Goal: Task Accomplishment & Management: Use online tool/utility

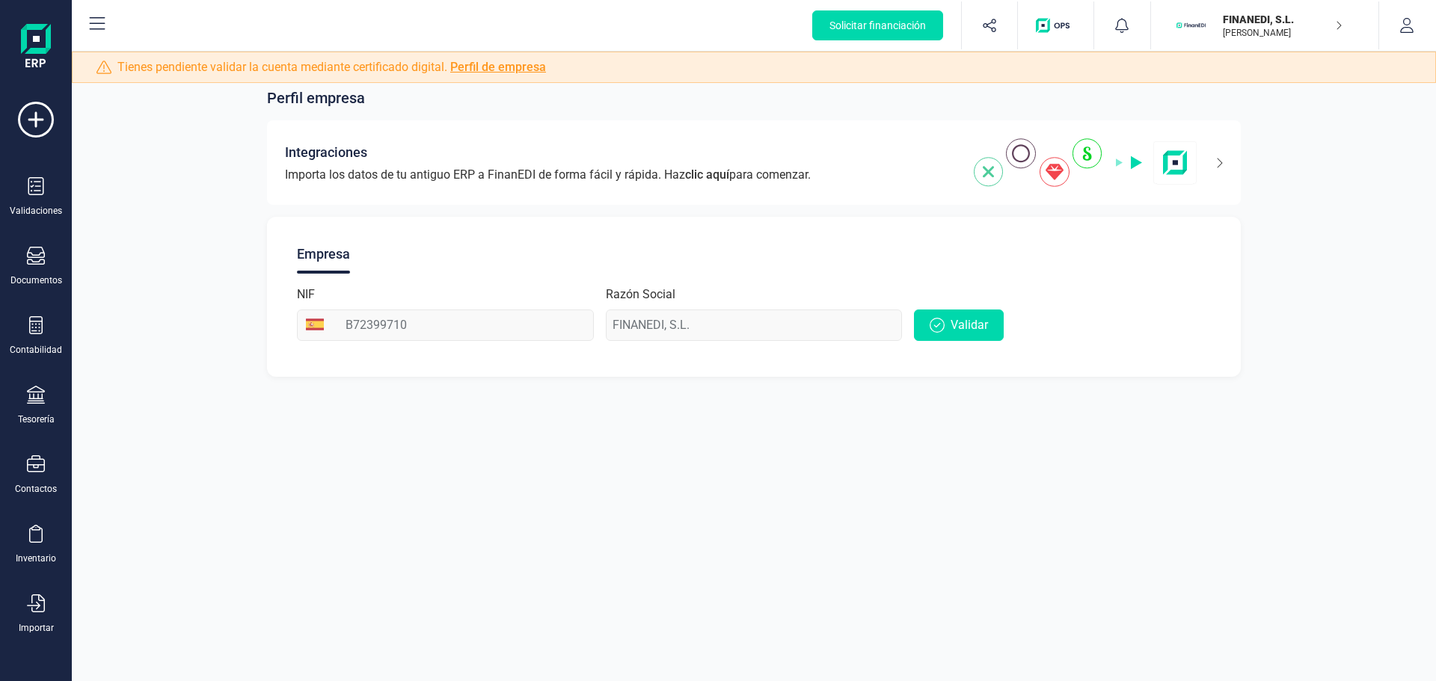
click at [1250, 33] on p "[PERSON_NAME]" at bounding box center [1283, 33] width 120 height 12
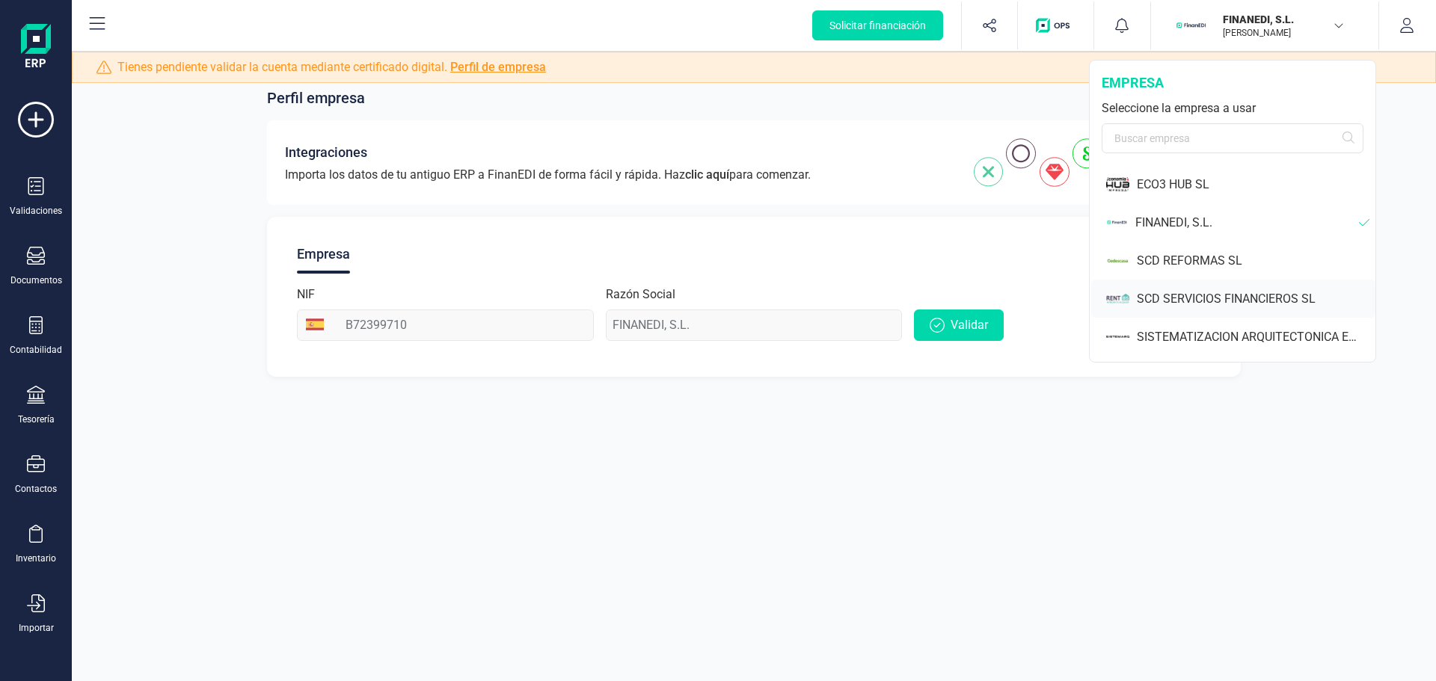
click at [1221, 300] on div "SCD SERVICIOS FINANCIEROS SL" at bounding box center [1256, 299] width 239 height 18
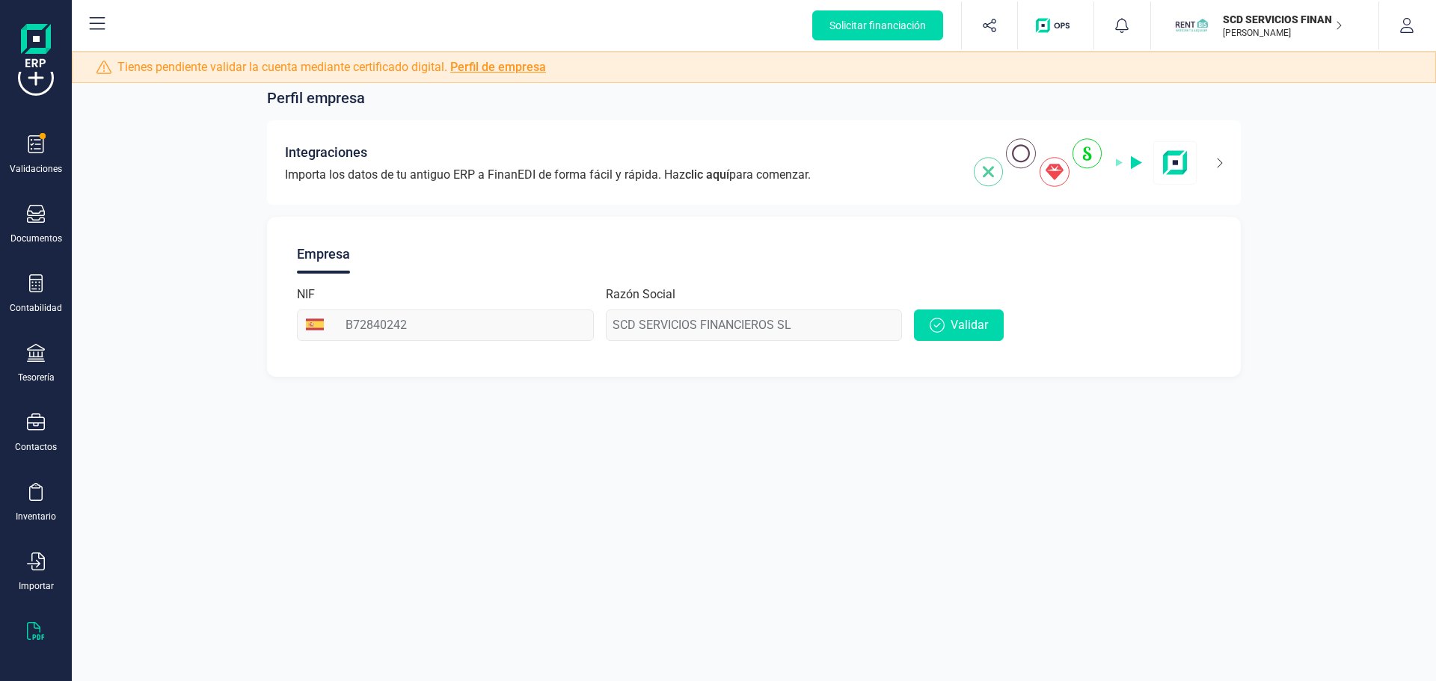
scroll to position [64, 0]
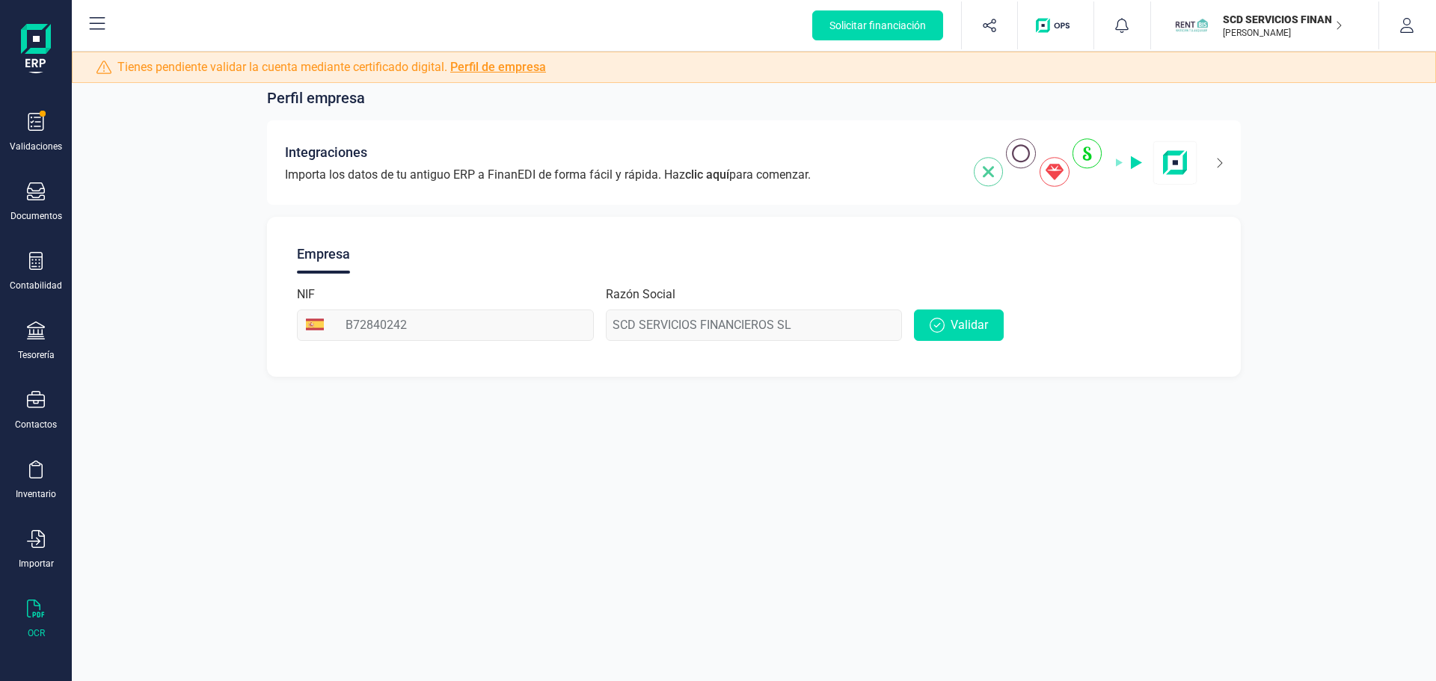
click at [46, 616] on div "OCR" at bounding box center [36, 620] width 60 height 40
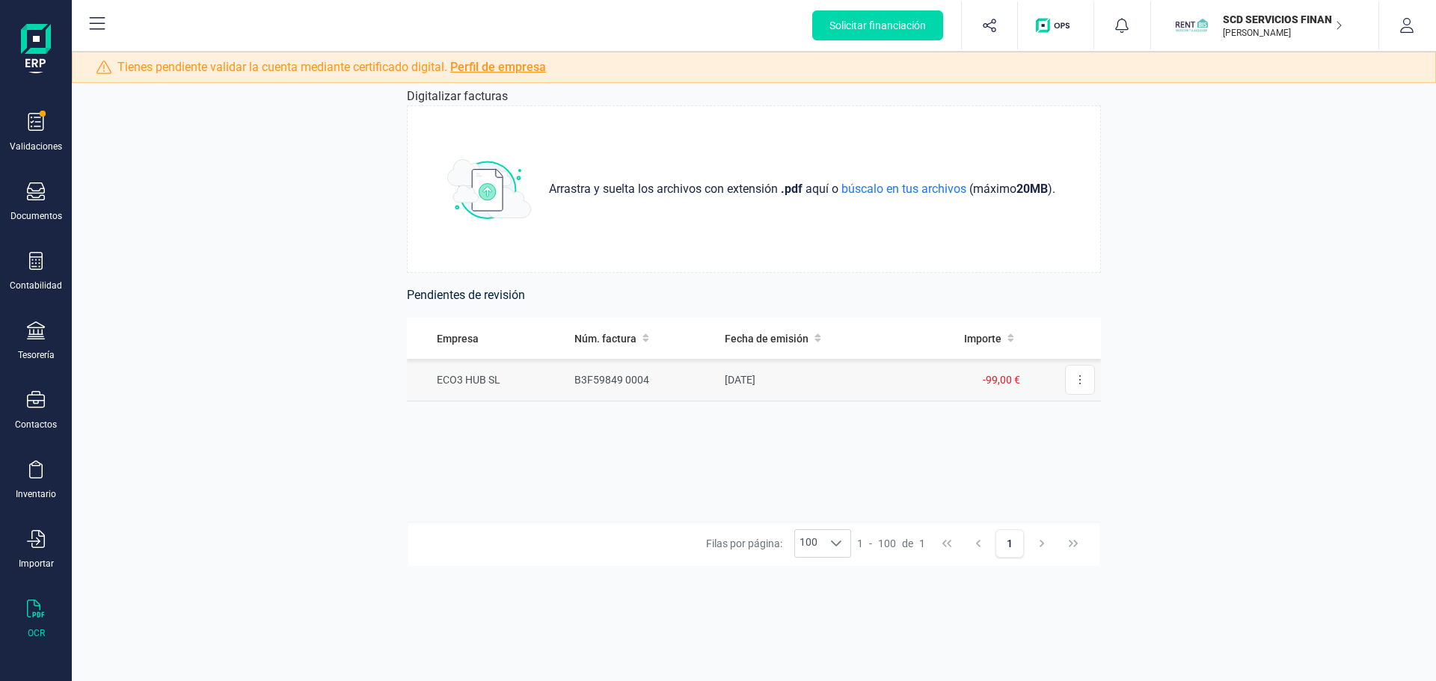
drag, startPoint x: 1081, startPoint y: 377, endPoint x: 1050, endPoint y: 395, distance: 35.5
click at [1082, 377] on button at bounding box center [1080, 380] width 30 height 30
click at [1013, 447] on span "Eliminar factura" at bounding box center [1045, 447] width 74 height 15
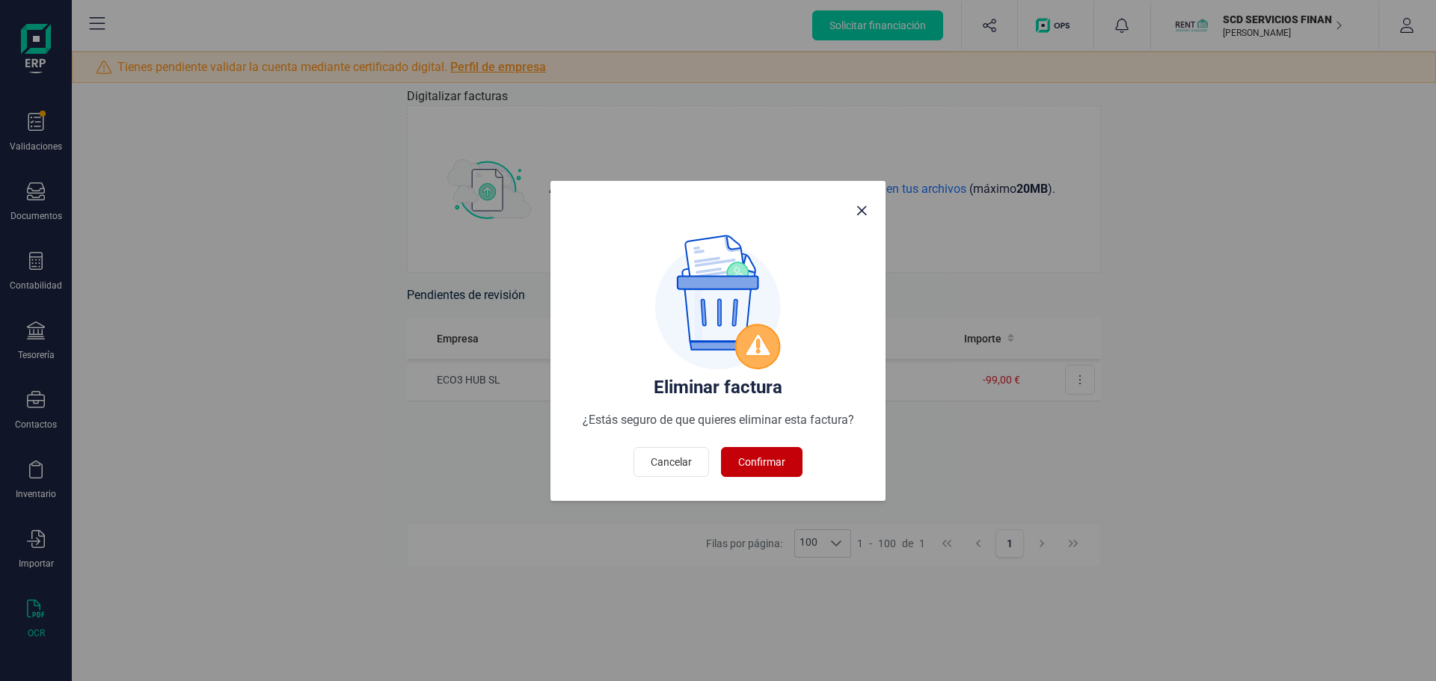
click at [762, 466] on span "Confirmar" at bounding box center [761, 462] width 47 height 15
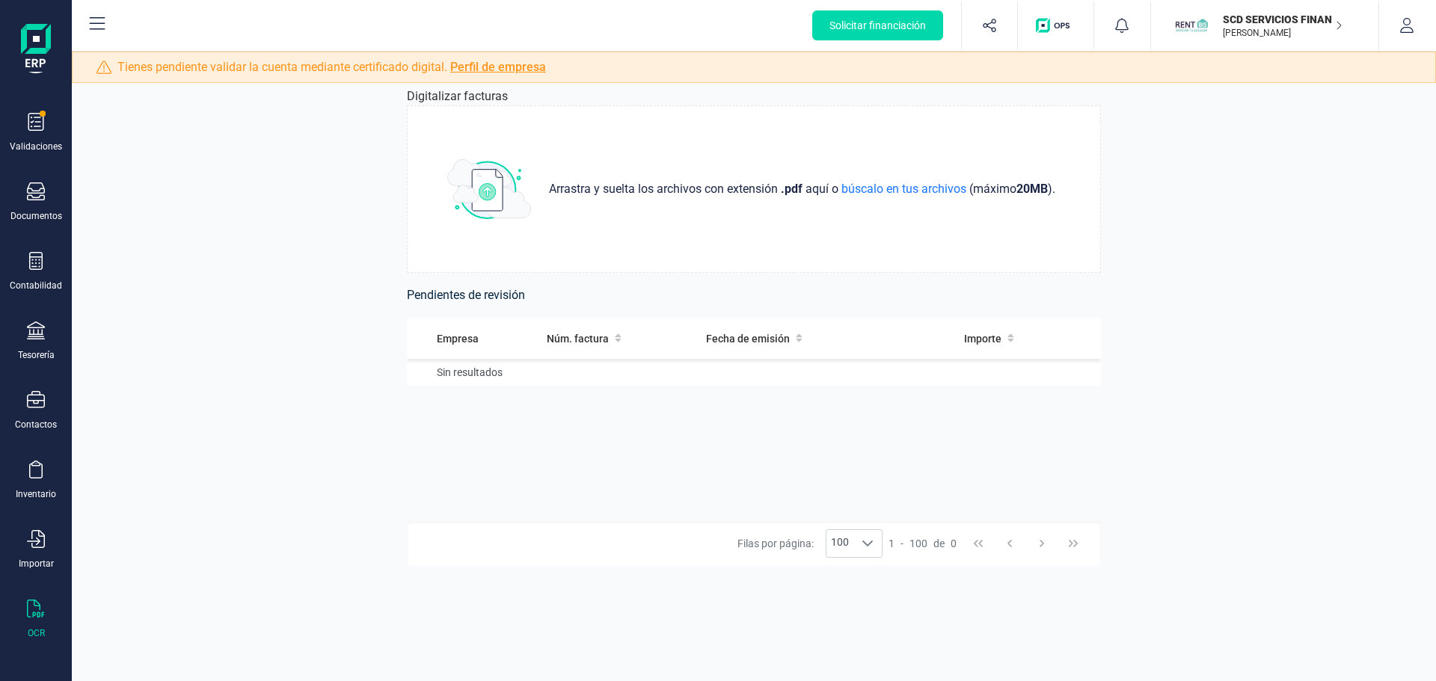
click at [846, 475] on div "Empresa Núm. factura Fecha de emisión Importe Sin resultados" at bounding box center [754, 419] width 694 height 203
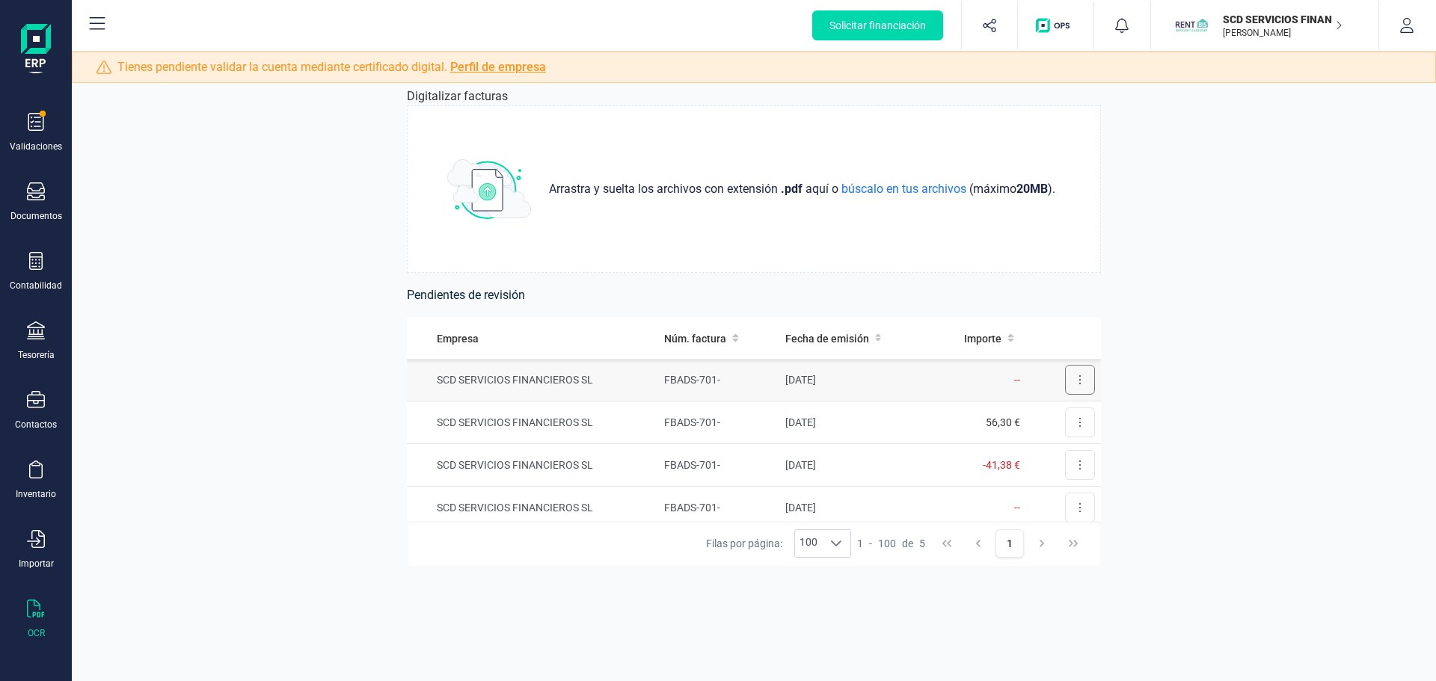
click at [1079, 379] on icon at bounding box center [1080, 380] width 3 height 12
click at [1047, 414] on span "Revisar factura" at bounding box center [1043, 416] width 71 height 15
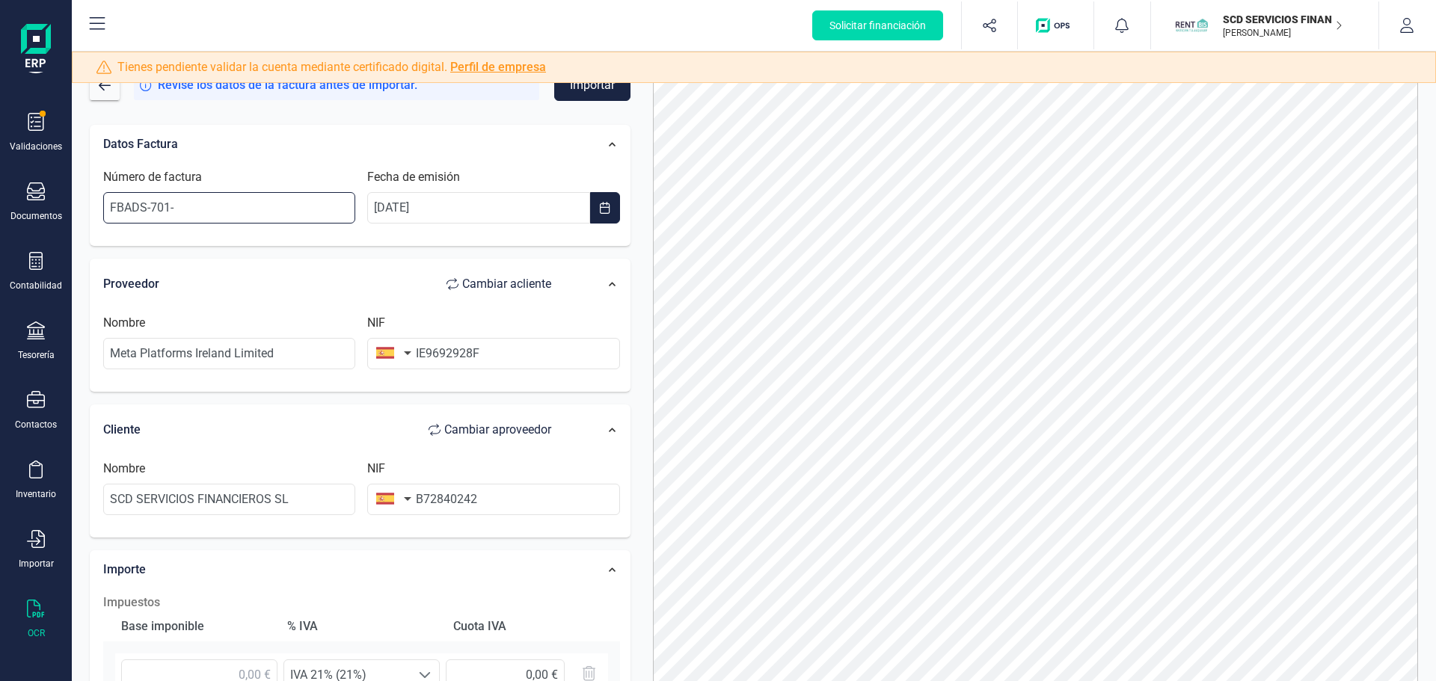
drag, startPoint x: 230, startPoint y: 200, endPoint x: -108, endPoint y: 230, distance: 339.4
click at [0, 230] on html "Solicitar financiación Validaciones Documentos Documentos Presupuestos Pedidos …" at bounding box center [718, 340] width 1436 height 681
paste input "104975039"
type input "FBADS-701-104975039"
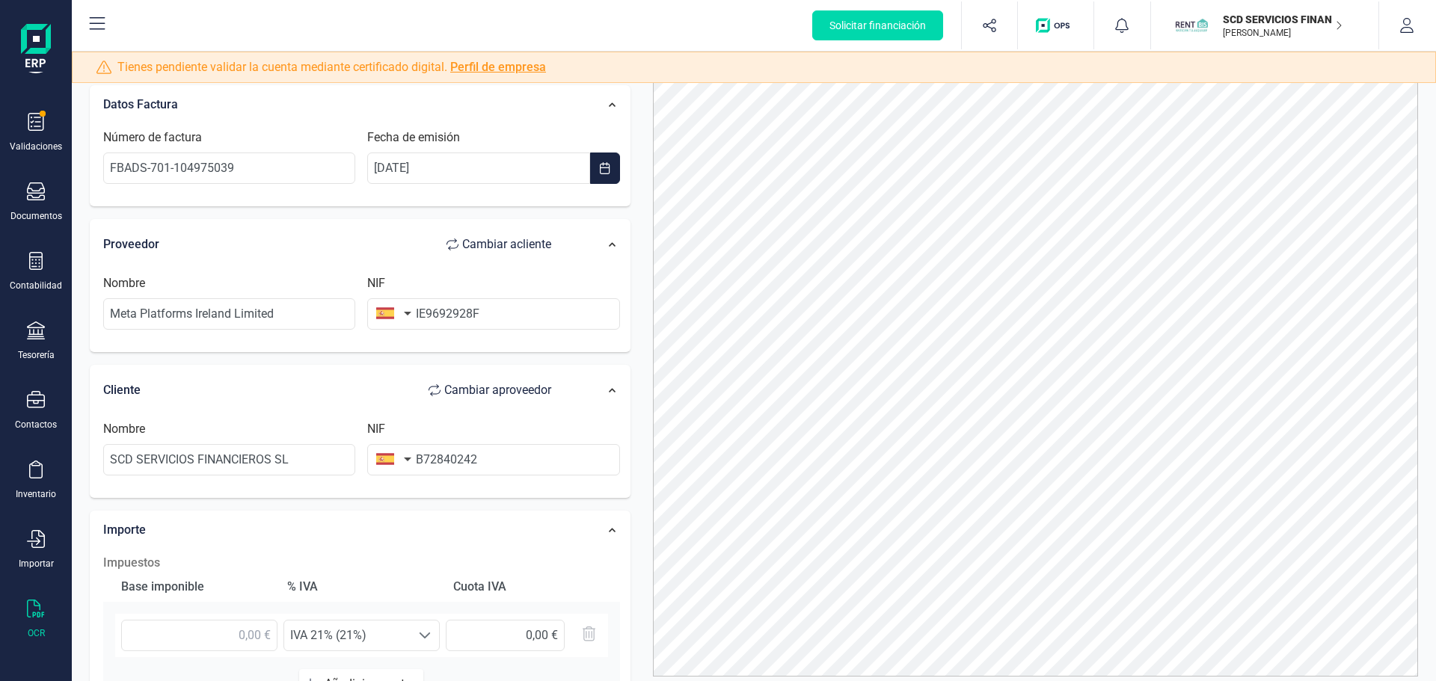
scroll to position [75, 0]
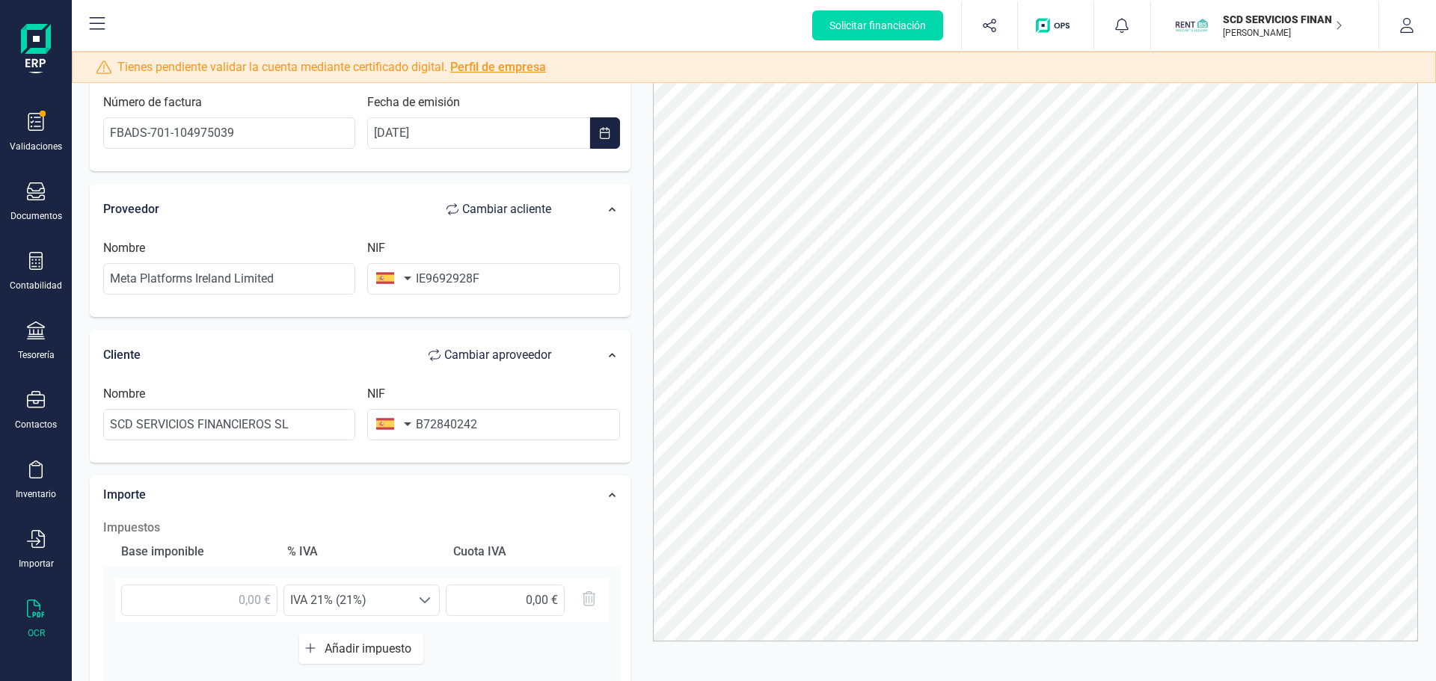
click at [402, 272] on button "button" at bounding box center [390, 278] width 47 height 30
click at [435, 325] on input "text" at bounding box center [474, 321] width 199 height 31
type input "irlan"
click at [411, 351] on span "[GEOGRAPHIC_DATA]" at bounding box center [450, 352] width 120 height 18
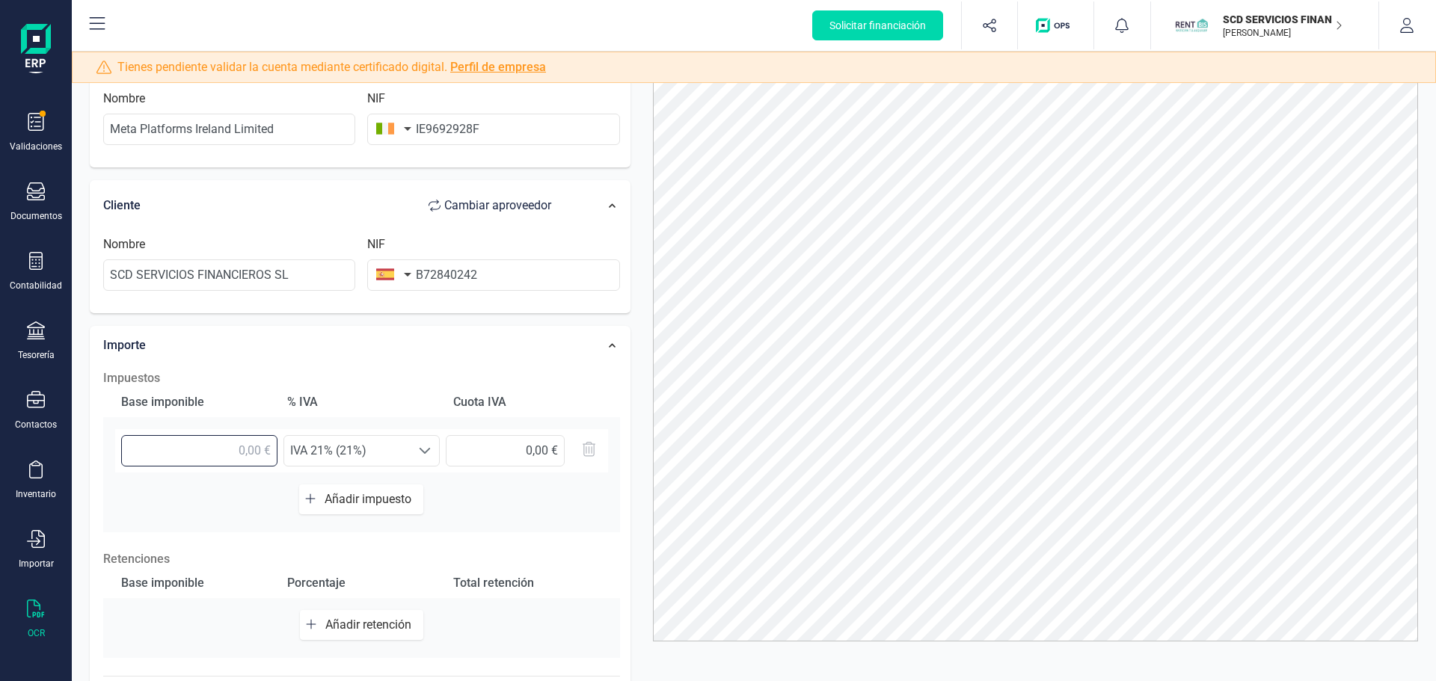
click at [264, 450] on input "text" at bounding box center [199, 450] width 156 height 31
type input "5,76 €"
click at [417, 458] on div at bounding box center [425, 451] width 28 height 30
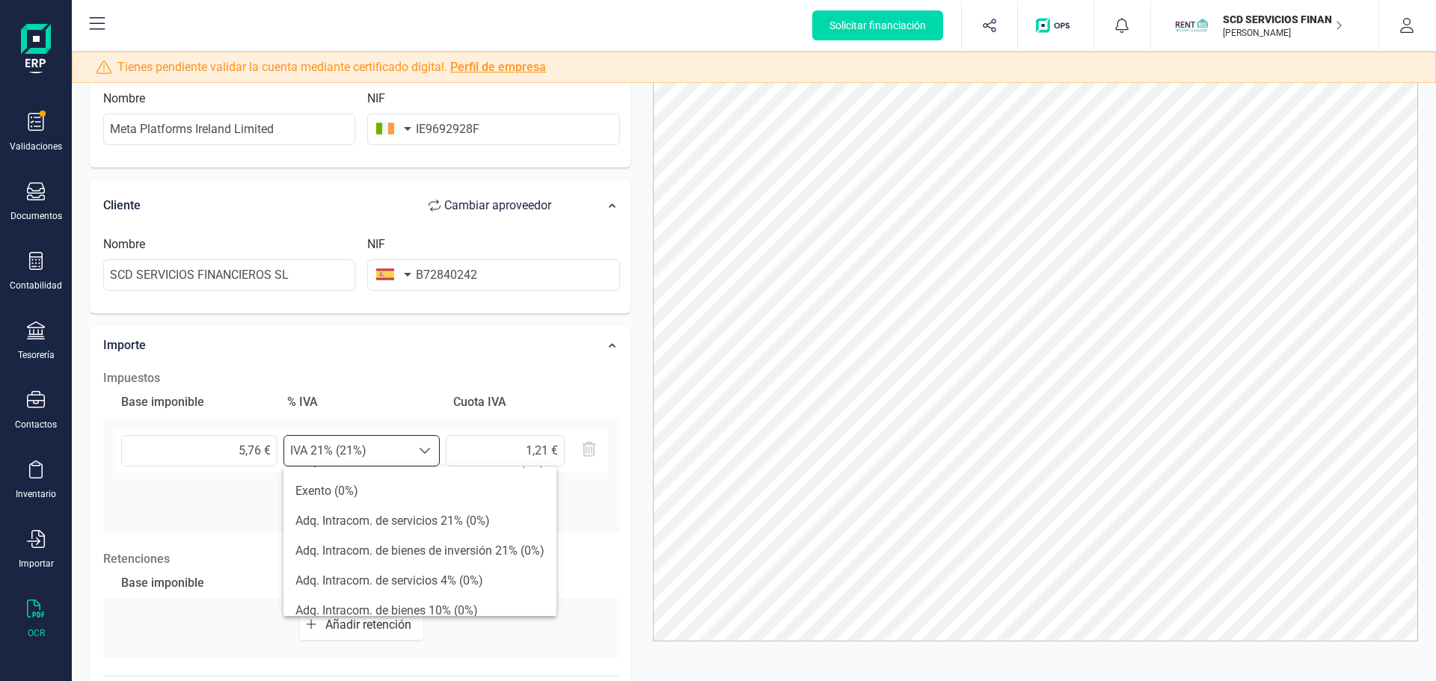
scroll to position [524, 0]
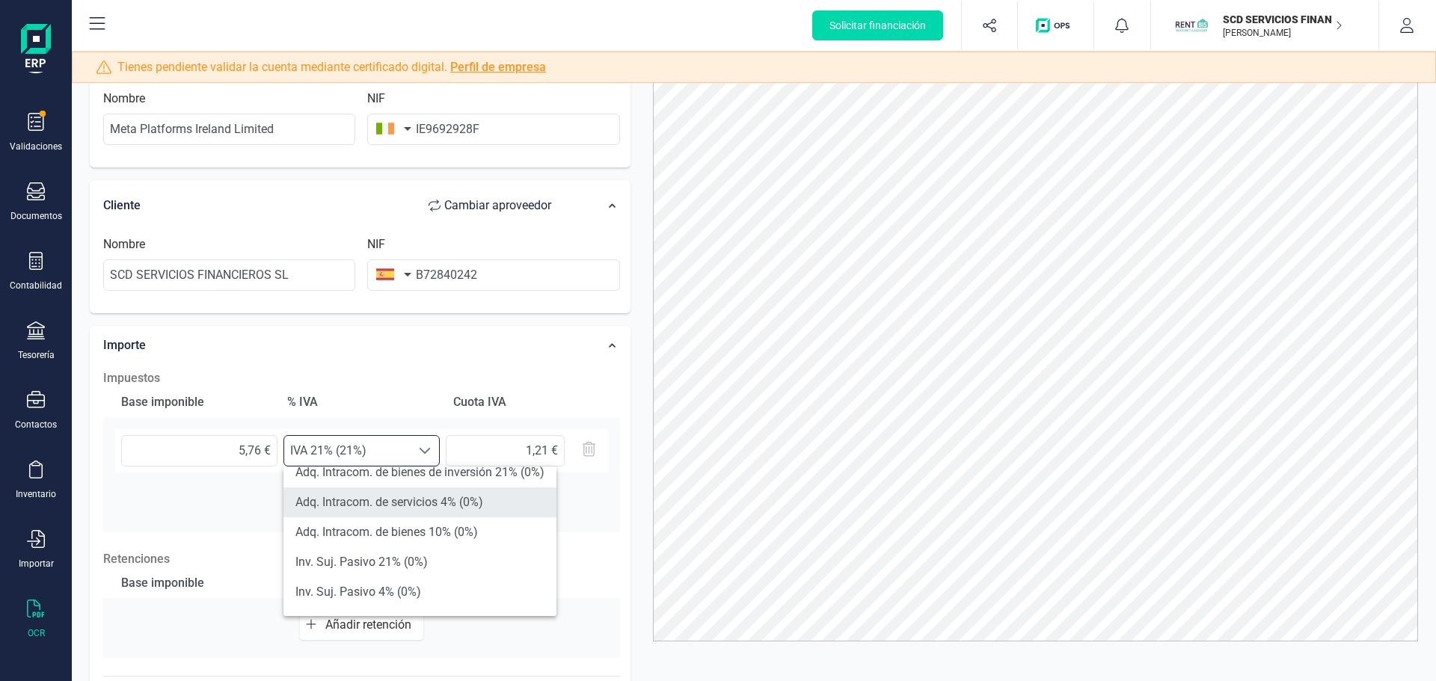
click at [422, 503] on li "Adq. Intracom. de servicios 4% (0%)" at bounding box center [419, 503] width 273 height 30
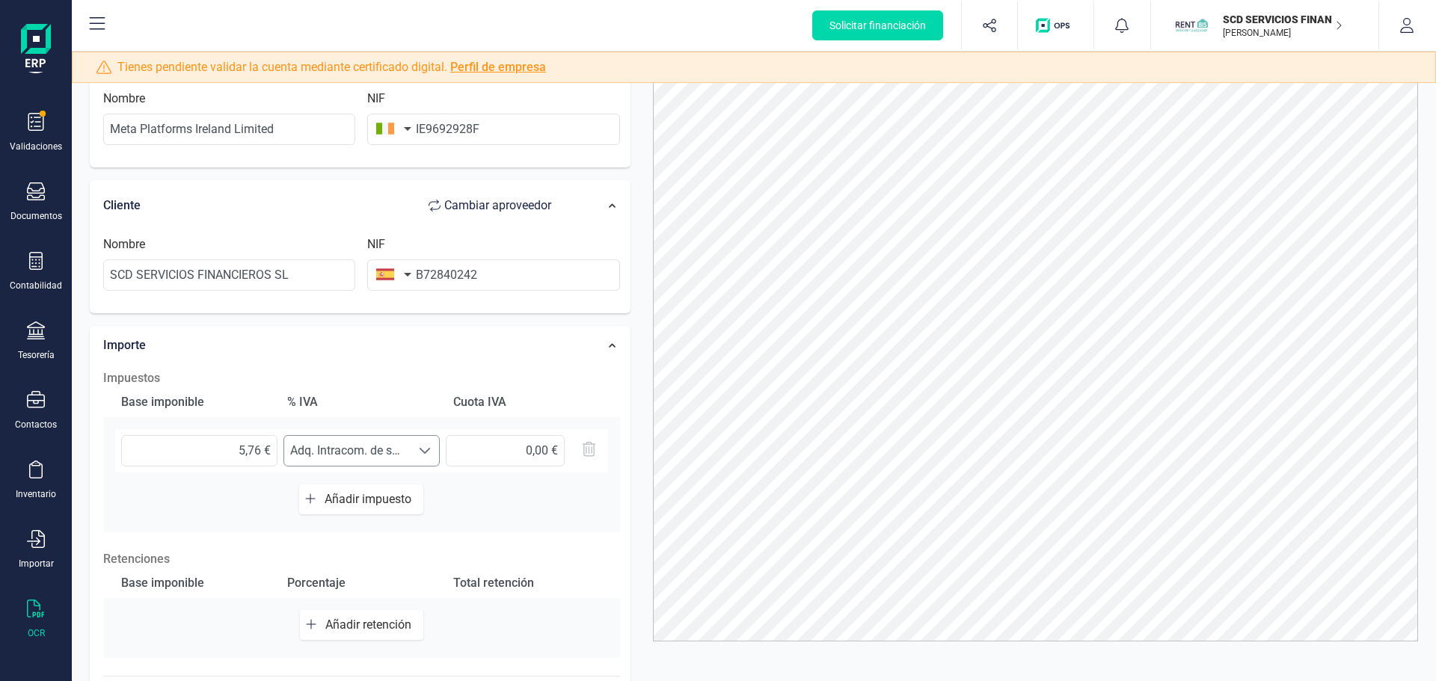
drag, startPoint x: 420, startPoint y: 447, endPoint x: 418, endPoint y: 456, distance: 9.8
click at [419, 447] on span at bounding box center [425, 451] width 12 height 12
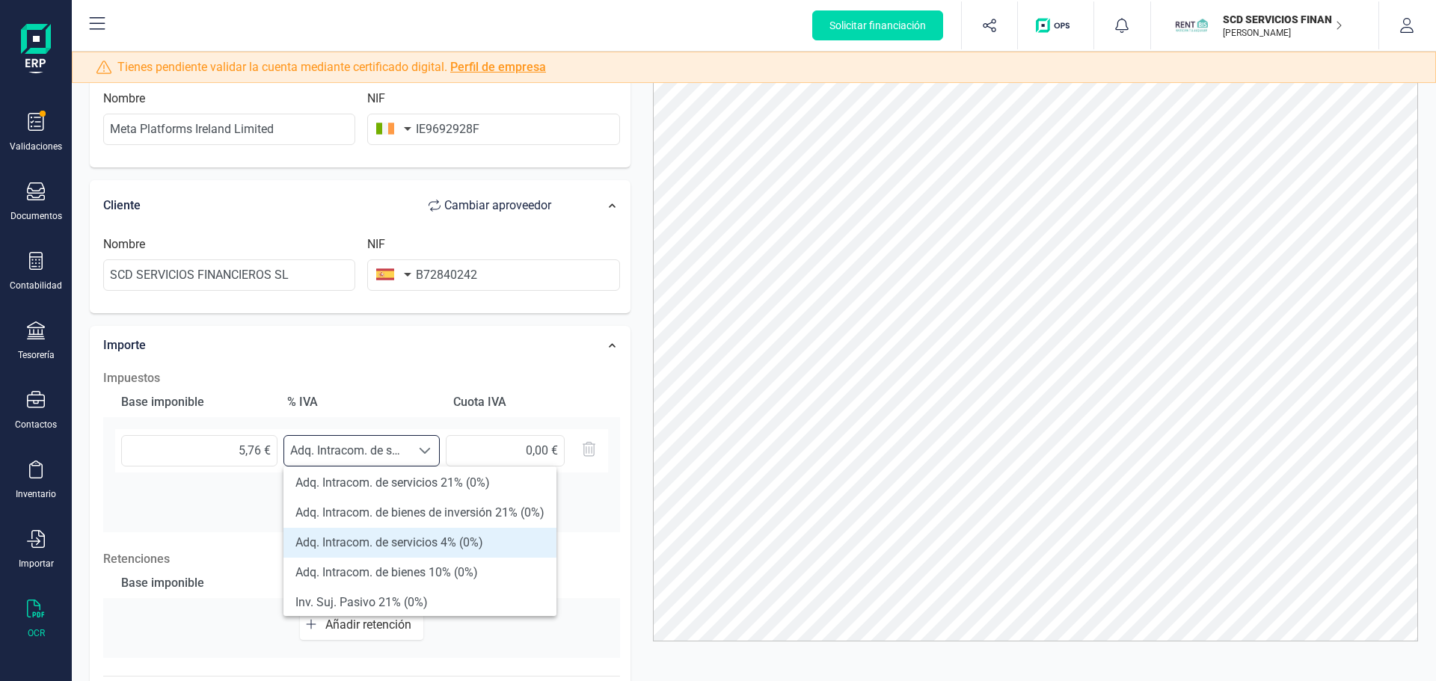
scroll to position [449, 0]
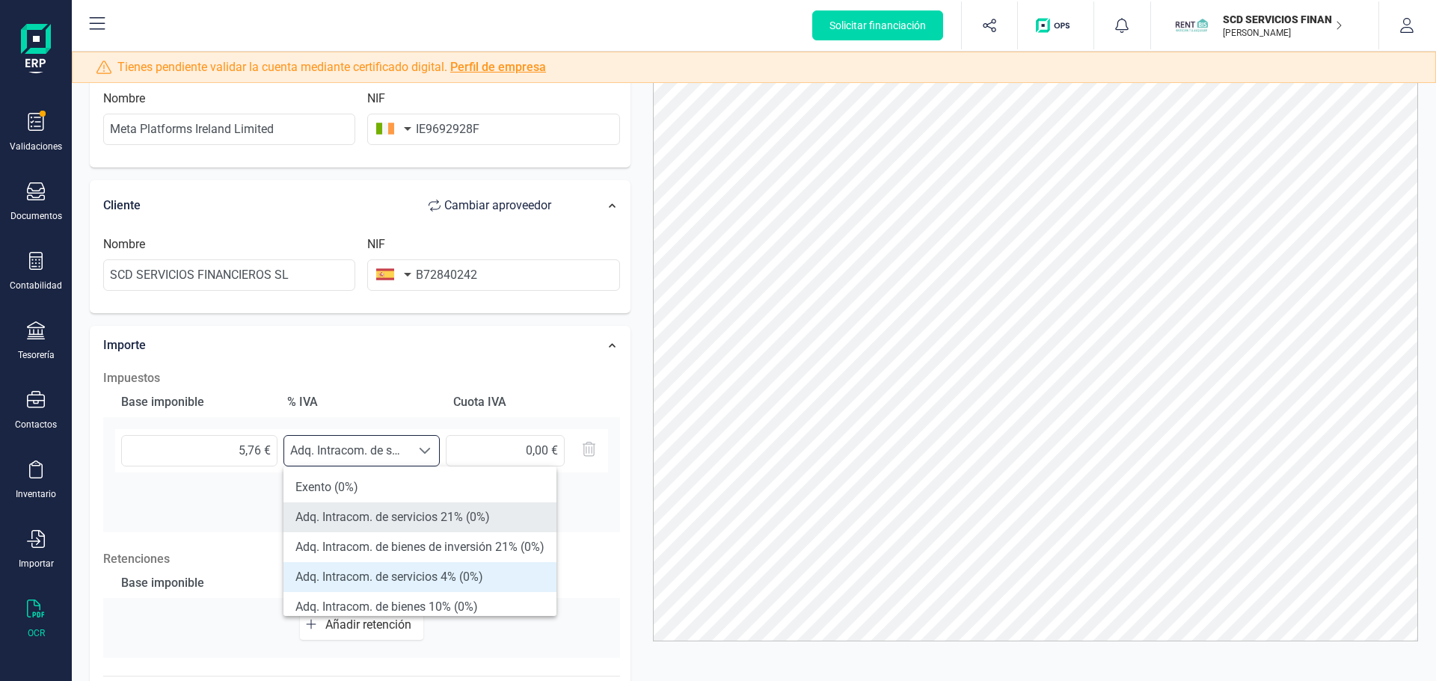
click at [430, 524] on li "Adq. Intracom. de servicios 21% (0%)" at bounding box center [419, 518] width 273 height 30
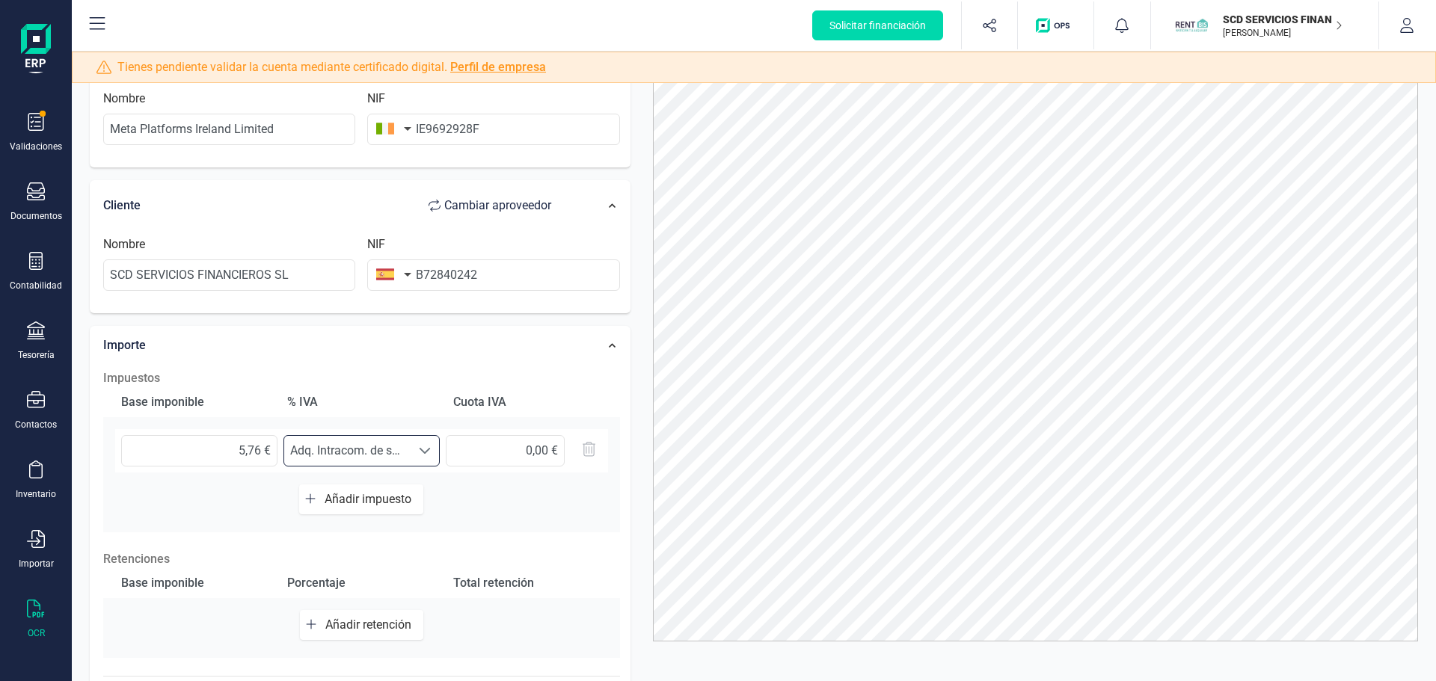
click at [543, 498] on div "Base imponible % IVA Cuota IVA 5,76 € Seleccione un % Adq. Intracom. de servici…" at bounding box center [361, 459] width 517 height 145
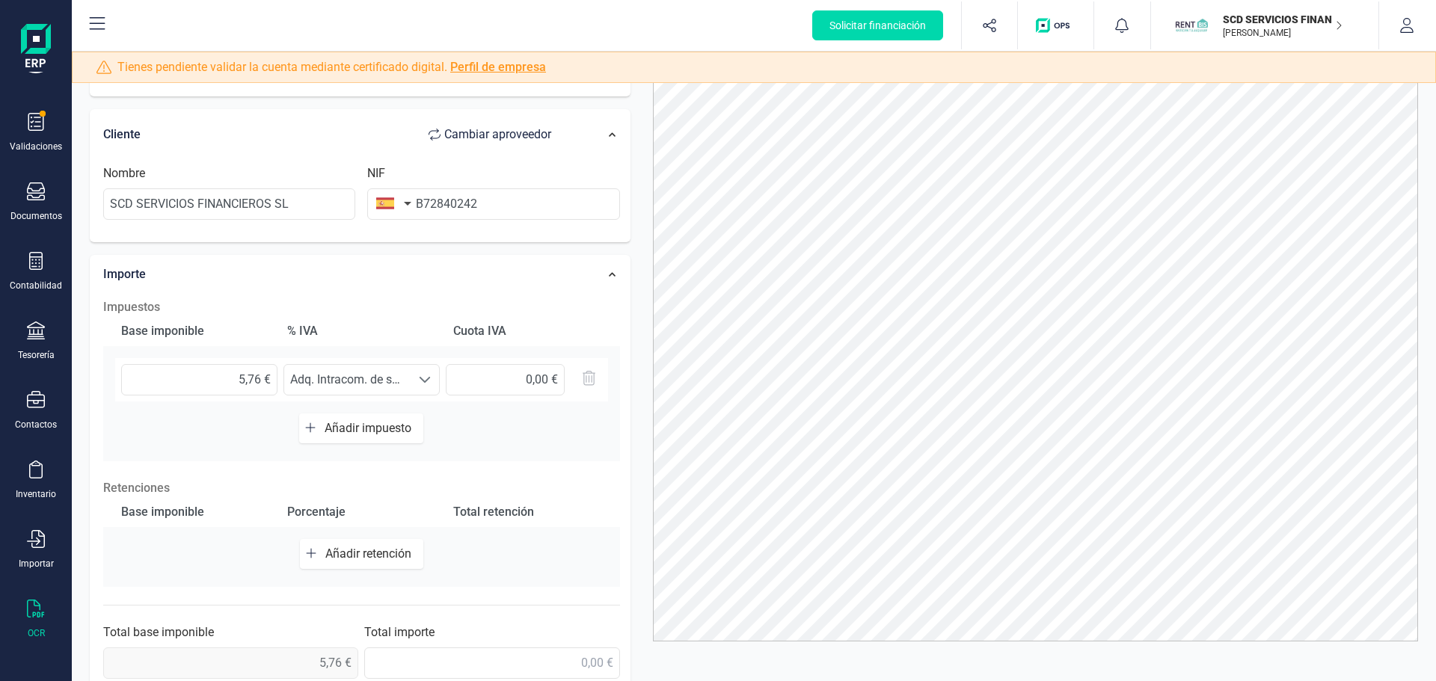
scroll to position [308, 0]
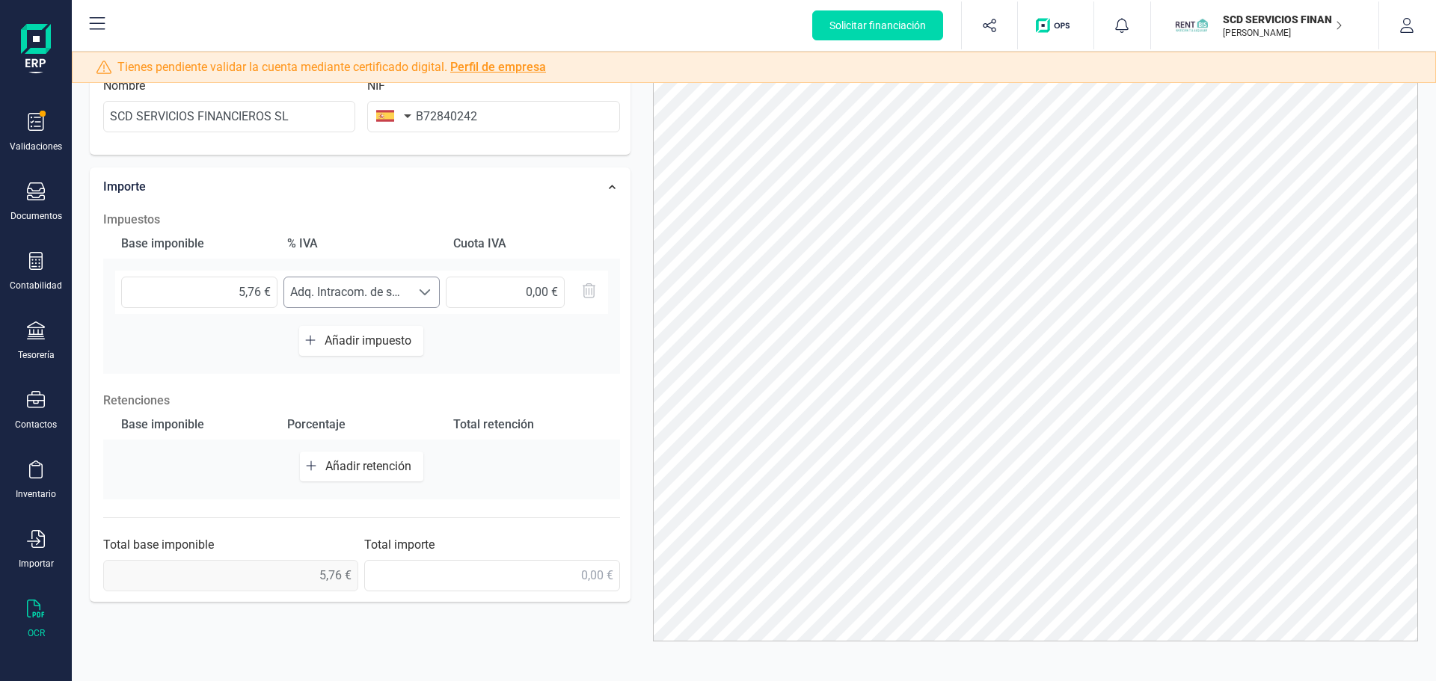
click at [430, 295] on span at bounding box center [425, 292] width 12 height 12
click at [429, 296] on span at bounding box center [425, 292] width 12 height 12
click at [416, 298] on div at bounding box center [425, 292] width 28 height 30
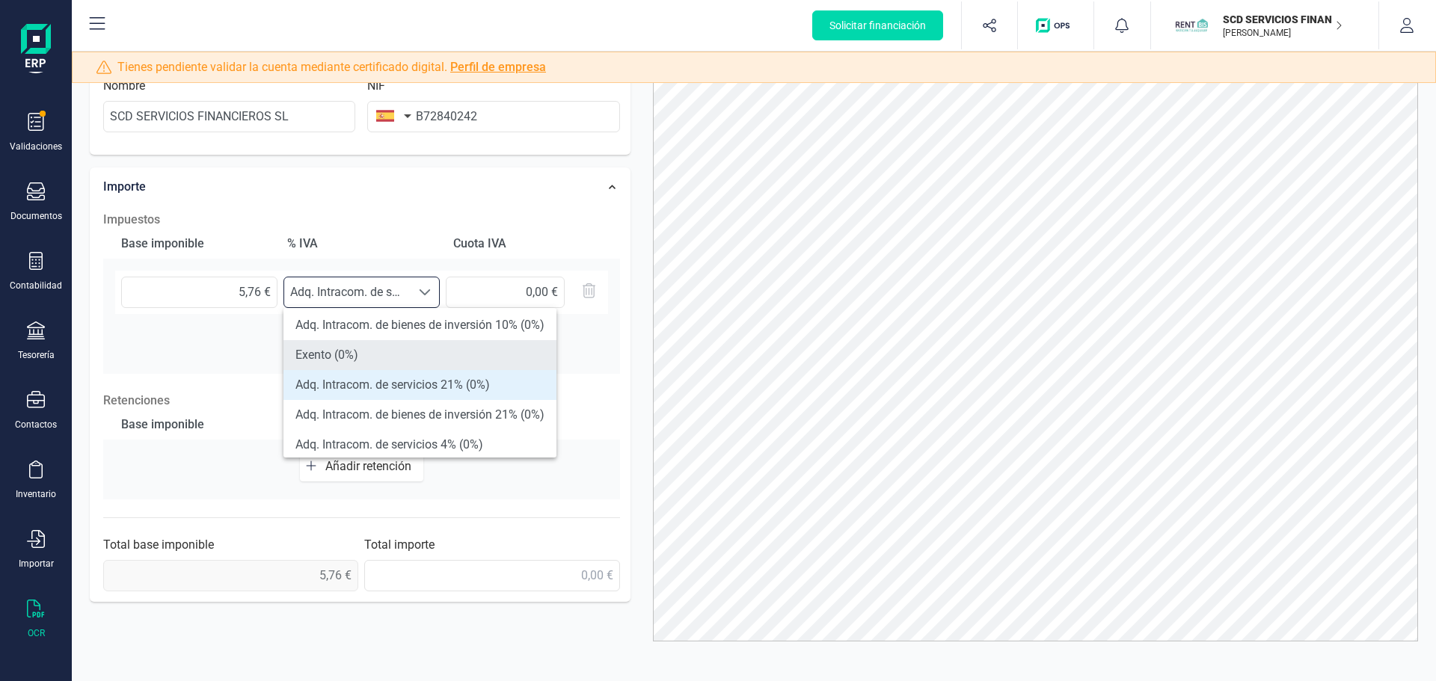
scroll to position [449, 0]
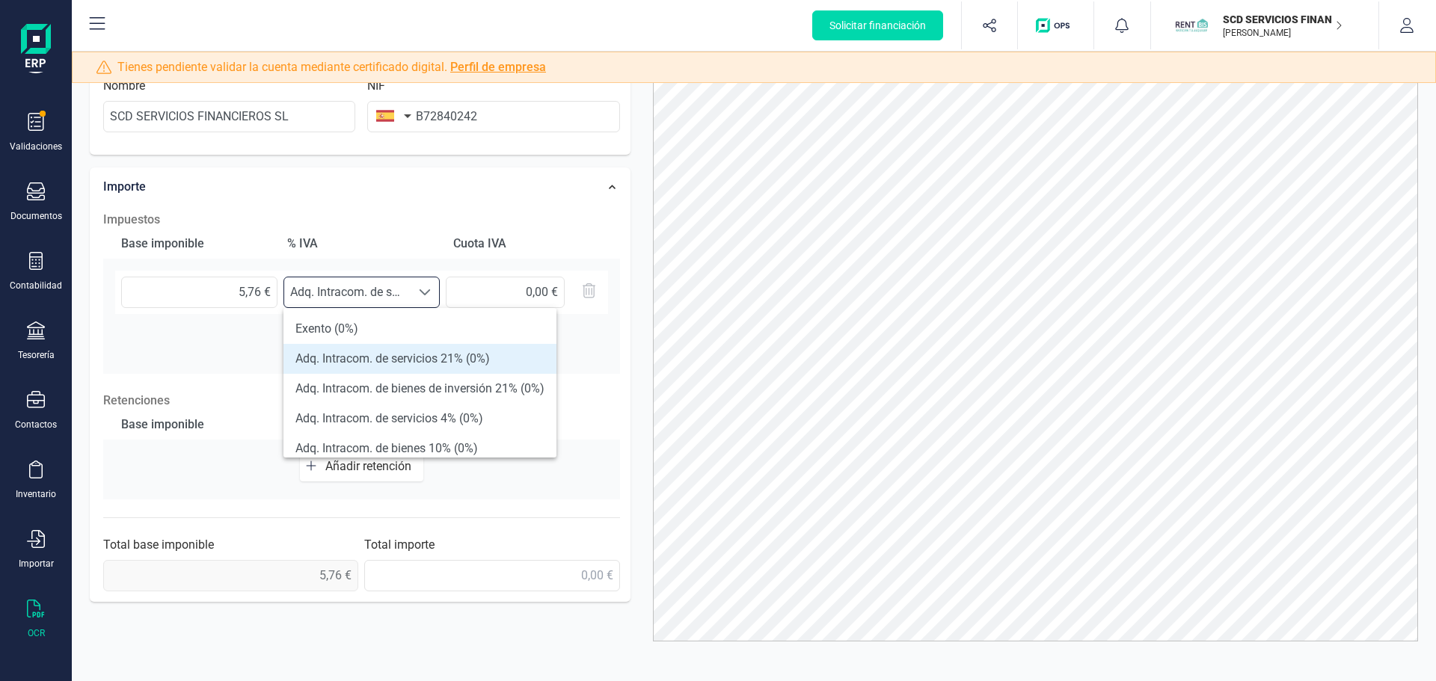
click at [469, 358] on li "Adq. Intracom. de servicios 21% (0%)" at bounding box center [419, 359] width 273 height 30
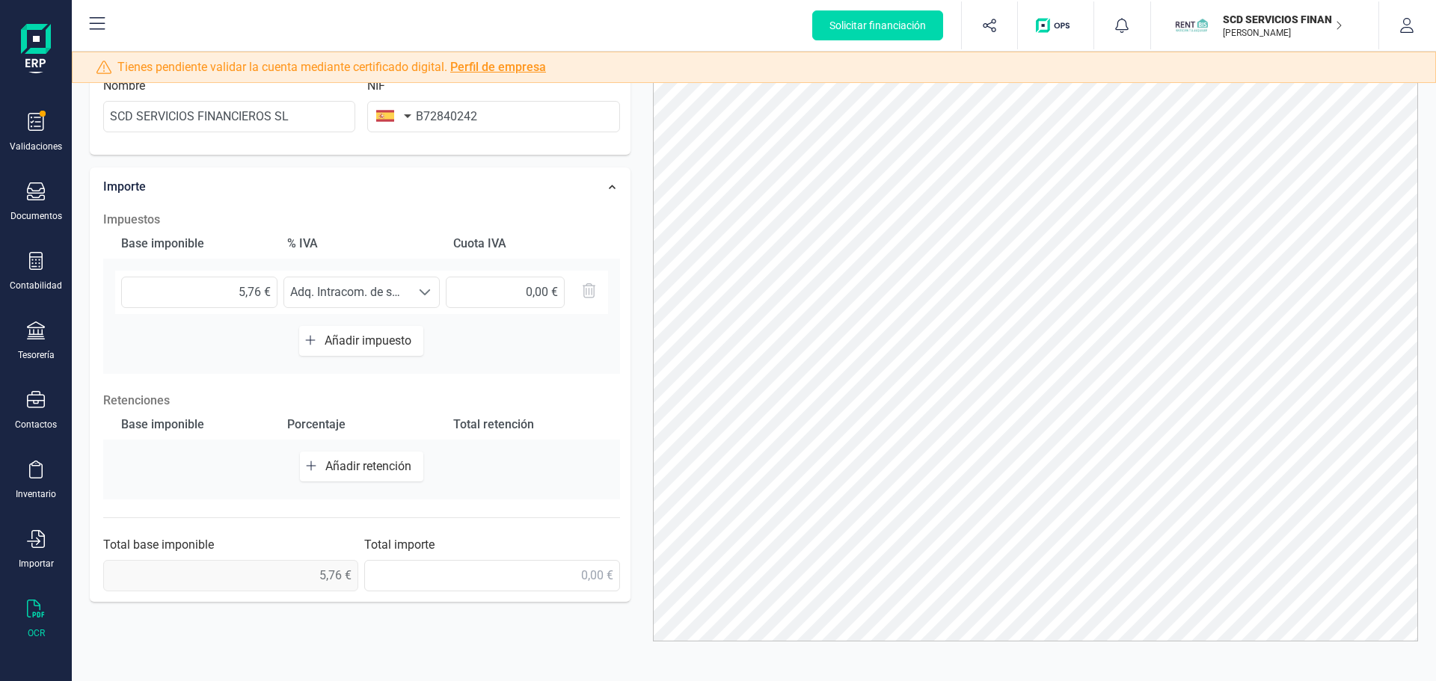
click at [464, 363] on div "Base imponible % IVA Cuota IVA 5,76 € Seleccione un % Adq. Intracom. de servici…" at bounding box center [361, 301] width 517 height 145
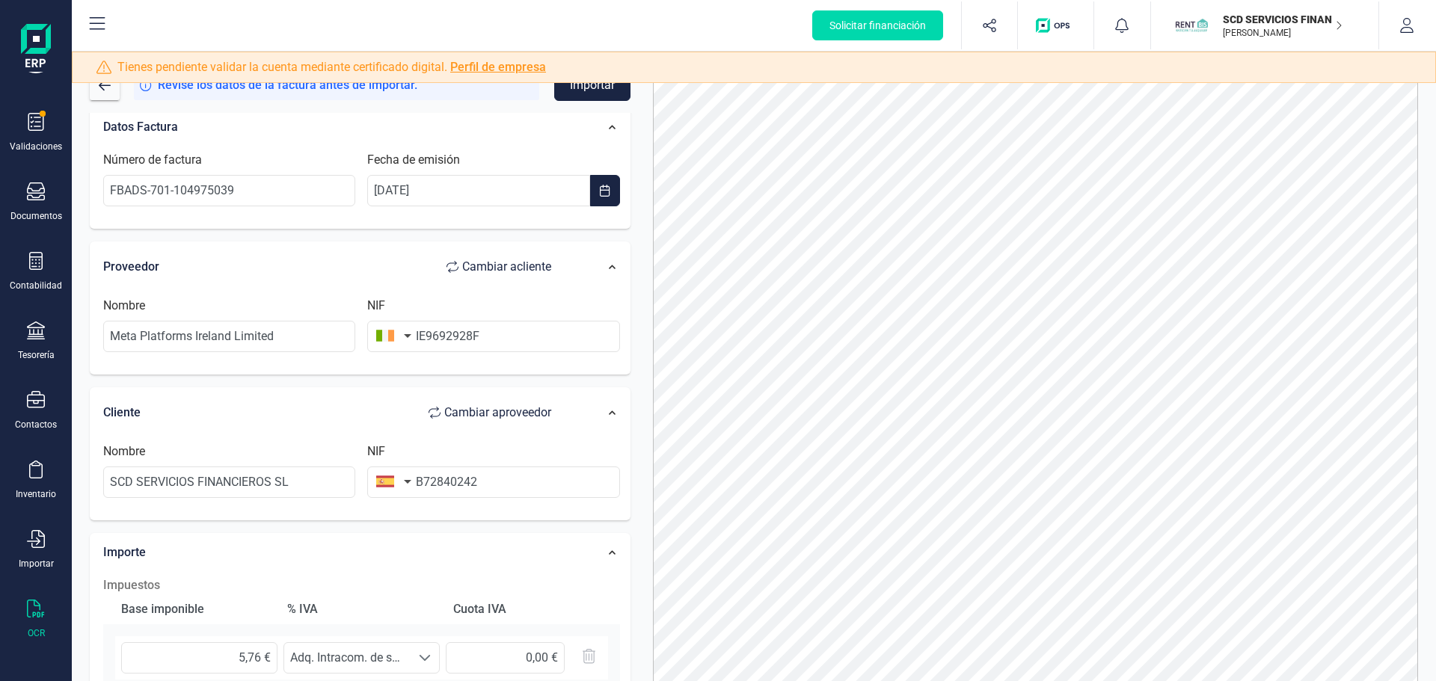
scroll to position [0, 0]
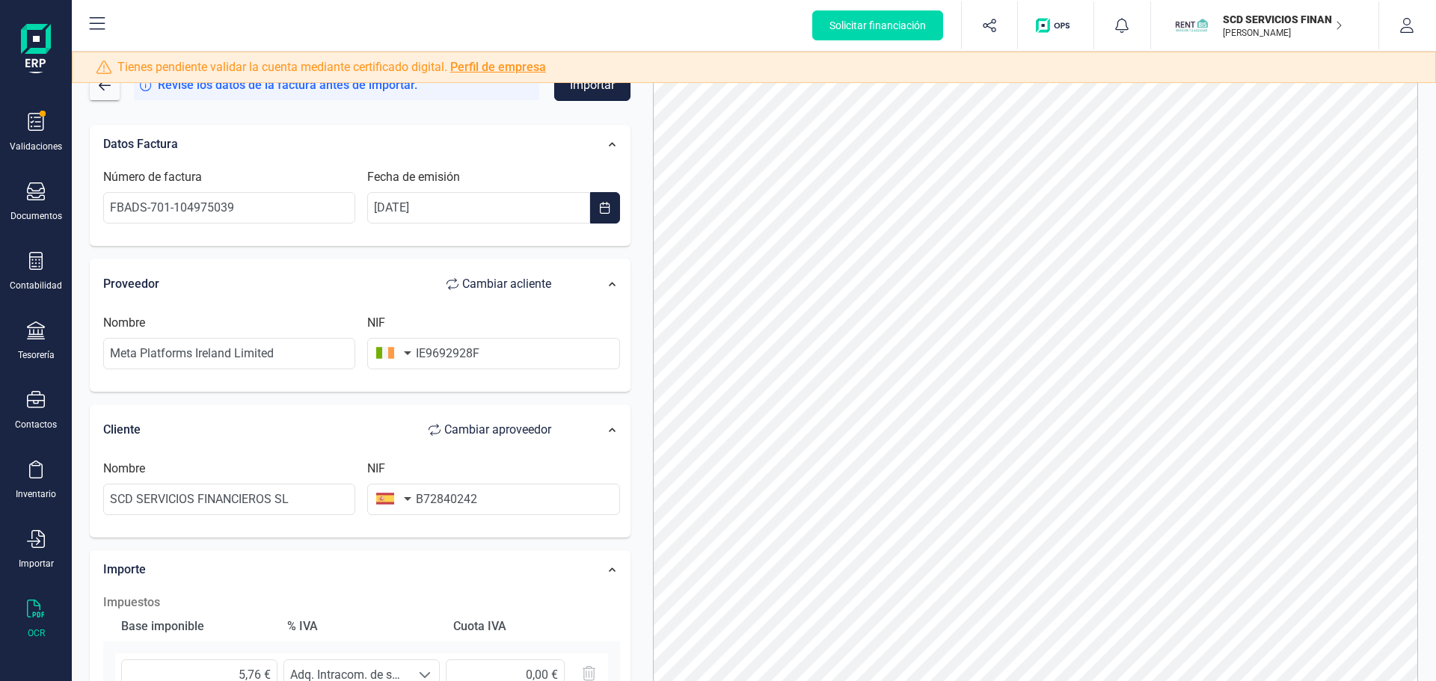
click at [582, 91] on button "Importar" at bounding box center [592, 85] width 76 height 31
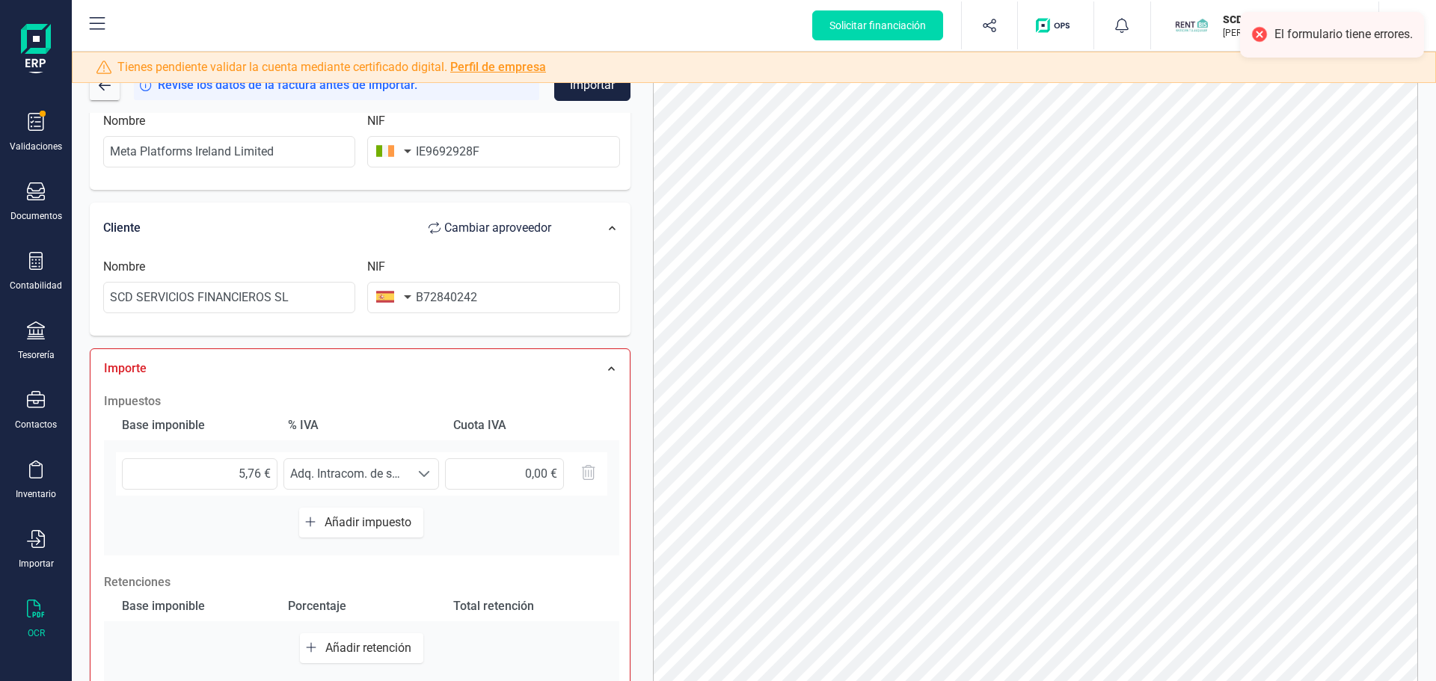
scroll to position [224, 0]
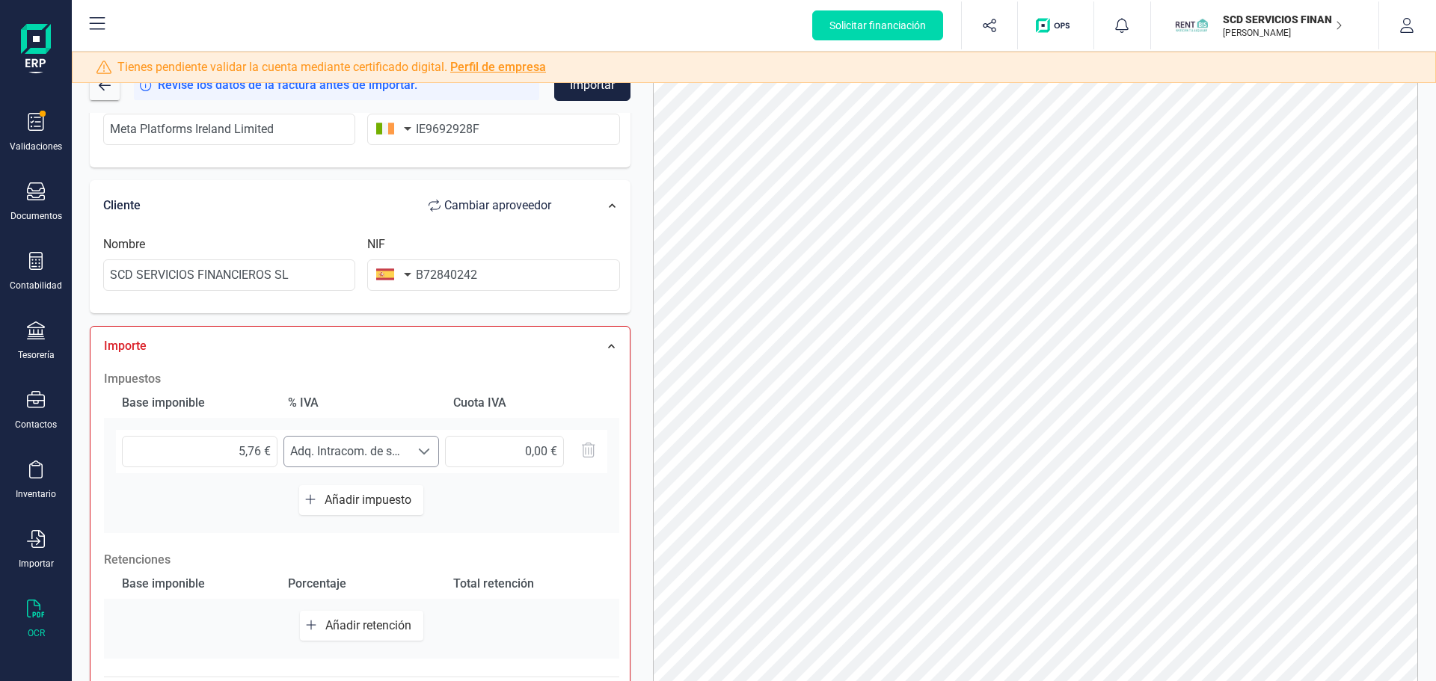
click at [378, 463] on span "Adq. Intracom. de servicios 21% (0%)" at bounding box center [347, 452] width 126 height 30
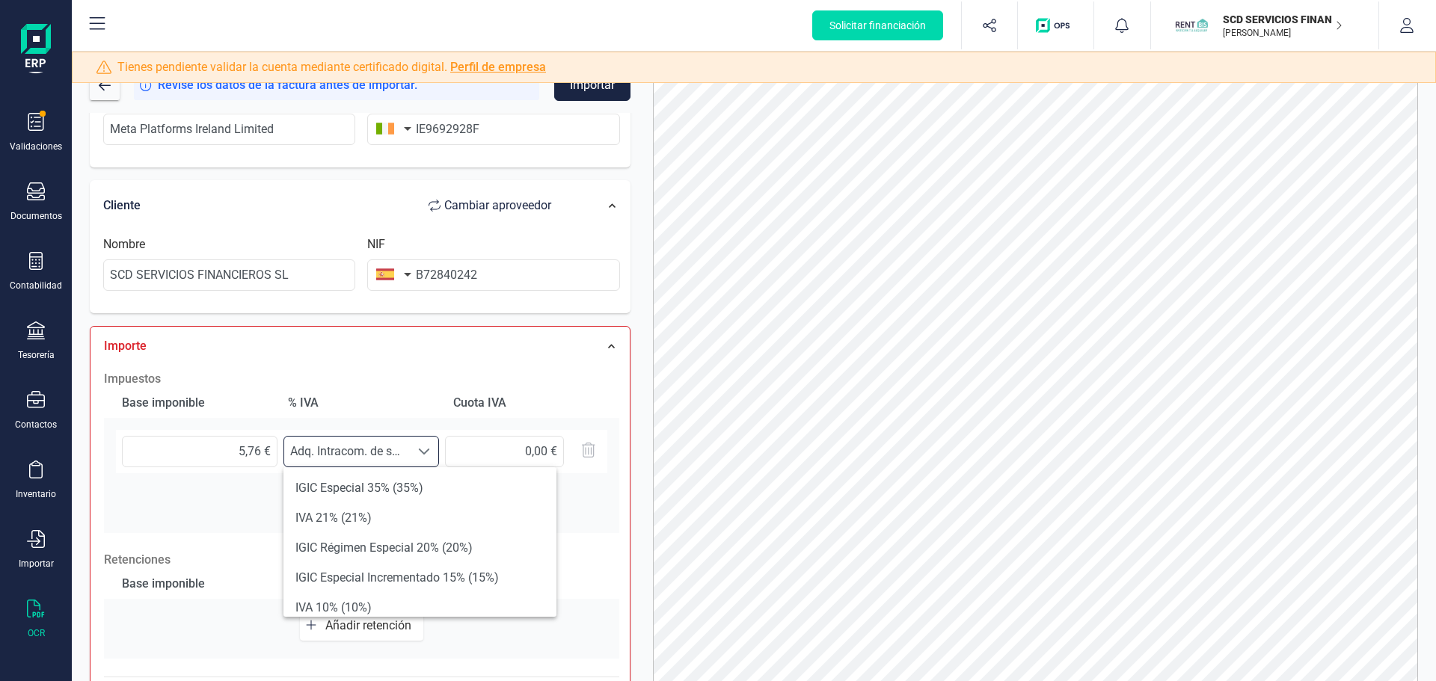
click at [378, 461] on span "Adq. Intracom. de servicios 21% (0%)" at bounding box center [347, 452] width 126 height 30
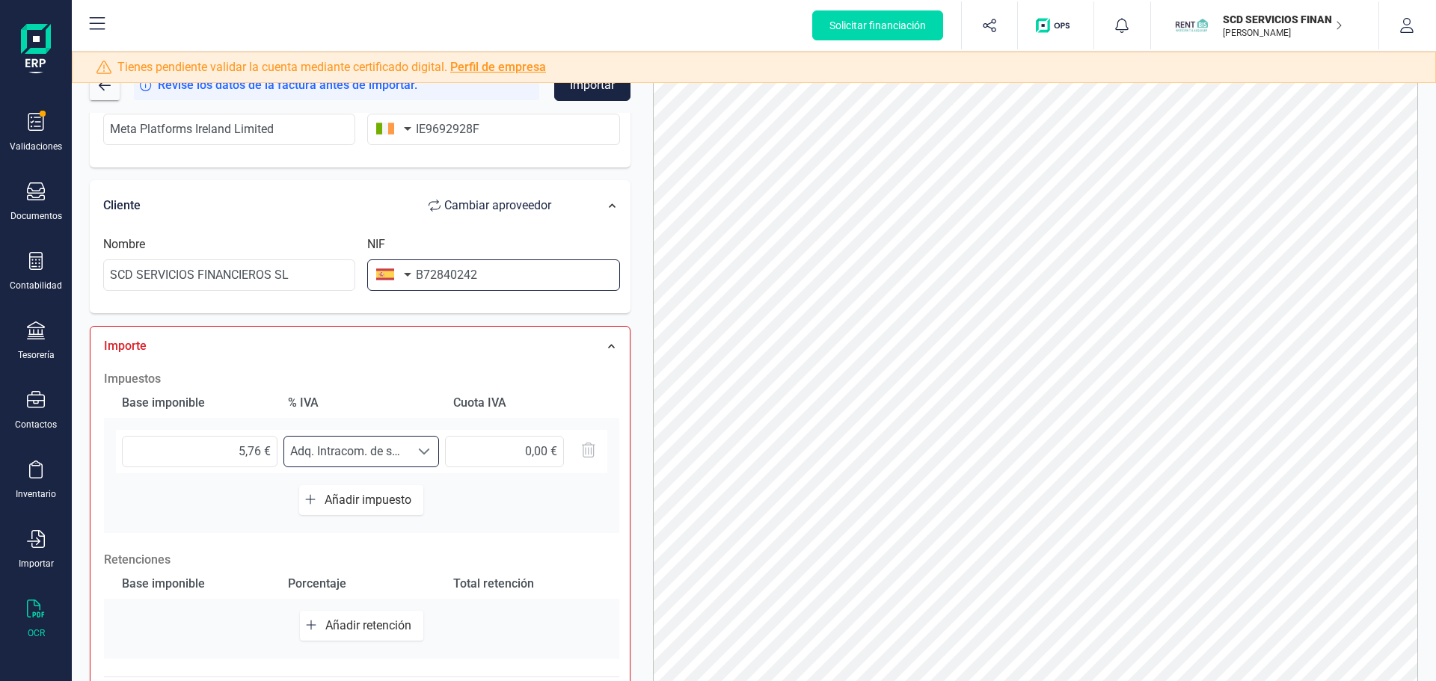
drag, startPoint x: 532, startPoint y: 269, endPoint x: 411, endPoint y: 298, distance: 123.9
click at [528, 269] on input "B72840242" at bounding box center [493, 275] width 252 height 31
drag, startPoint x: 429, startPoint y: 131, endPoint x: 410, endPoint y: 130, distance: 19.5
click at [411, 130] on div "NIF IE9692928F" at bounding box center [493, 117] width 264 height 55
type input "9692928F"
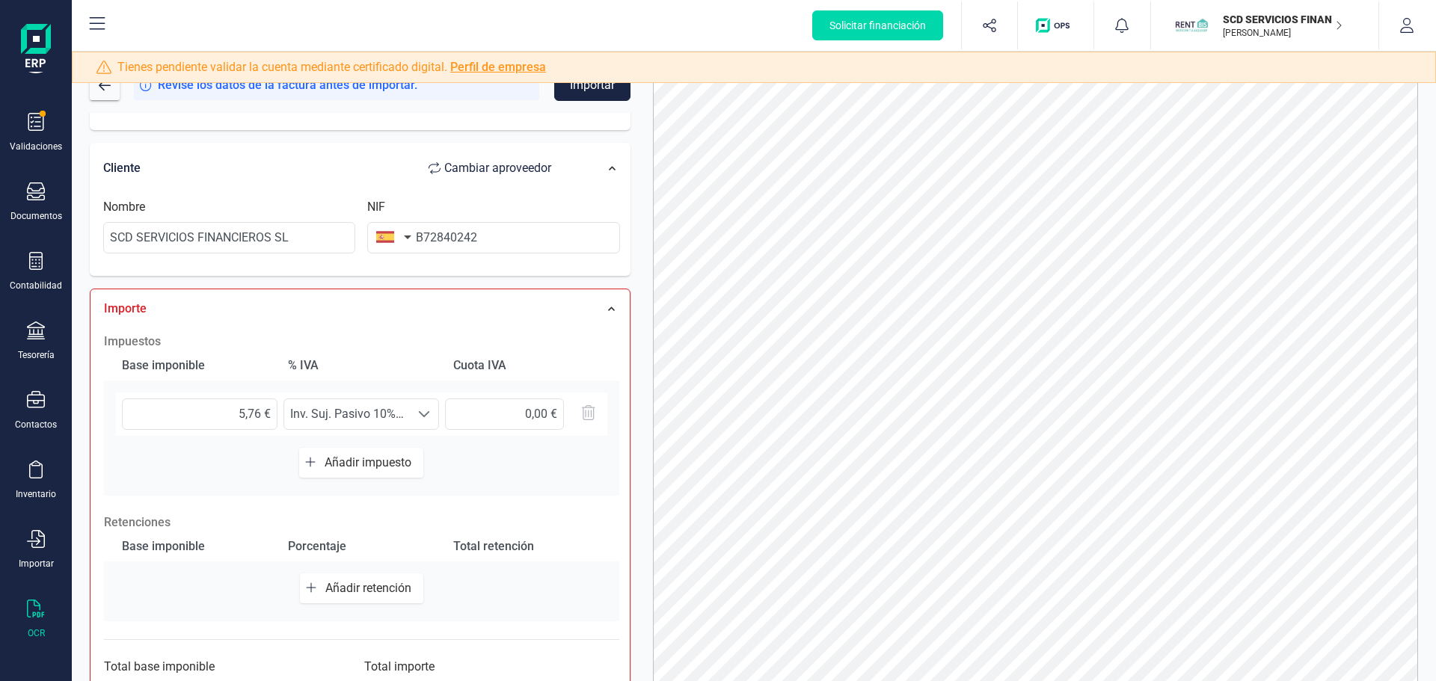
scroll to position [327, 0]
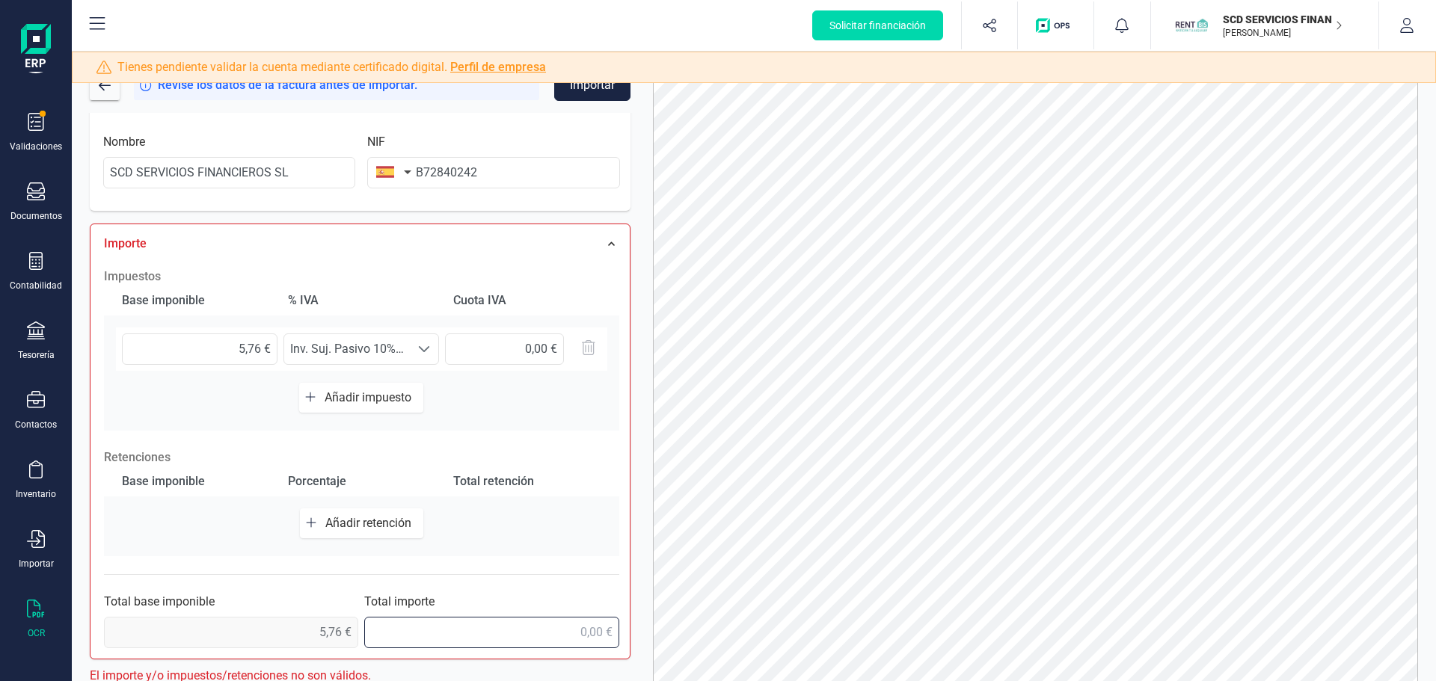
click at [529, 633] on input "text" at bounding box center [491, 632] width 254 height 31
type input "5,76 €"
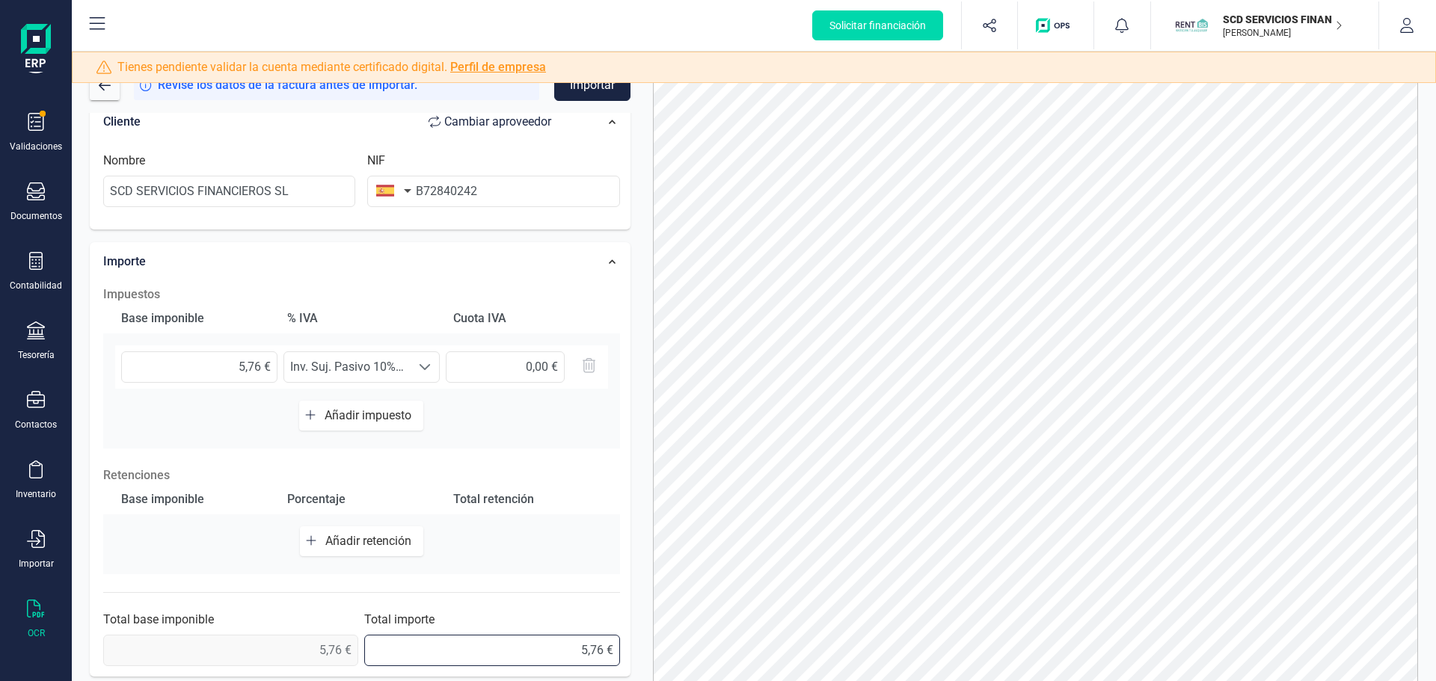
scroll to position [308, 0]
click at [622, 477] on div "Impuestos Base imponible % IVA Cuota IVA 5,76 € Seleccione un % Inv. Suj. Pasiv…" at bounding box center [362, 476] width 532 height 396
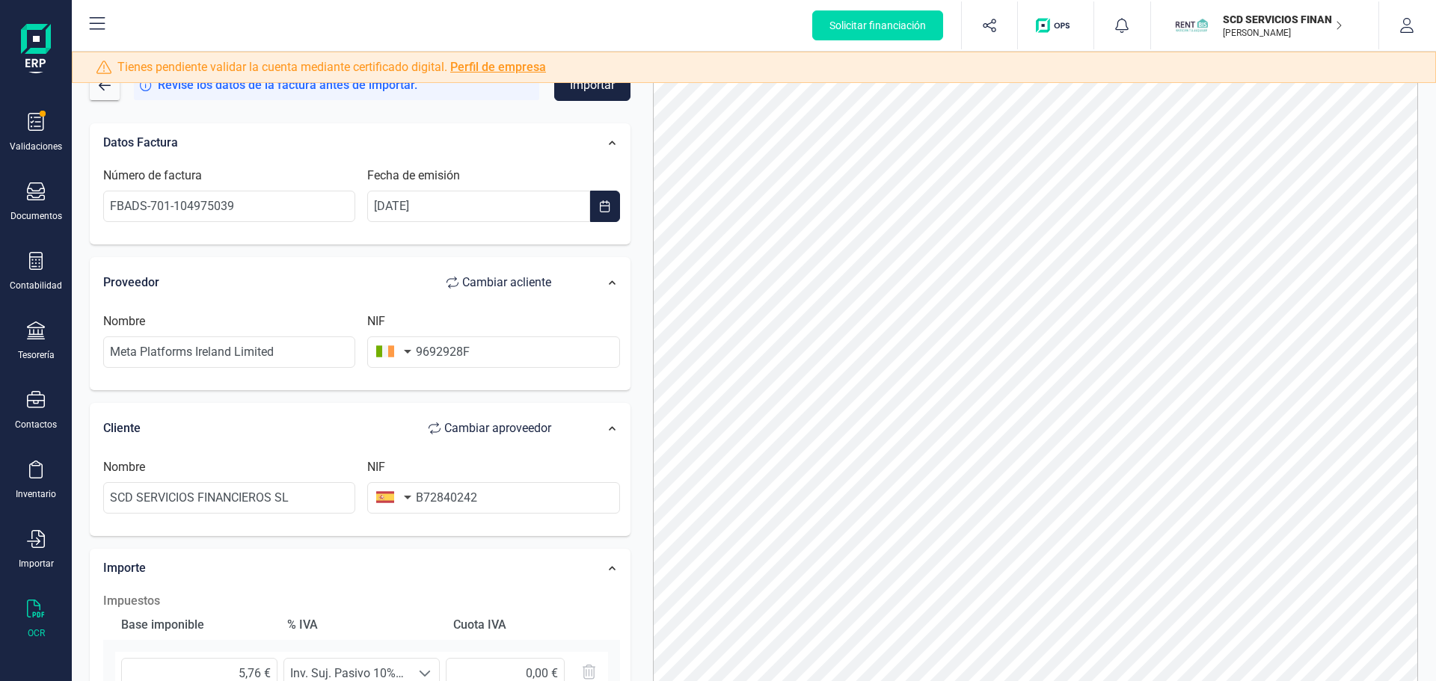
scroll to position [0, 0]
click at [589, 92] on button "Importar" at bounding box center [592, 85] width 76 height 31
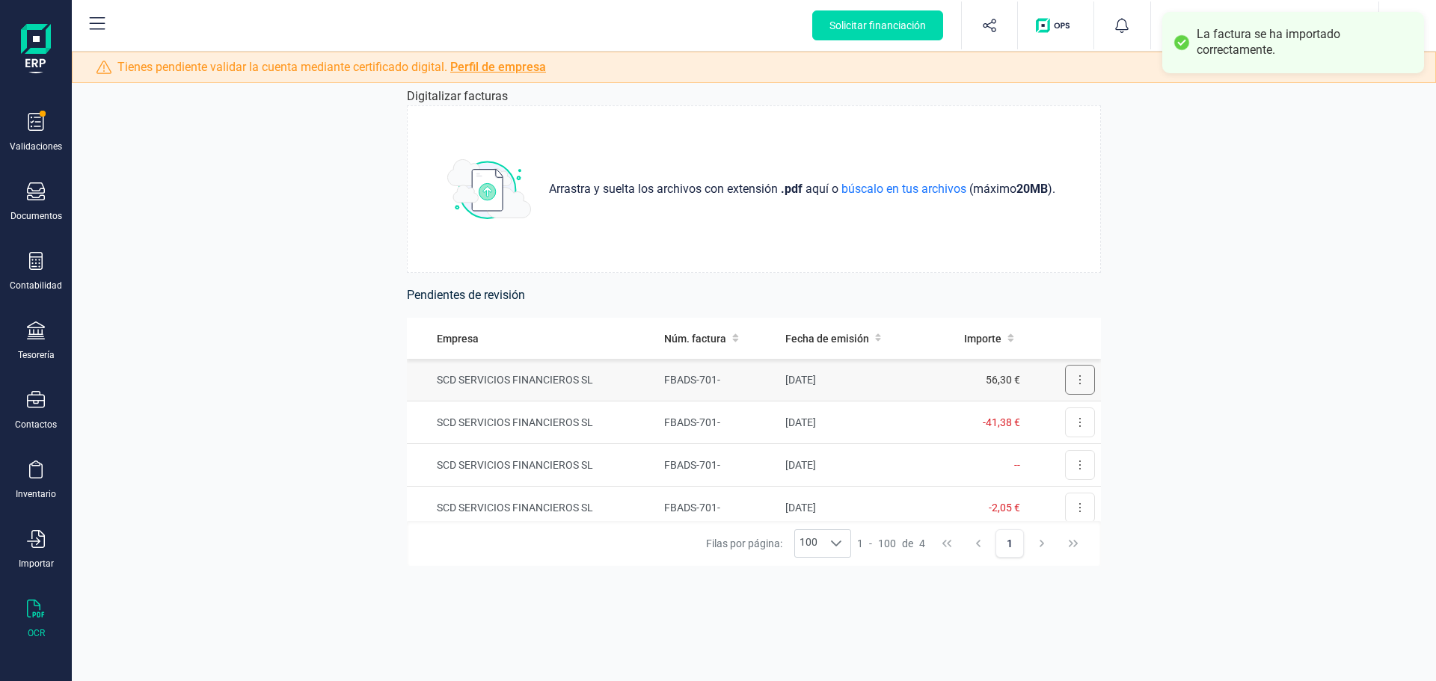
click at [1070, 387] on button at bounding box center [1080, 380] width 30 height 30
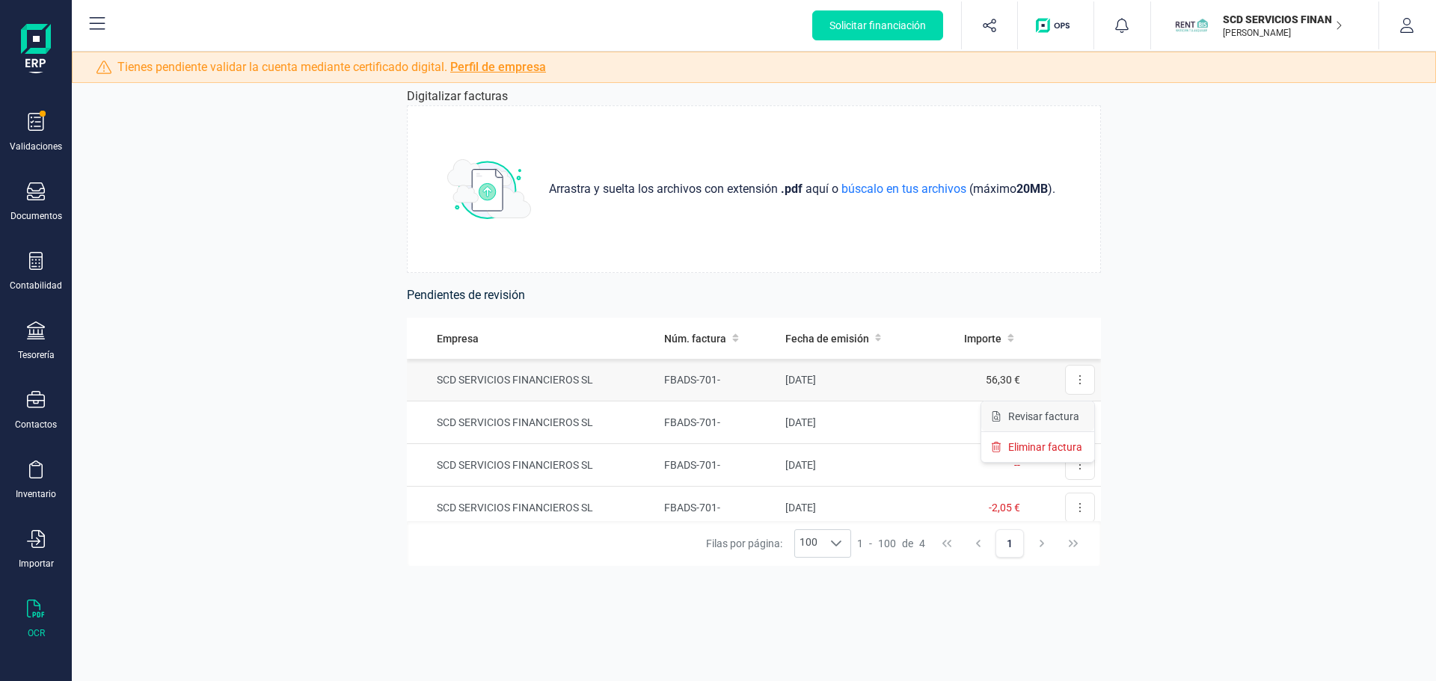
click at [1052, 414] on span "Revisar factura" at bounding box center [1043, 416] width 71 height 15
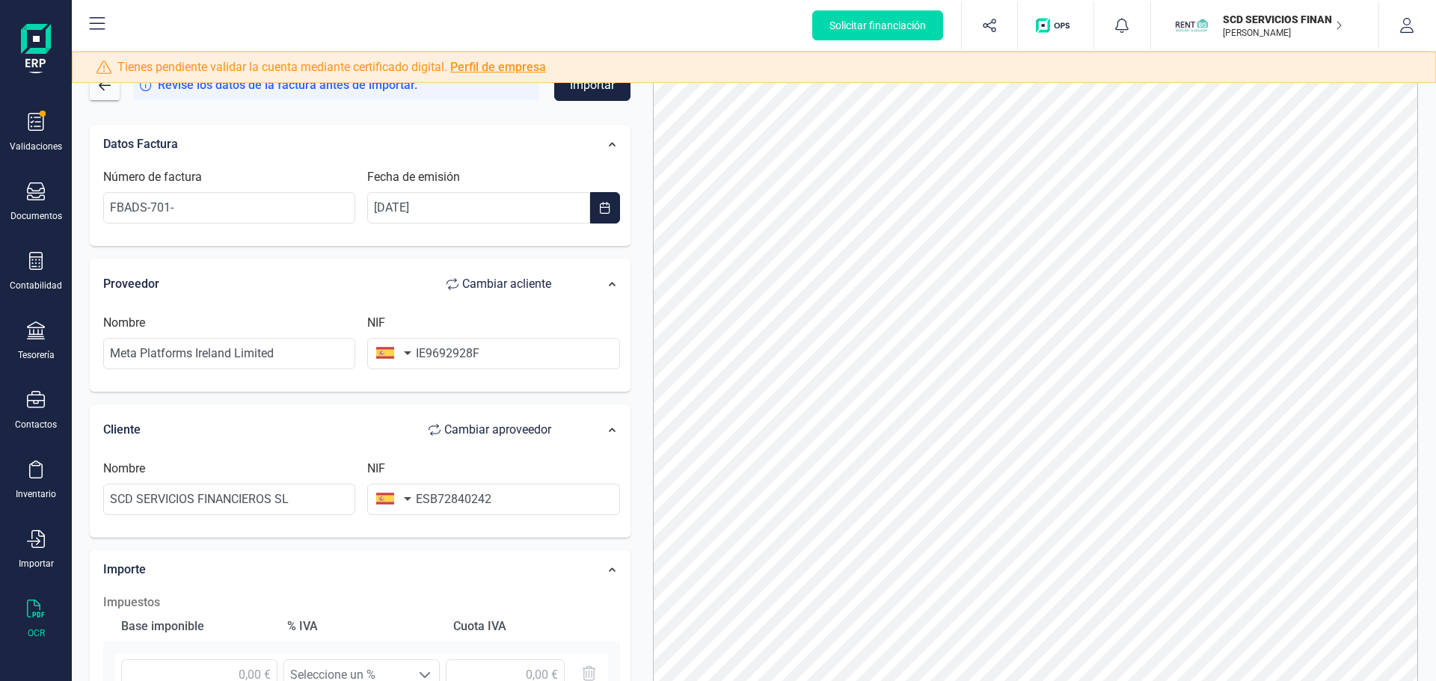
click at [406, 351] on button "button" at bounding box center [390, 353] width 47 height 30
click at [406, 394] on input "text" at bounding box center [474, 396] width 199 height 31
type input "irlan"
click at [436, 435] on span "[GEOGRAPHIC_DATA]" at bounding box center [474, 427] width 199 height 18
drag, startPoint x: 429, startPoint y: 503, endPoint x: 424, endPoint y: 467, distance: 36.2
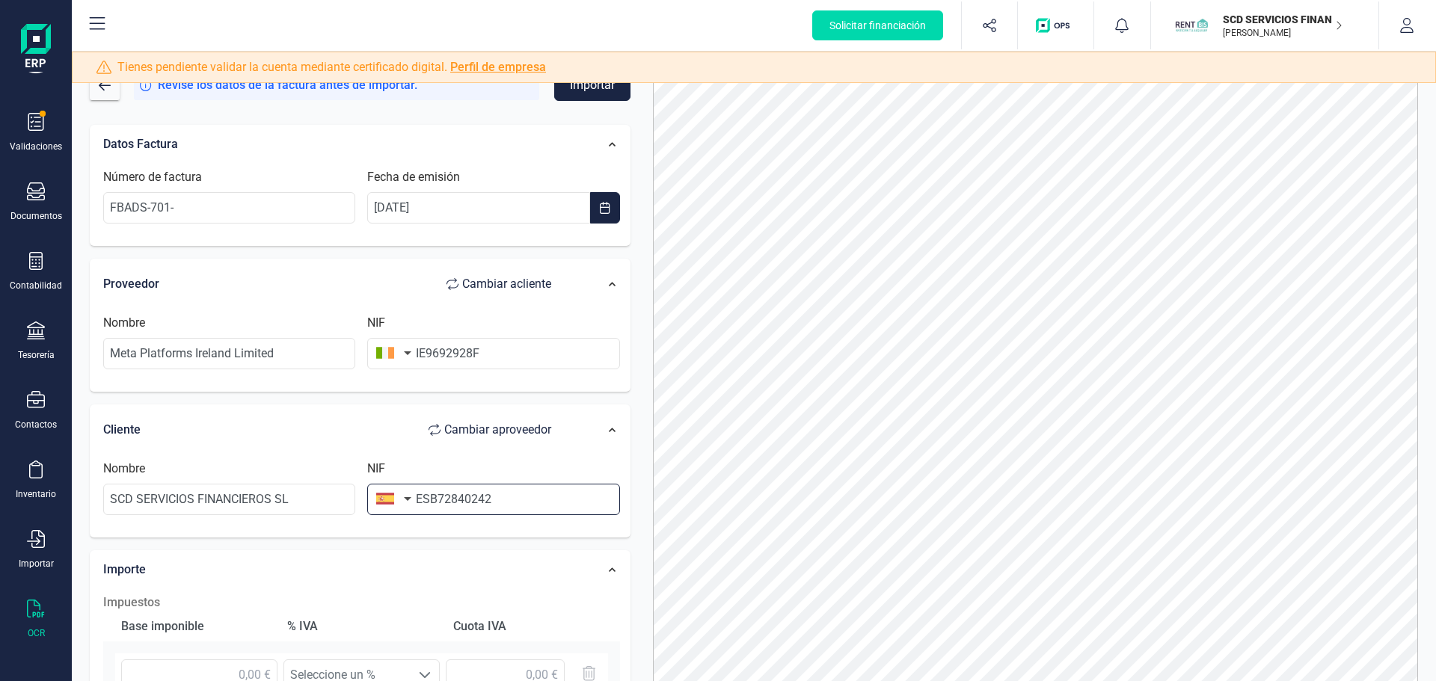
click at [413, 502] on div "NIF ESB72840242" at bounding box center [493, 487] width 264 height 55
type input "B72840242"
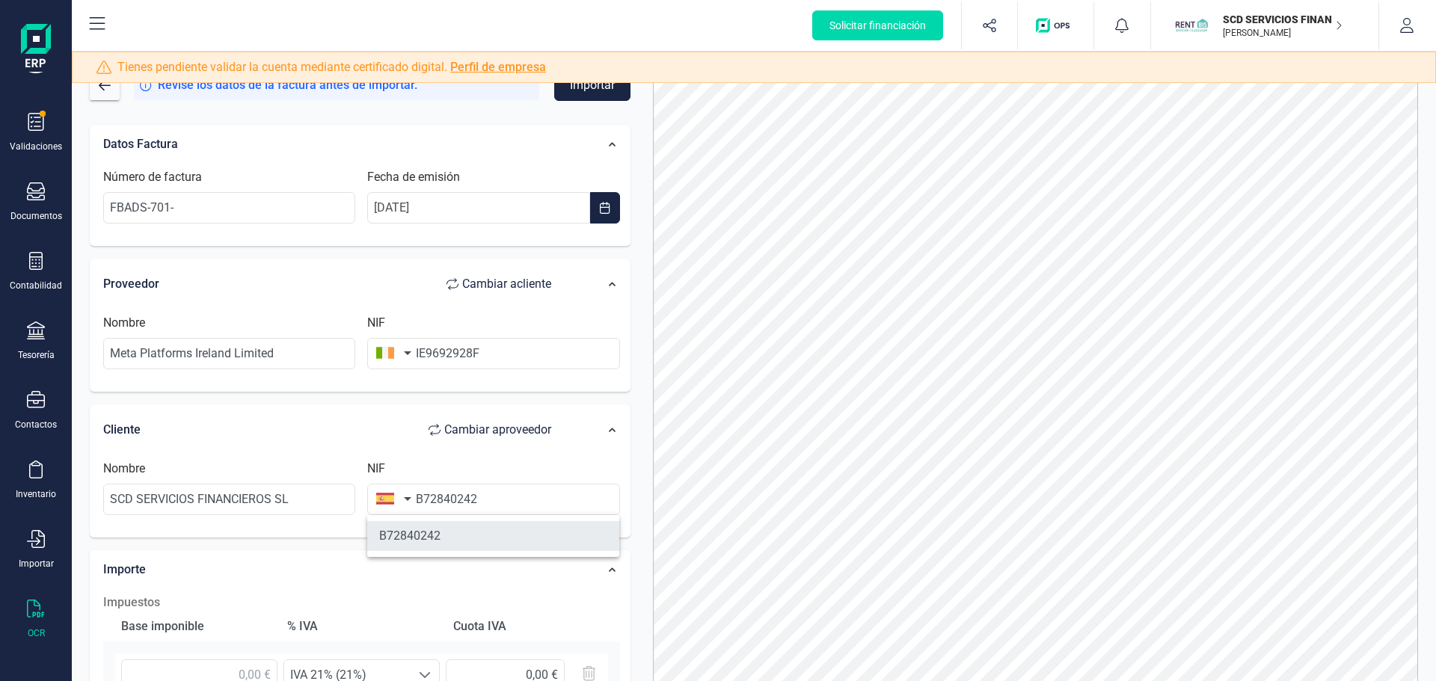
click at [467, 532] on li "B72840242" at bounding box center [493, 536] width 252 height 30
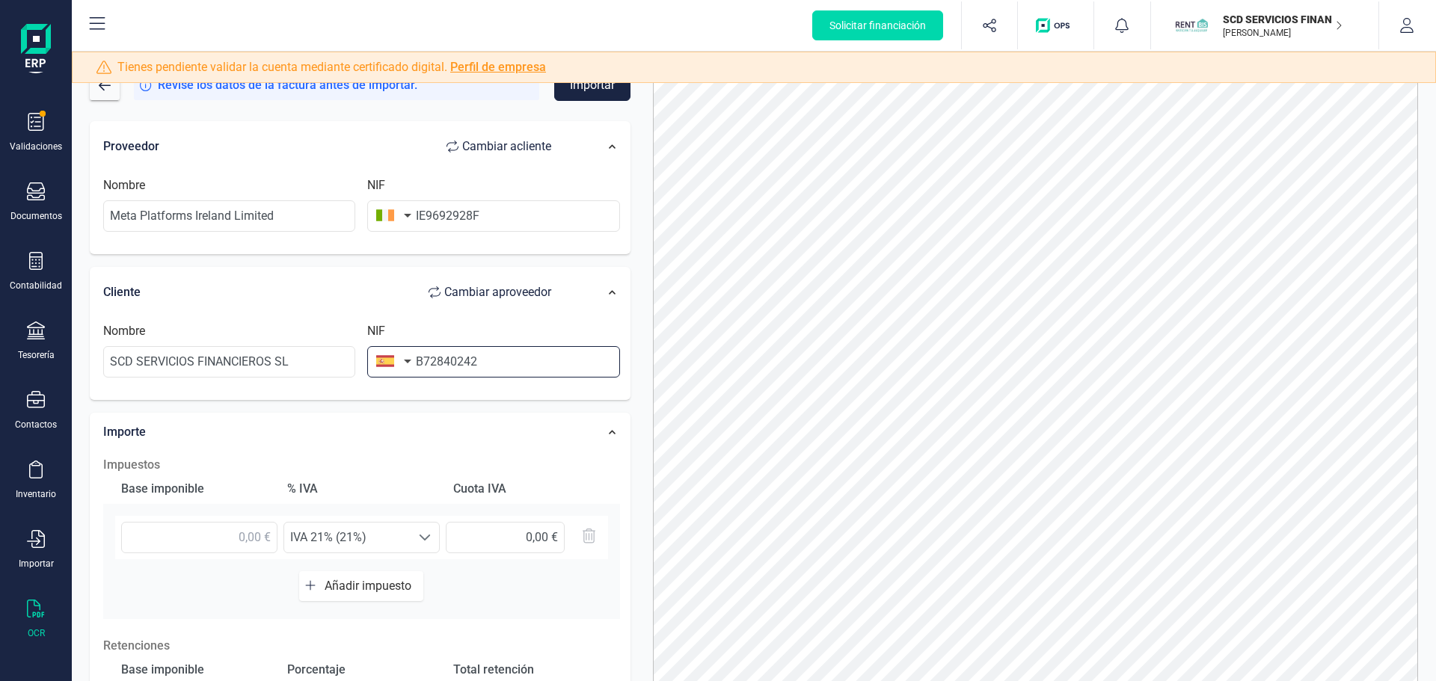
scroll to position [299, 0]
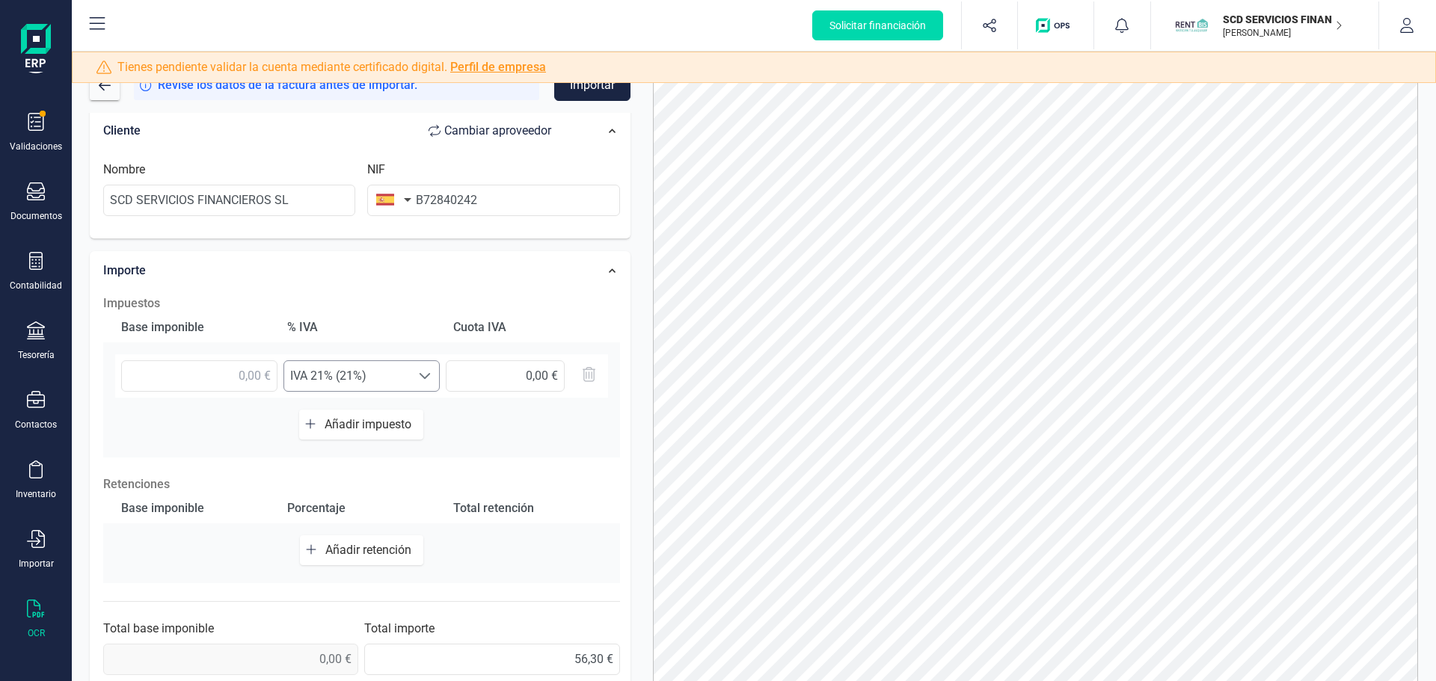
click at [407, 386] on span "IVA 21% (21%)" at bounding box center [347, 376] width 126 height 30
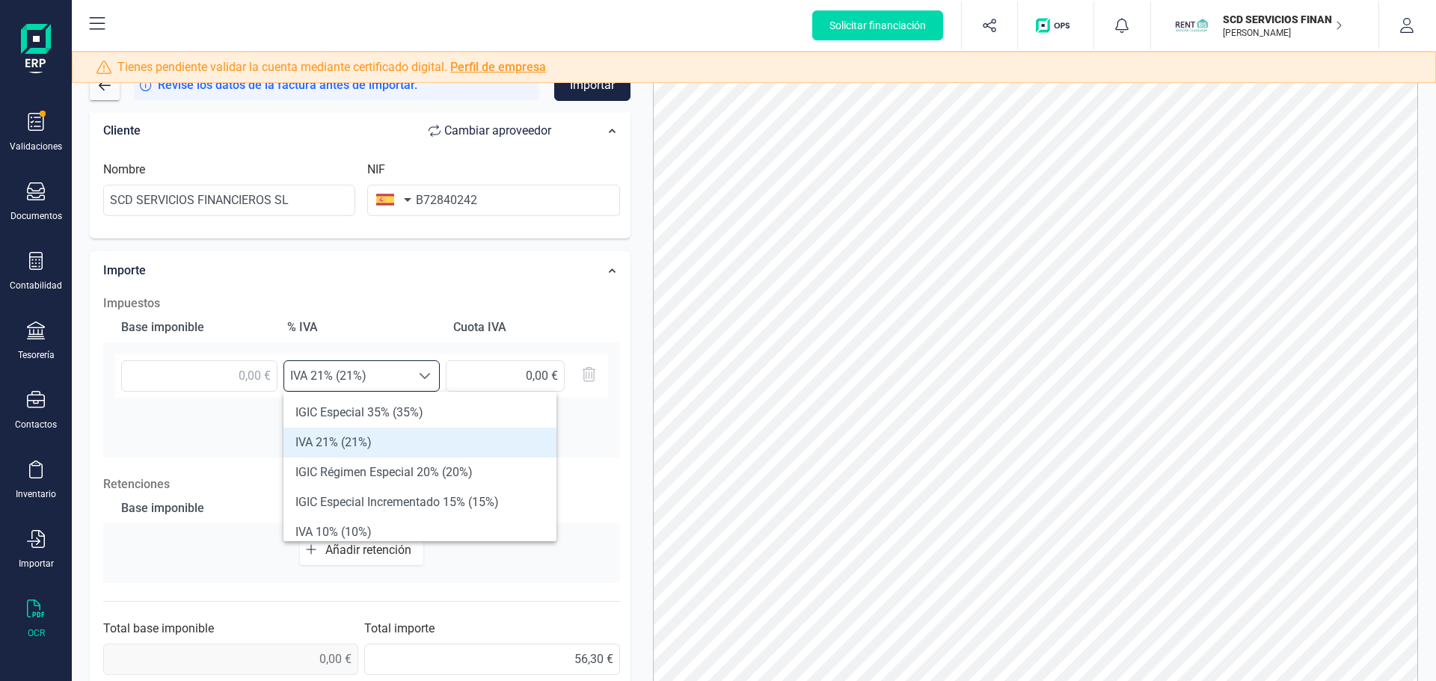
scroll to position [9, 66]
click at [236, 381] on input "text" at bounding box center [199, 376] width 156 height 31
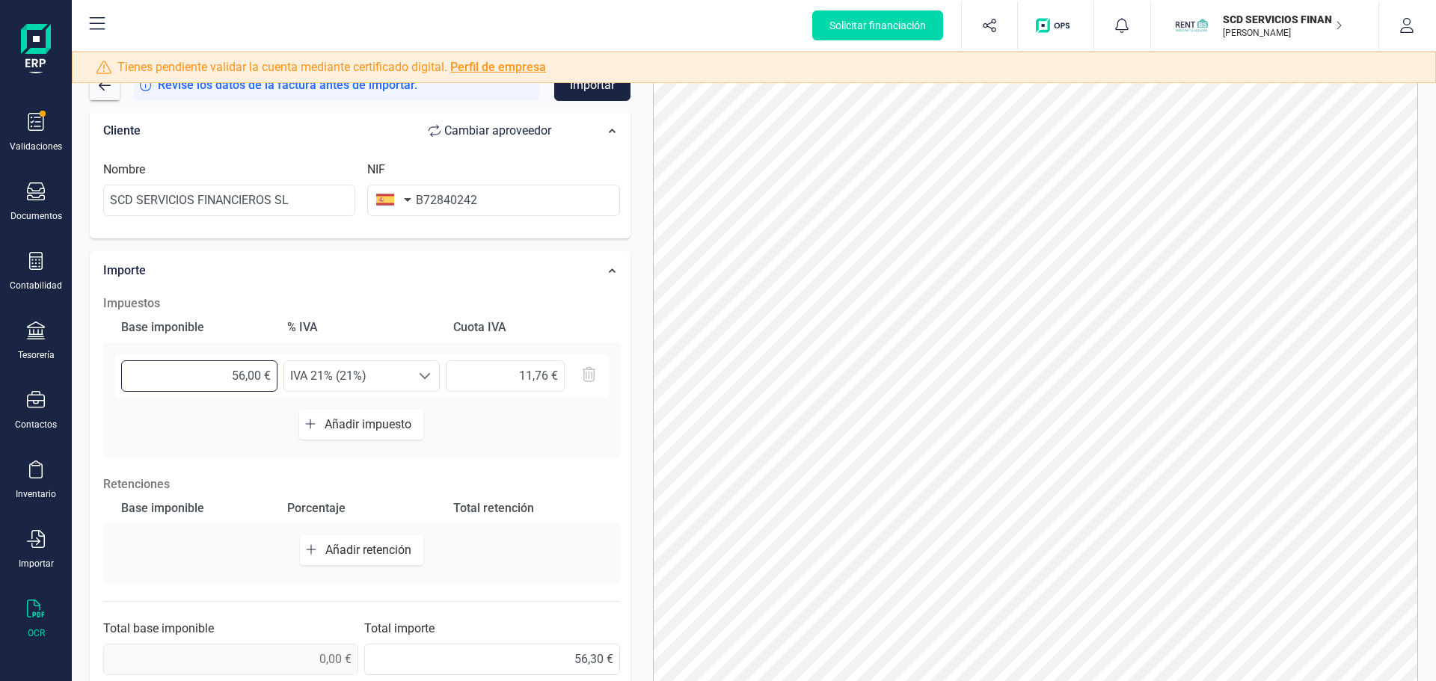
type input "56,30 €"
click at [392, 384] on span "IVA 21% (21%)" at bounding box center [347, 376] width 126 height 30
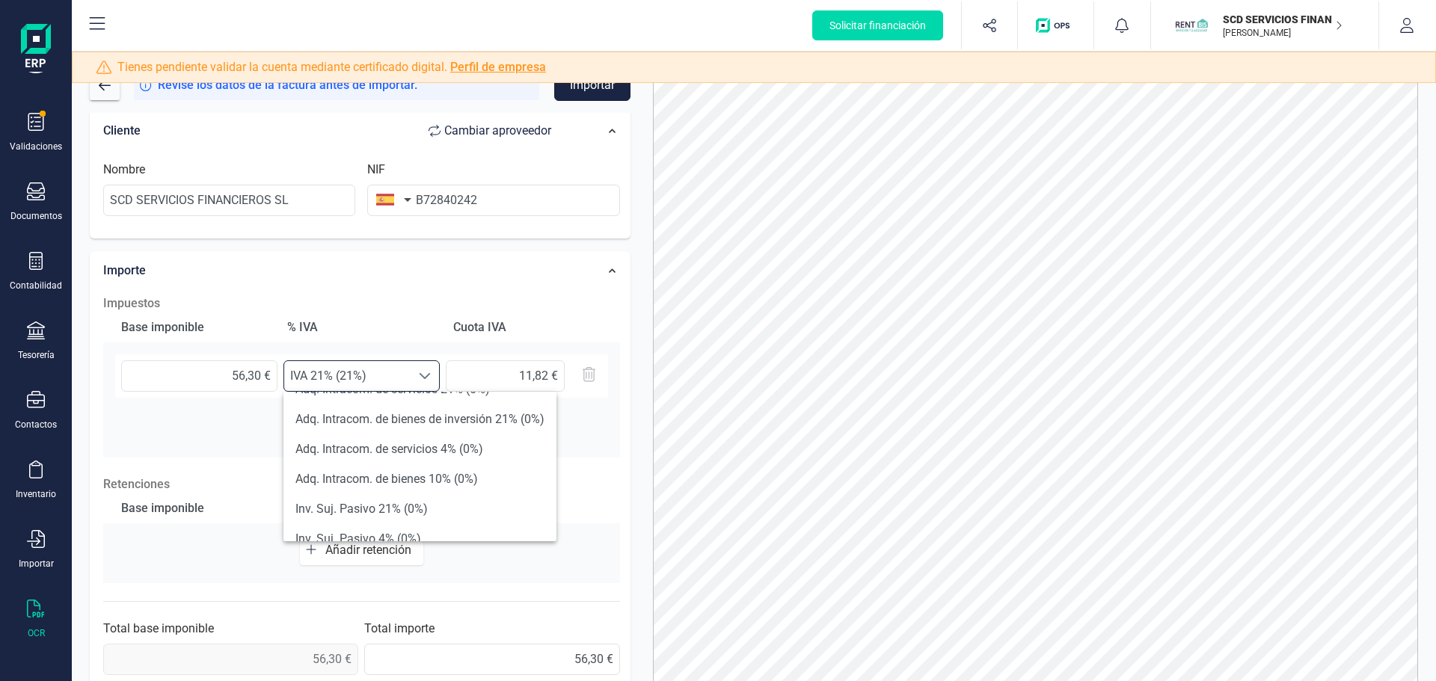
scroll to position [476, 0]
click at [442, 458] on li "Adq. Intracom. de bienes de inversión 21% (0%)" at bounding box center [419, 446] width 273 height 30
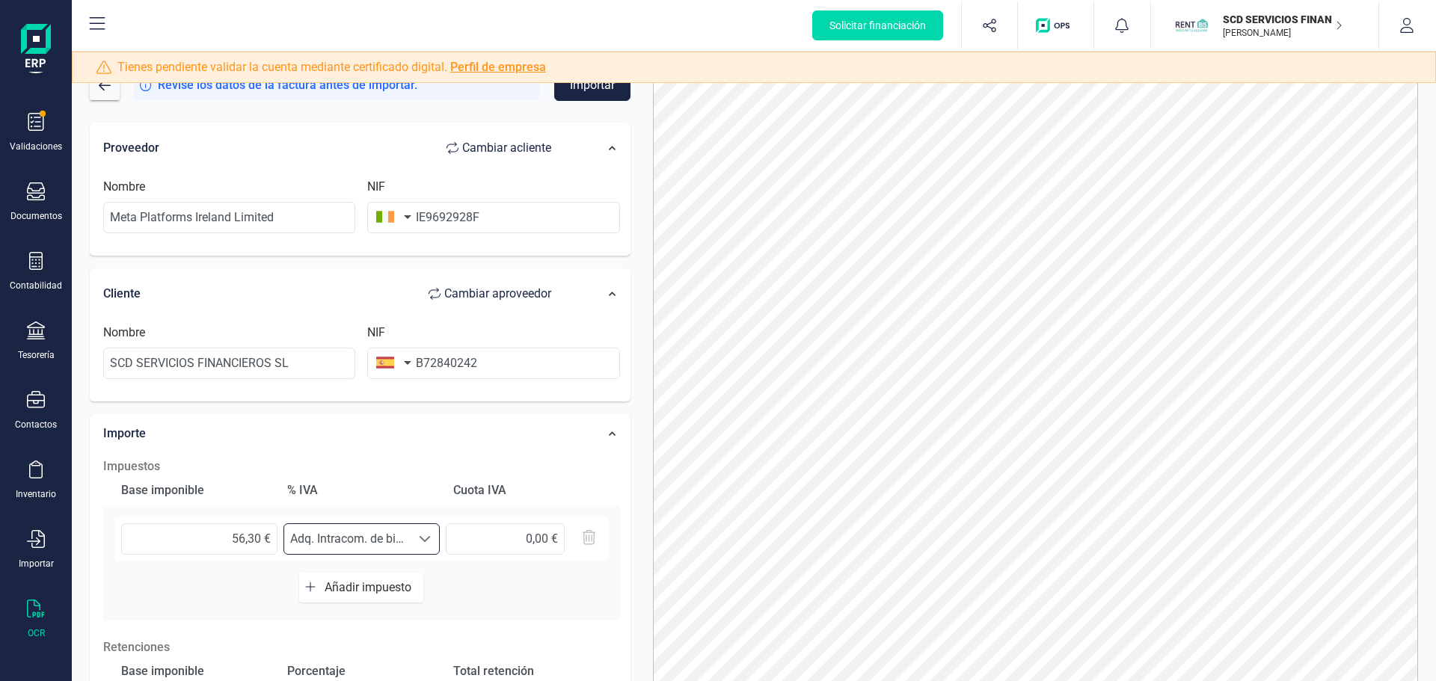
scroll to position [0, 0]
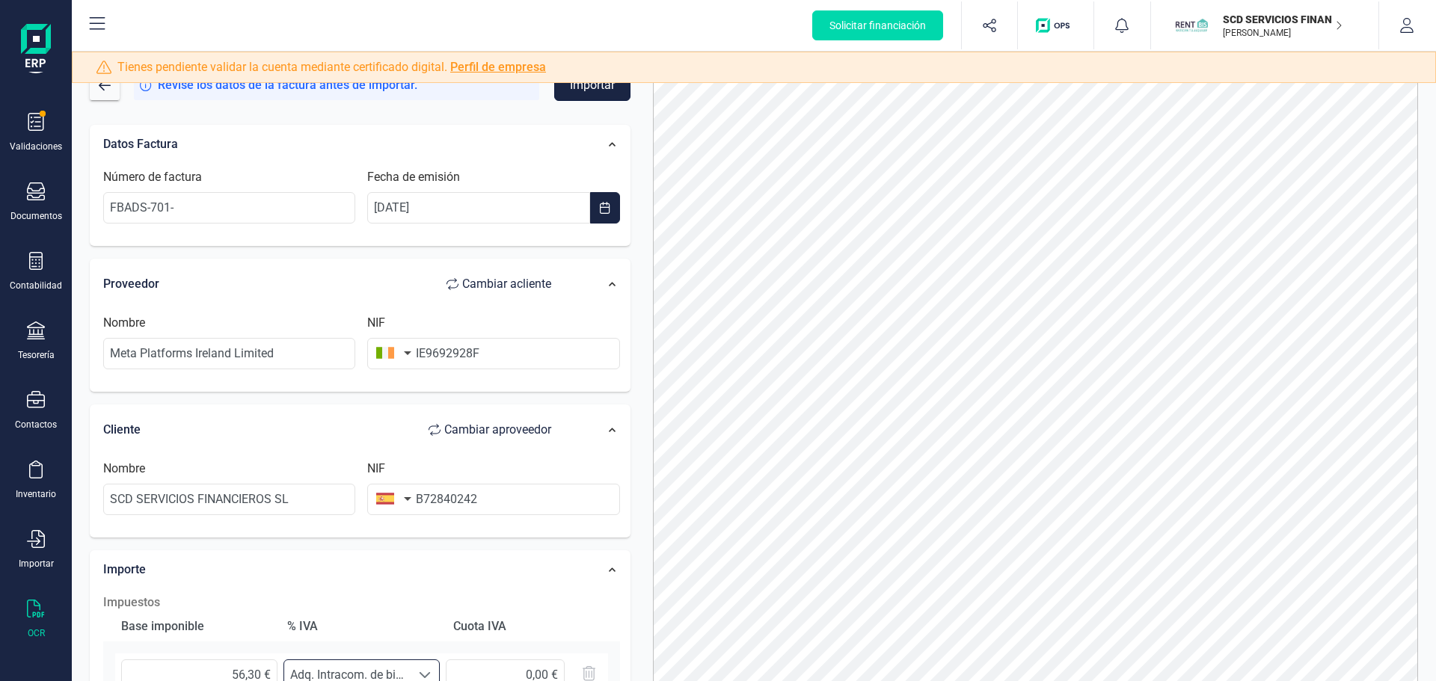
click at [567, 91] on button "Importar" at bounding box center [592, 85] width 76 height 31
click at [424, 357] on input "IE9692928F" at bounding box center [493, 353] width 252 height 31
type input "9692928F"
click at [569, 96] on button "Importar" at bounding box center [592, 85] width 76 height 31
drag, startPoint x: 243, startPoint y: 200, endPoint x: 314, endPoint y: 221, distance: 73.9
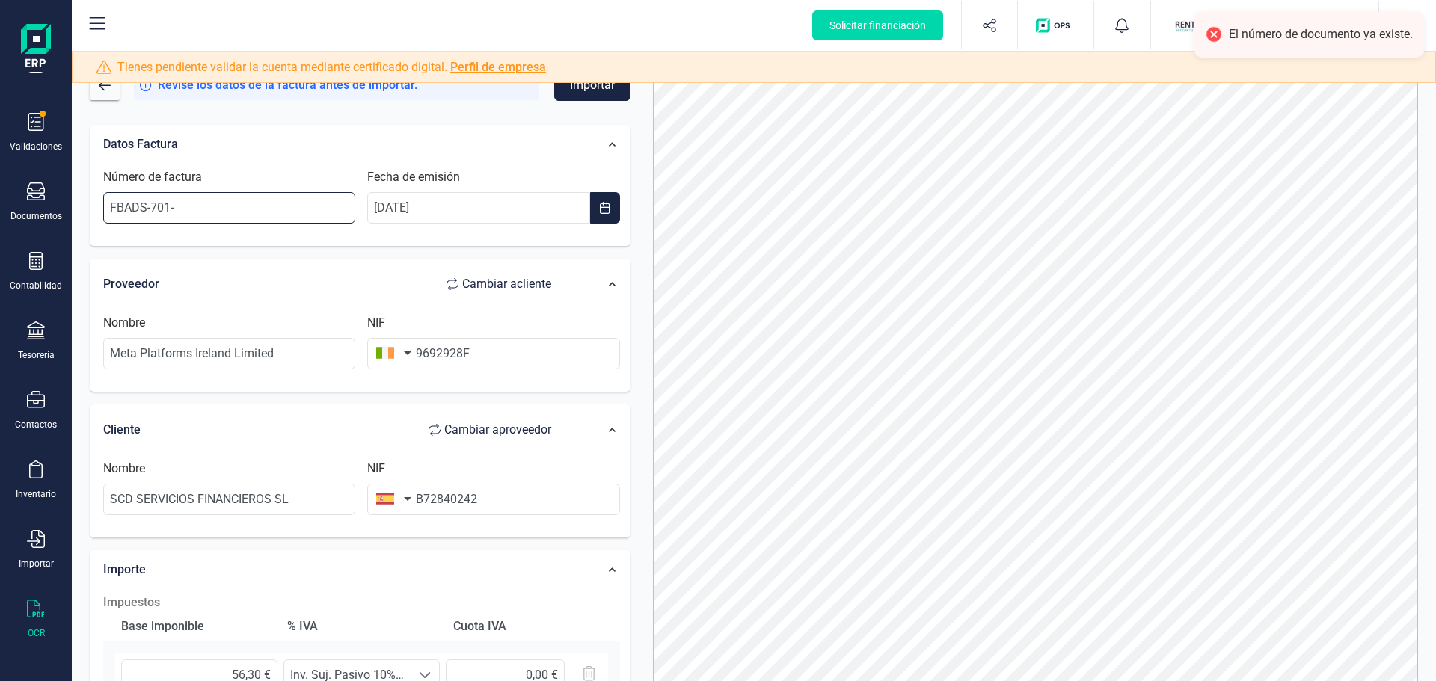
click at [243, 200] on input "FBADS-701-" at bounding box center [229, 207] width 252 height 31
drag, startPoint x: 219, startPoint y: 204, endPoint x: 3, endPoint y: 234, distance: 218.2
click at [6, 235] on div "Solicitar financiación Validaciones Documentos Documentos Presupuestos Pedidos …" at bounding box center [718, 340] width 1436 height 681
paste input "104978645"
type input "FBADS-701-104978645"
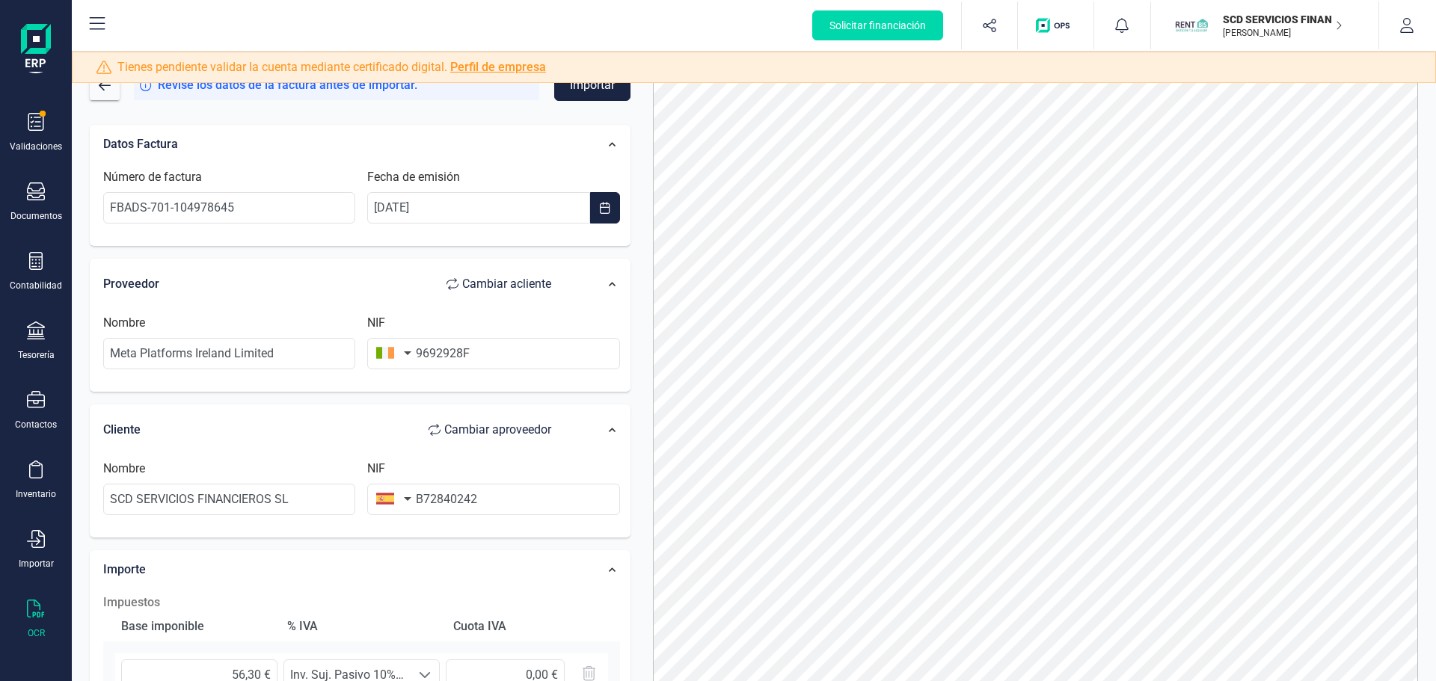
click at [369, 156] on div "Datos Factura" at bounding box center [335, 144] width 478 height 33
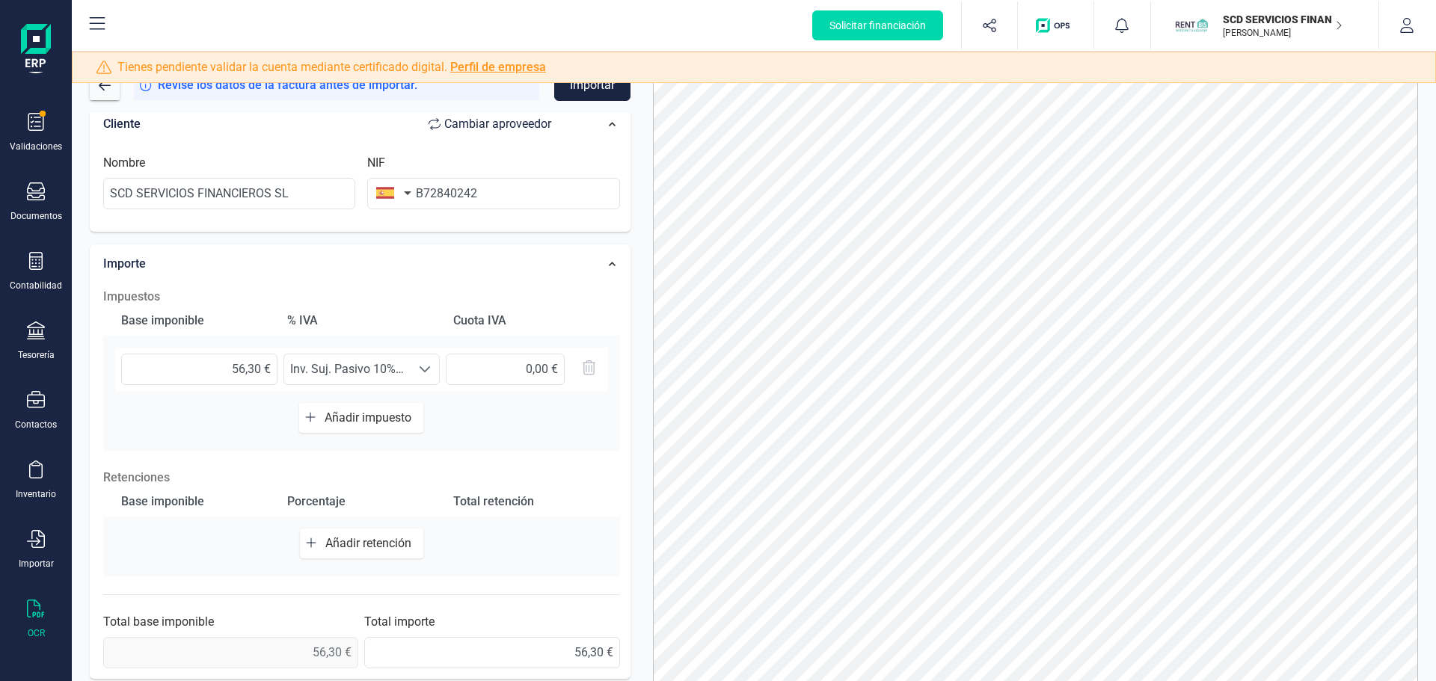
scroll to position [226, 0]
click at [355, 355] on span "Inv. Suj. Pasivo 10% (0%)" at bounding box center [347, 367] width 126 height 30
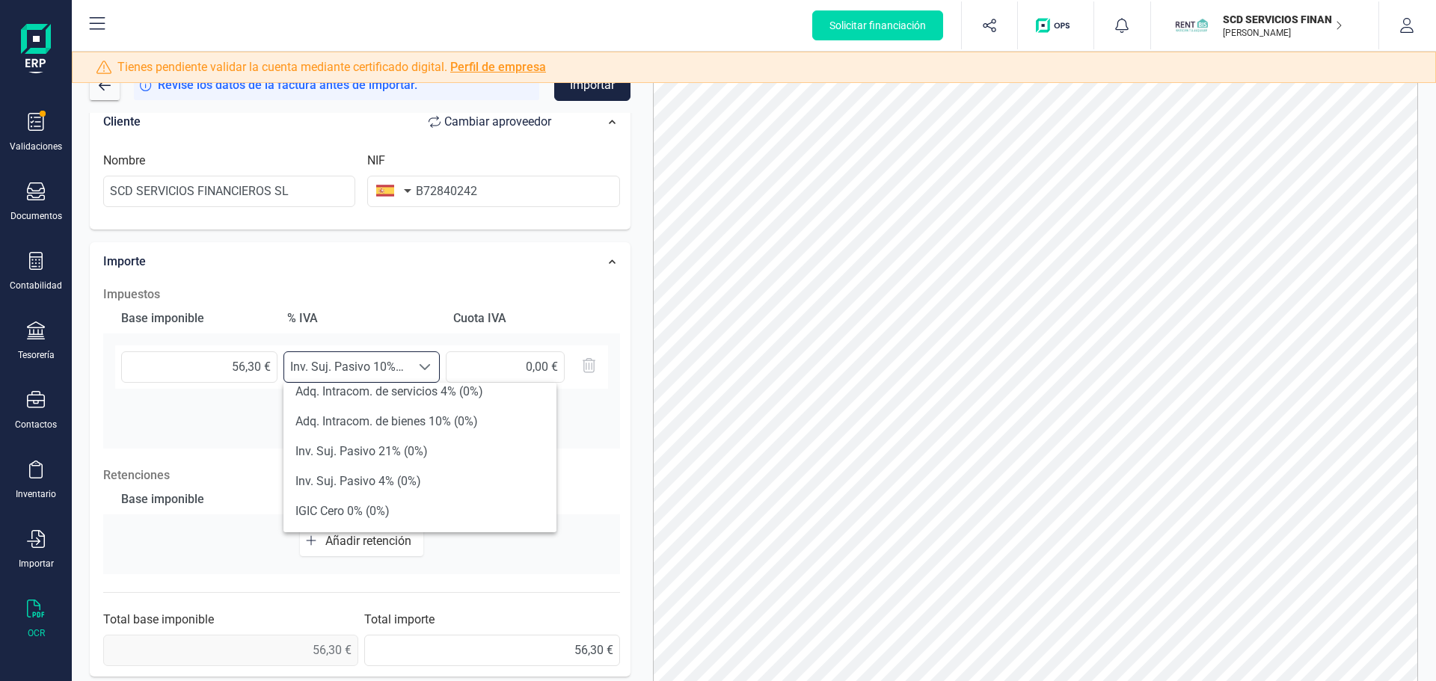
scroll to position [476, 0]
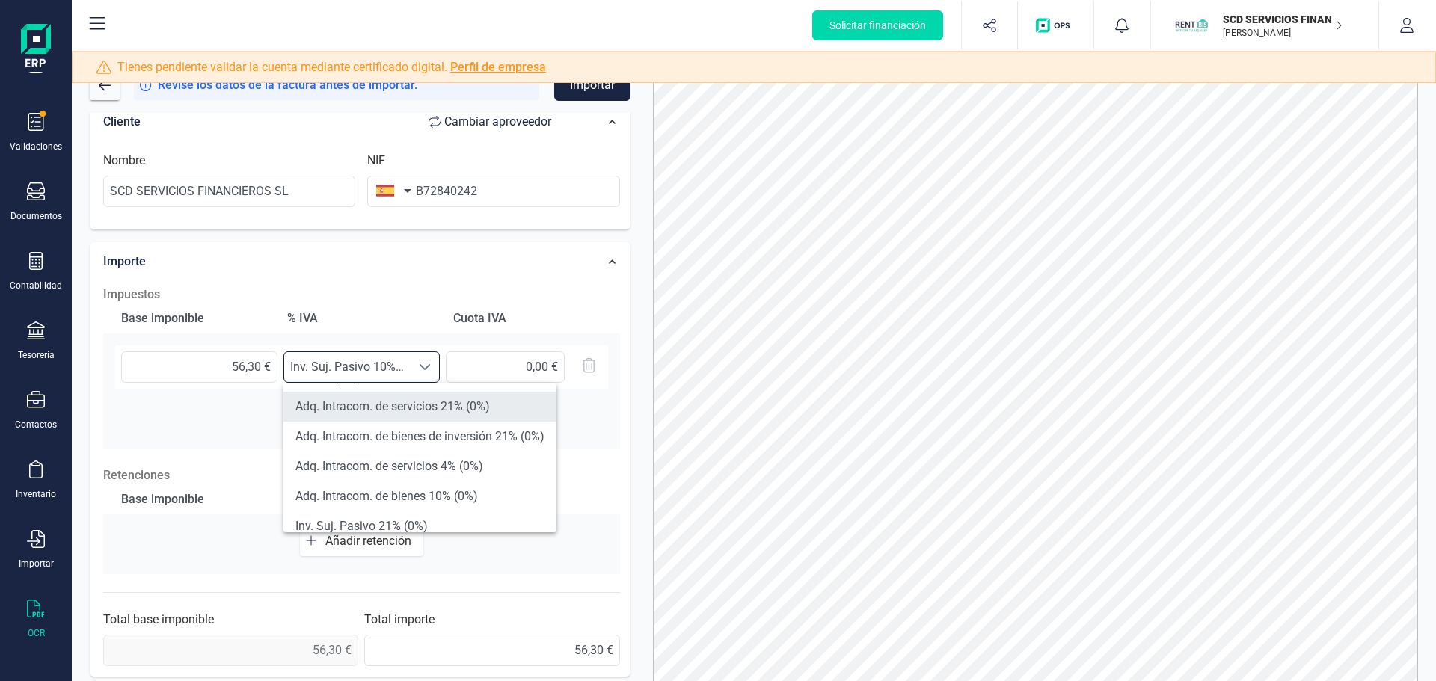
click at [401, 405] on li "Adq. Intracom. de servicios 21% (0%)" at bounding box center [419, 407] width 273 height 30
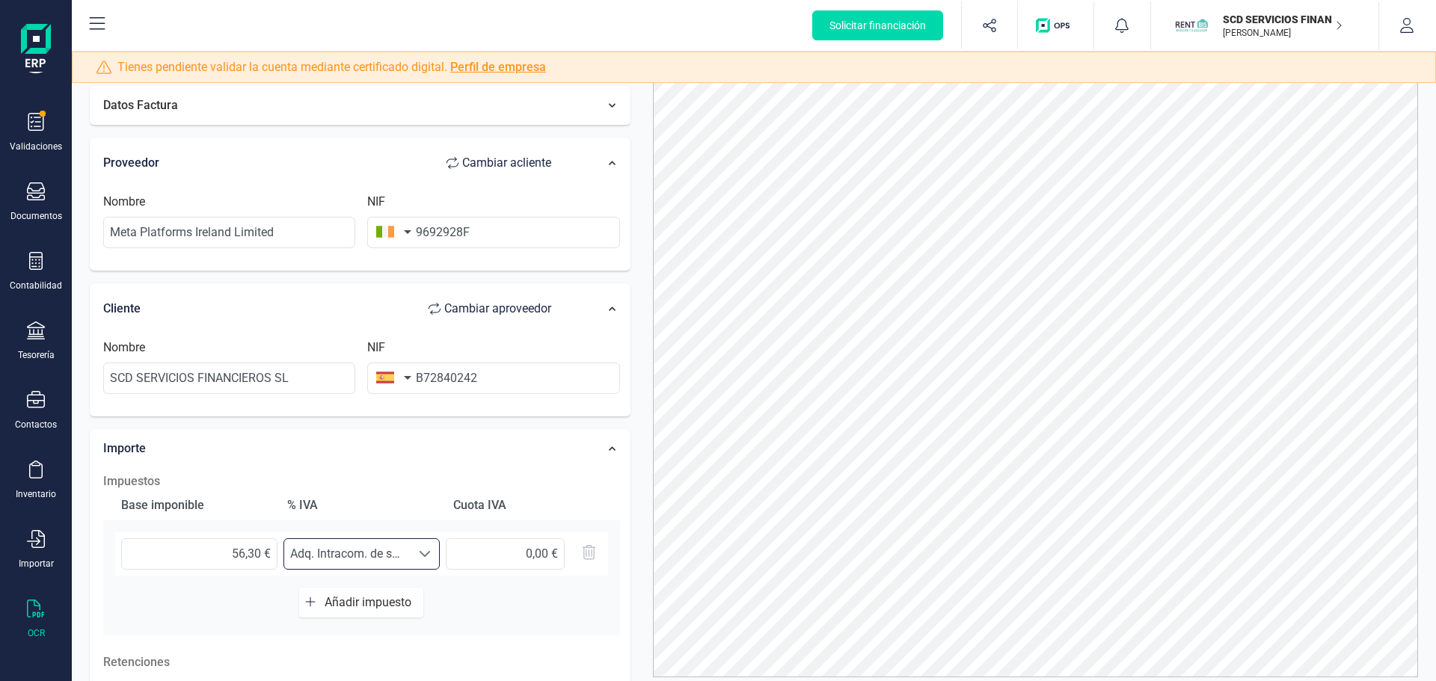
scroll to position [0, 0]
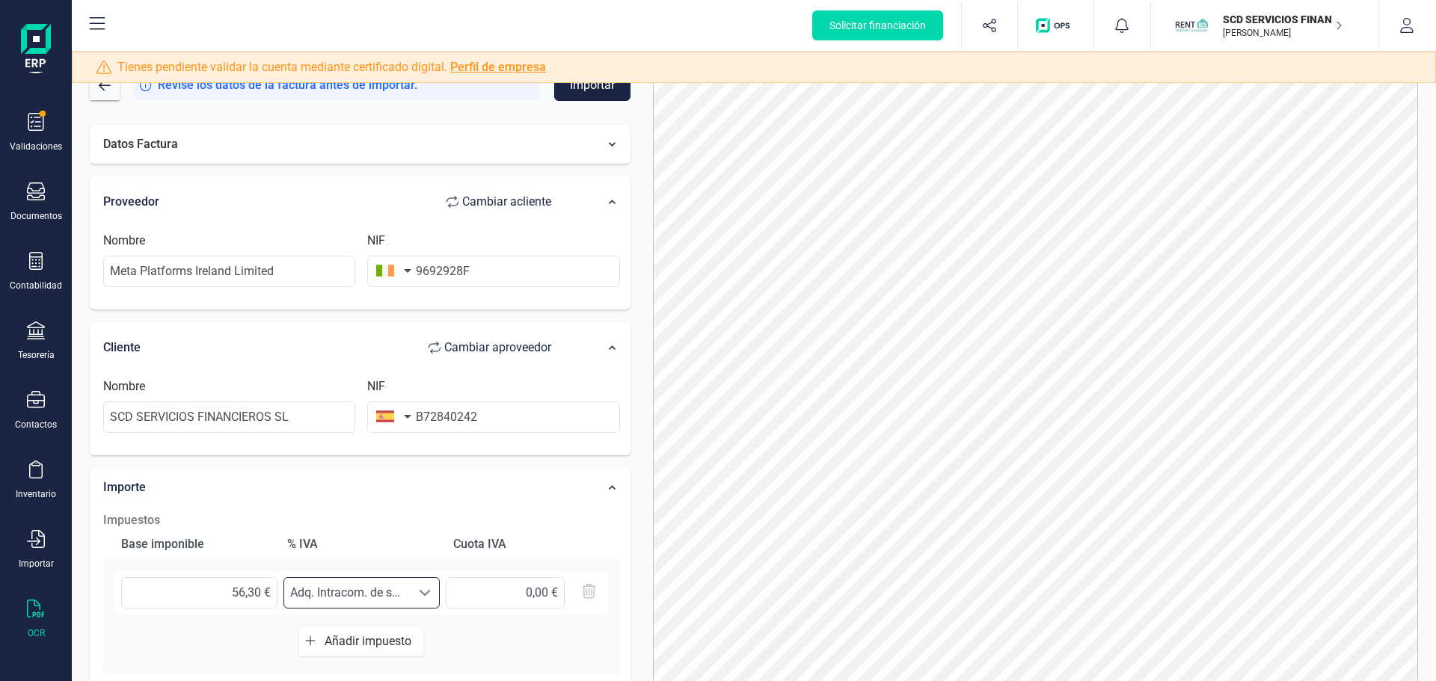
click at [600, 95] on button "Importar" at bounding box center [592, 85] width 76 height 31
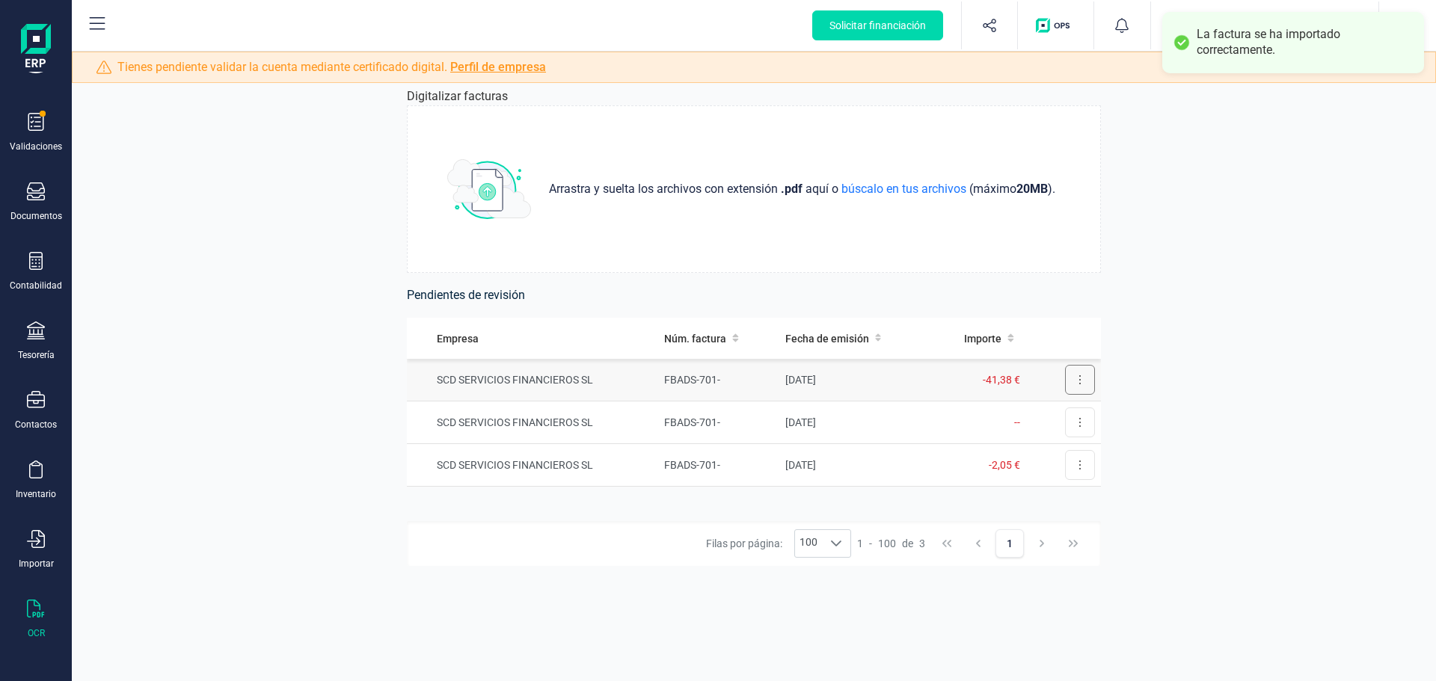
click at [1065, 381] on button at bounding box center [1080, 380] width 30 height 30
click at [1016, 414] on span "Revisar factura" at bounding box center [1043, 416] width 71 height 15
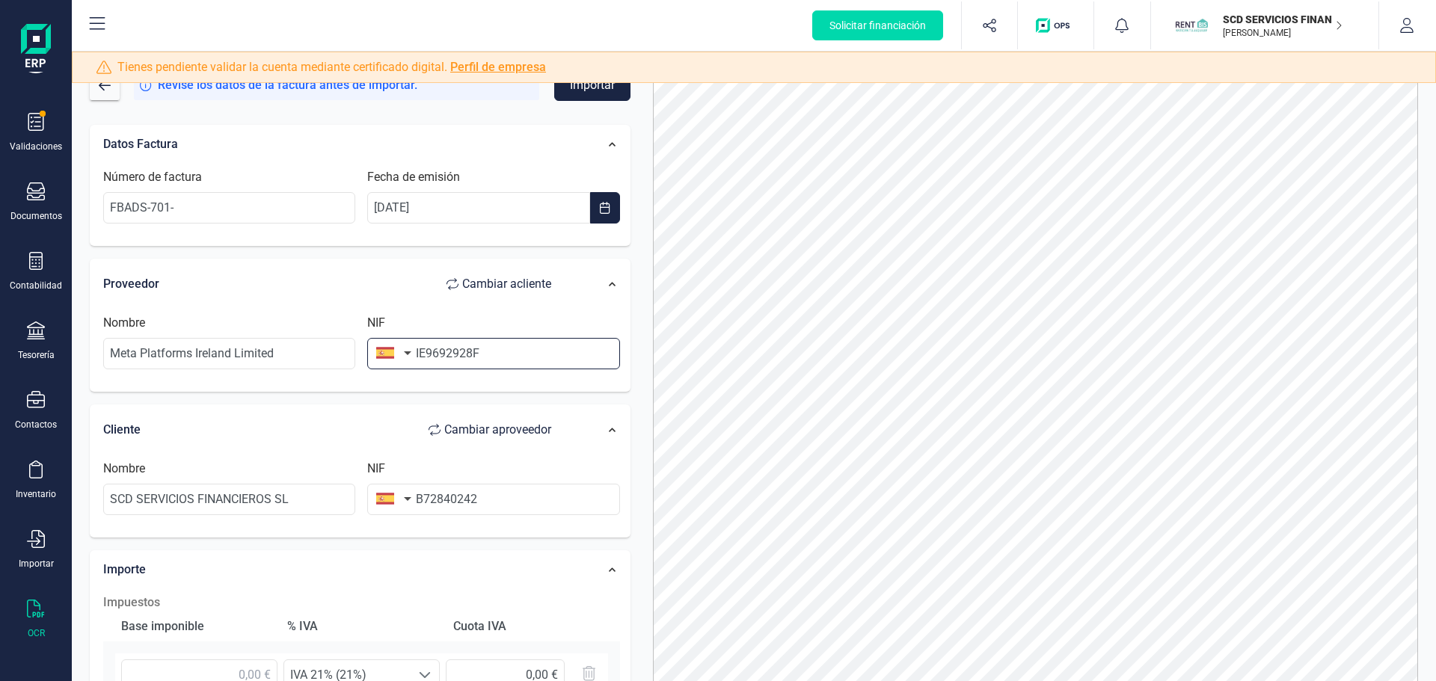
drag, startPoint x: 427, startPoint y: 358, endPoint x: 409, endPoint y: 355, distance: 18.2
click at [409, 355] on div "NIF IE9692928F" at bounding box center [493, 341] width 264 height 55
type input "9692928F"
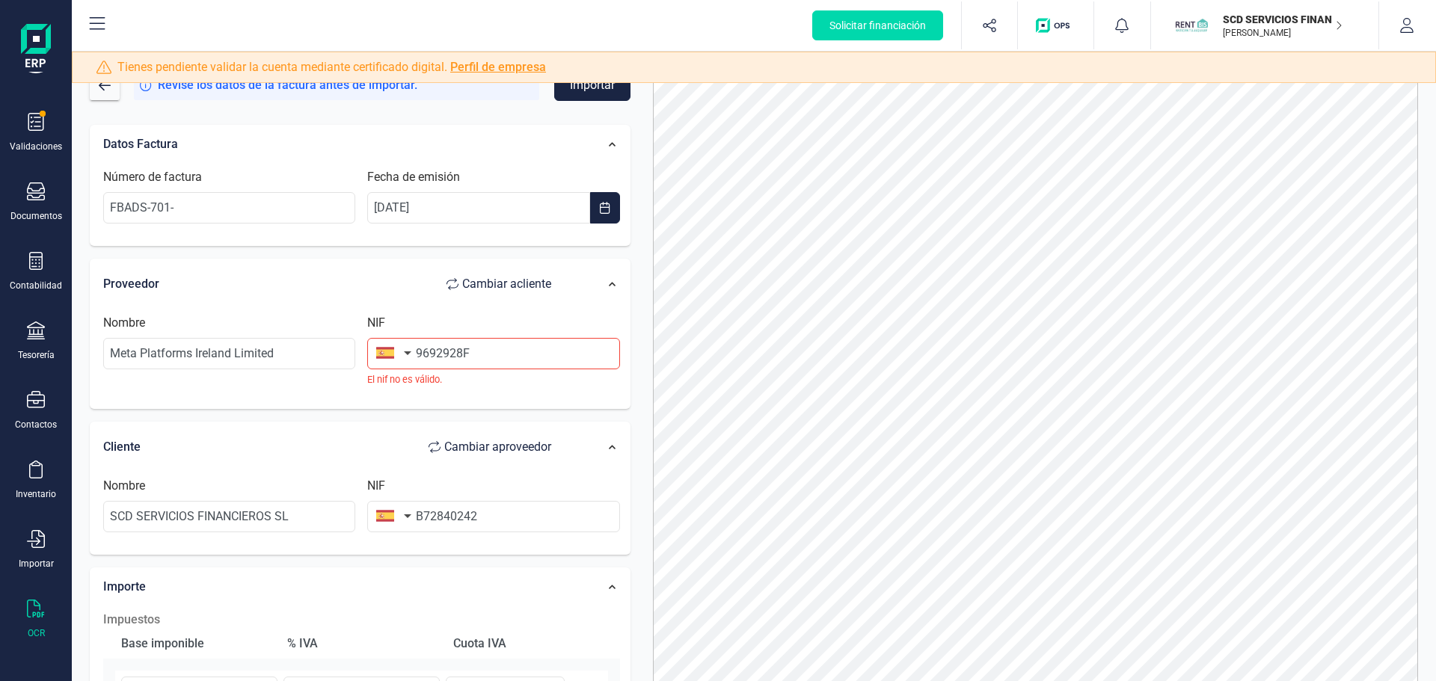
click at [402, 353] on button "button" at bounding box center [390, 353] width 47 height 30
click at [411, 389] on input "text" at bounding box center [474, 396] width 199 height 31
type input "irl"
click at [432, 420] on span "[GEOGRAPHIC_DATA]" at bounding box center [450, 427] width 120 height 18
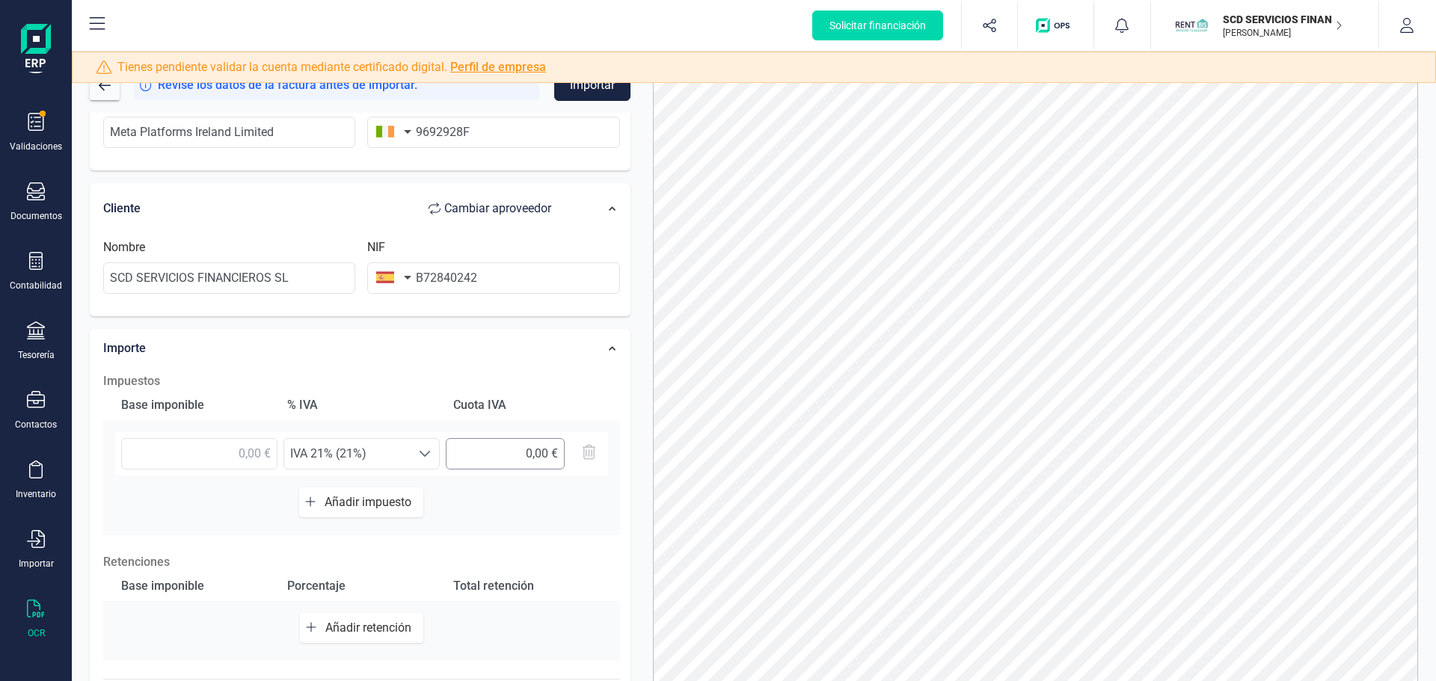
scroll to position [224, 0]
click at [245, 453] on input "text" at bounding box center [199, 450] width 156 height 31
type input "41,38 €"
click at [398, 455] on span "IVA 21% (21%)" at bounding box center [347, 451] width 126 height 30
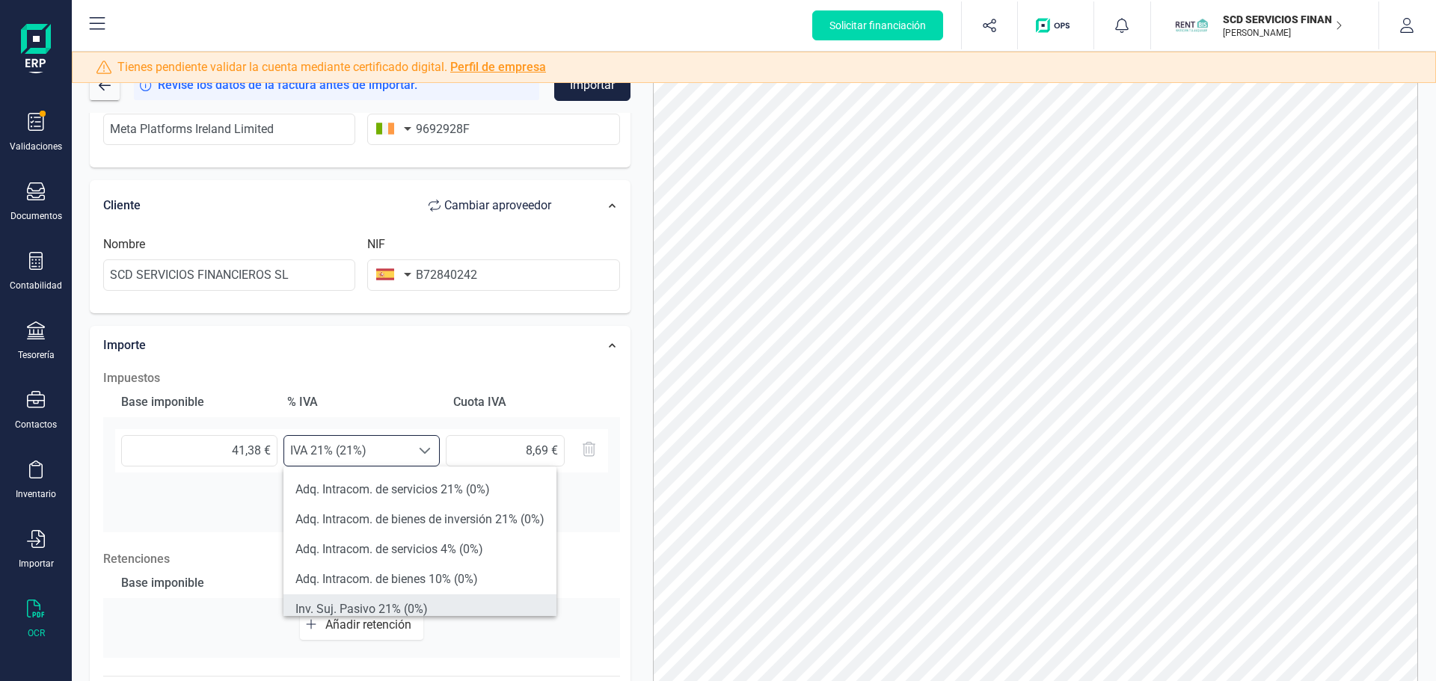
scroll to position [476, 0]
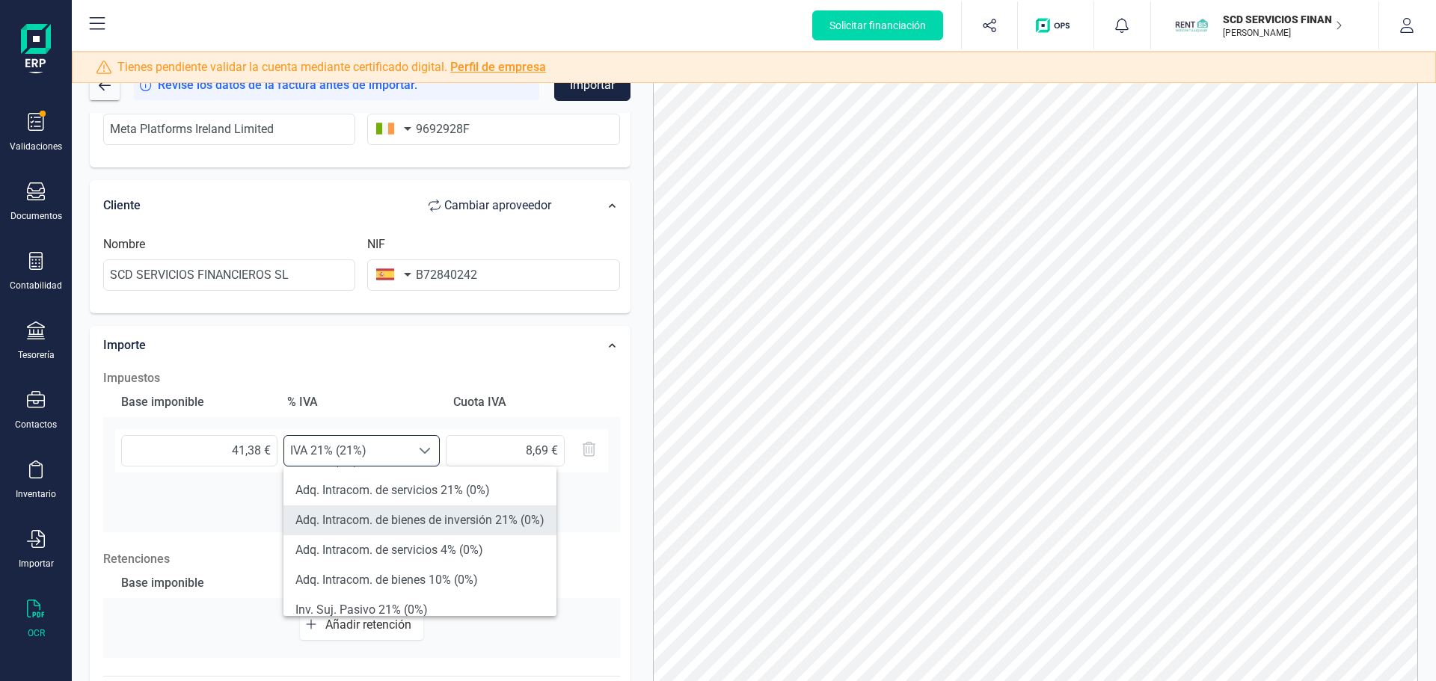
click at [487, 524] on li "Adq. Intracom. de bienes de inversión 21% (0%)" at bounding box center [419, 521] width 273 height 30
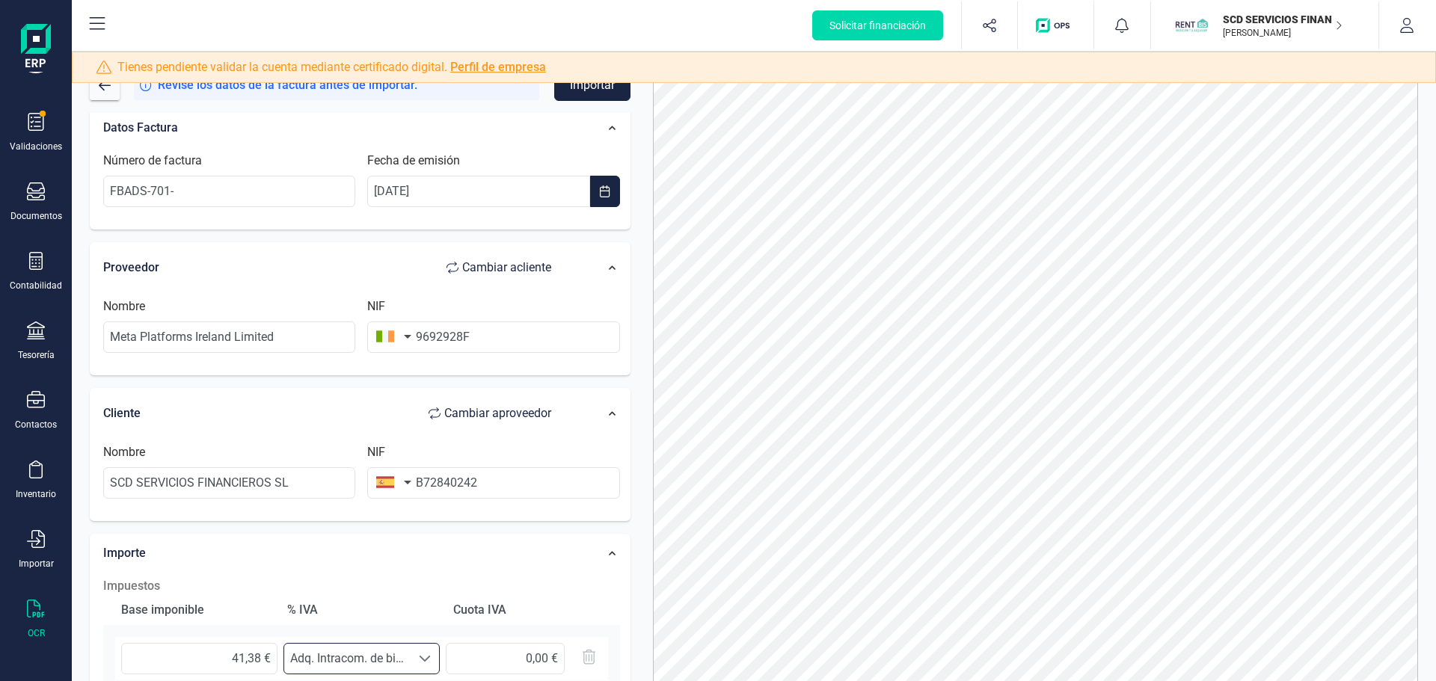
scroll to position [0, 0]
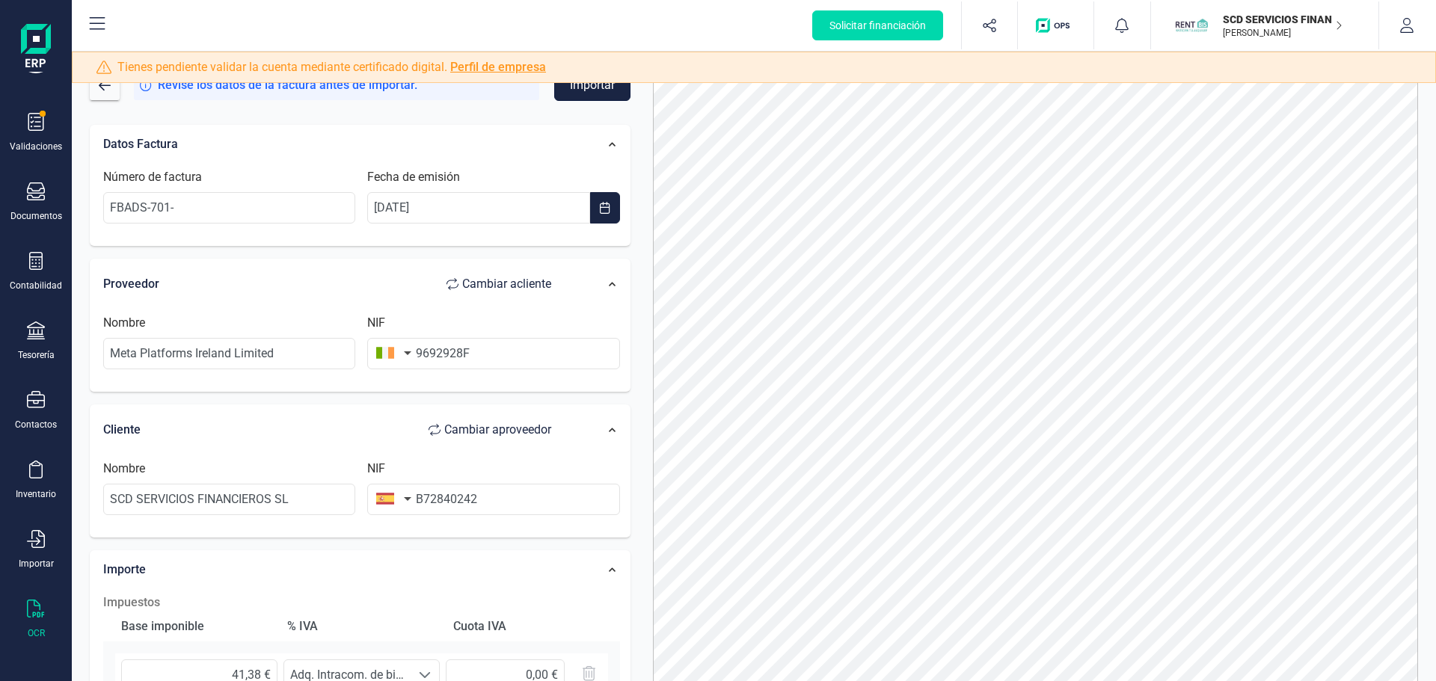
click at [599, 85] on button "Importar" at bounding box center [592, 85] width 76 height 31
drag, startPoint x: 218, startPoint y: 205, endPoint x: 42, endPoint y: 193, distance: 176.2
click at [48, 193] on div "Solicitar financiación Validaciones Documentos Documentos Presupuestos Pedidos …" at bounding box center [718, 340] width 1436 height 681
paste input "104975027"
type input "FBADS-701-104975027"
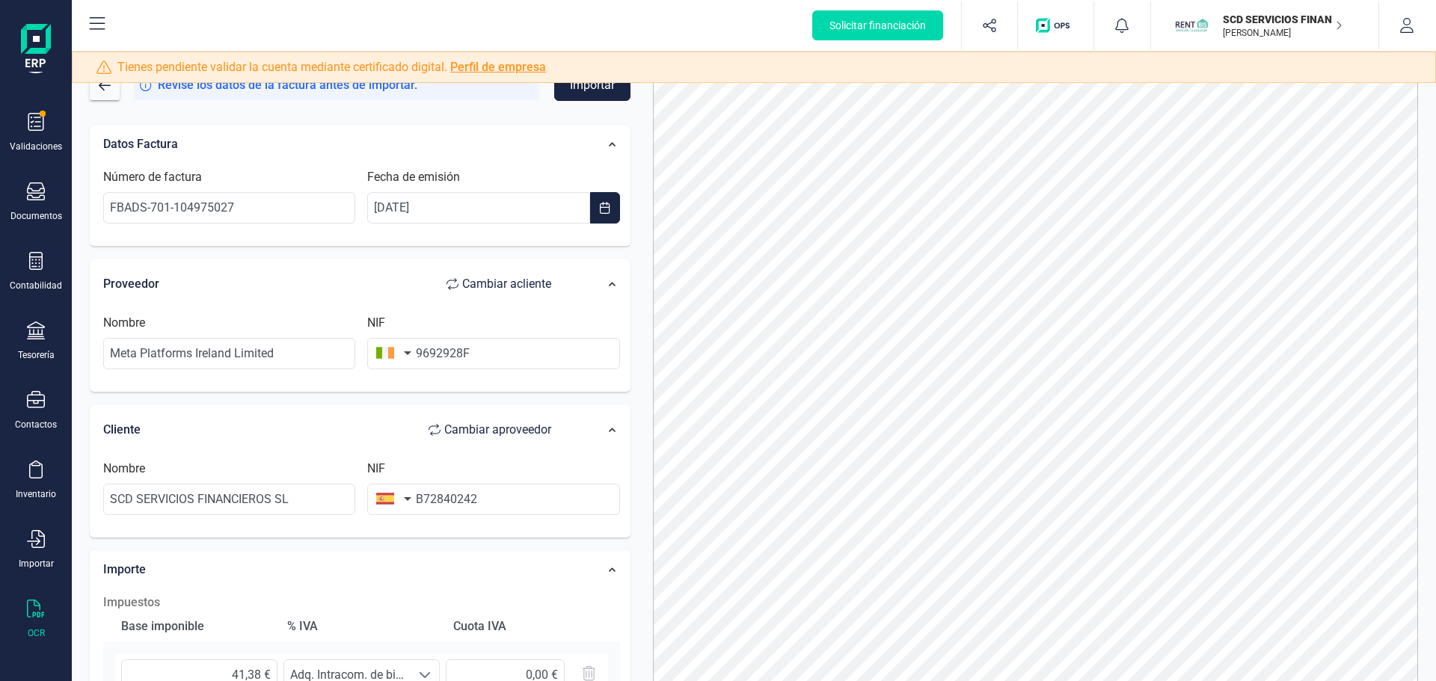
drag, startPoint x: 547, startPoint y: 138, endPoint x: 554, endPoint y: 133, distance: 9.1
click at [547, 138] on div "Datos Factura" at bounding box center [335, 144] width 478 height 33
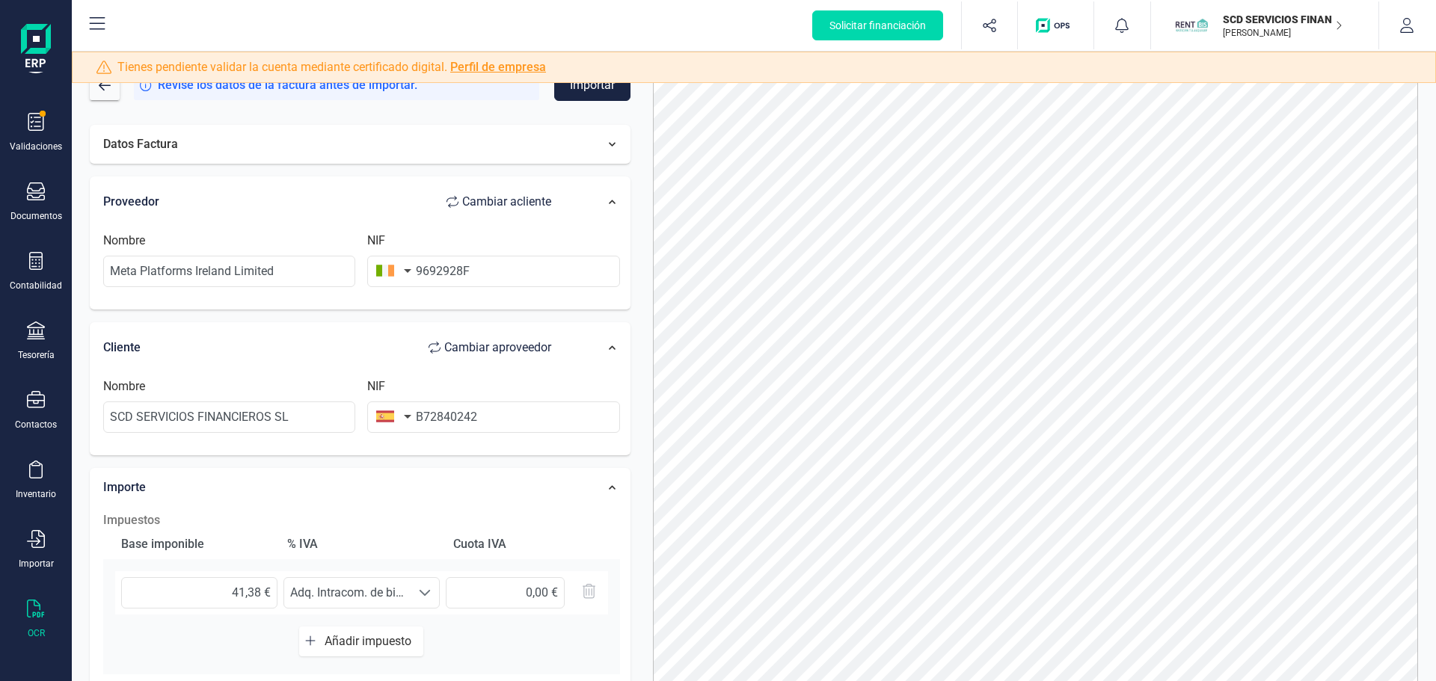
click at [580, 102] on form "Revise los datos de la factura antes de importar. Importar Datos Factura Provee…" at bounding box center [360, 415] width 541 height 690
click at [576, 94] on button "Importar" at bounding box center [592, 85] width 76 height 31
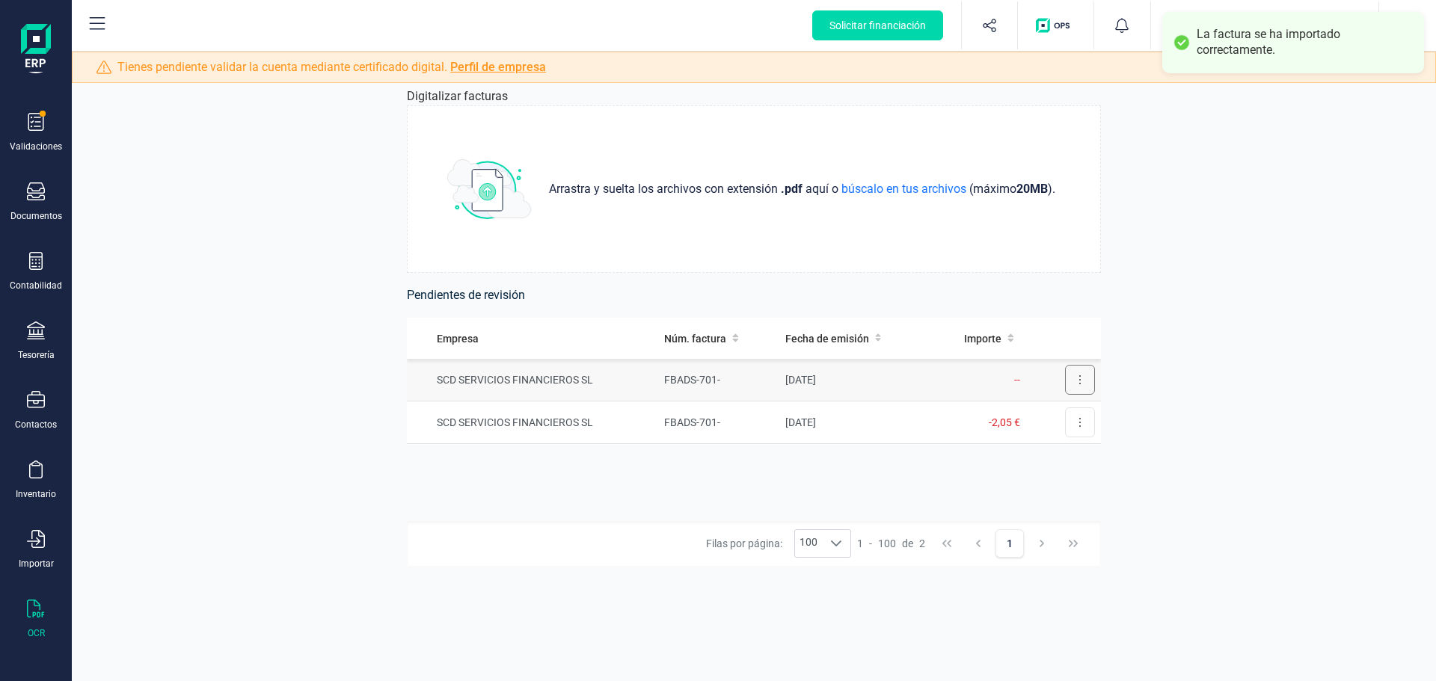
click at [1086, 390] on button at bounding box center [1080, 380] width 30 height 30
click at [1012, 426] on button "Revisar factura" at bounding box center [1037, 417] width 113 height 30
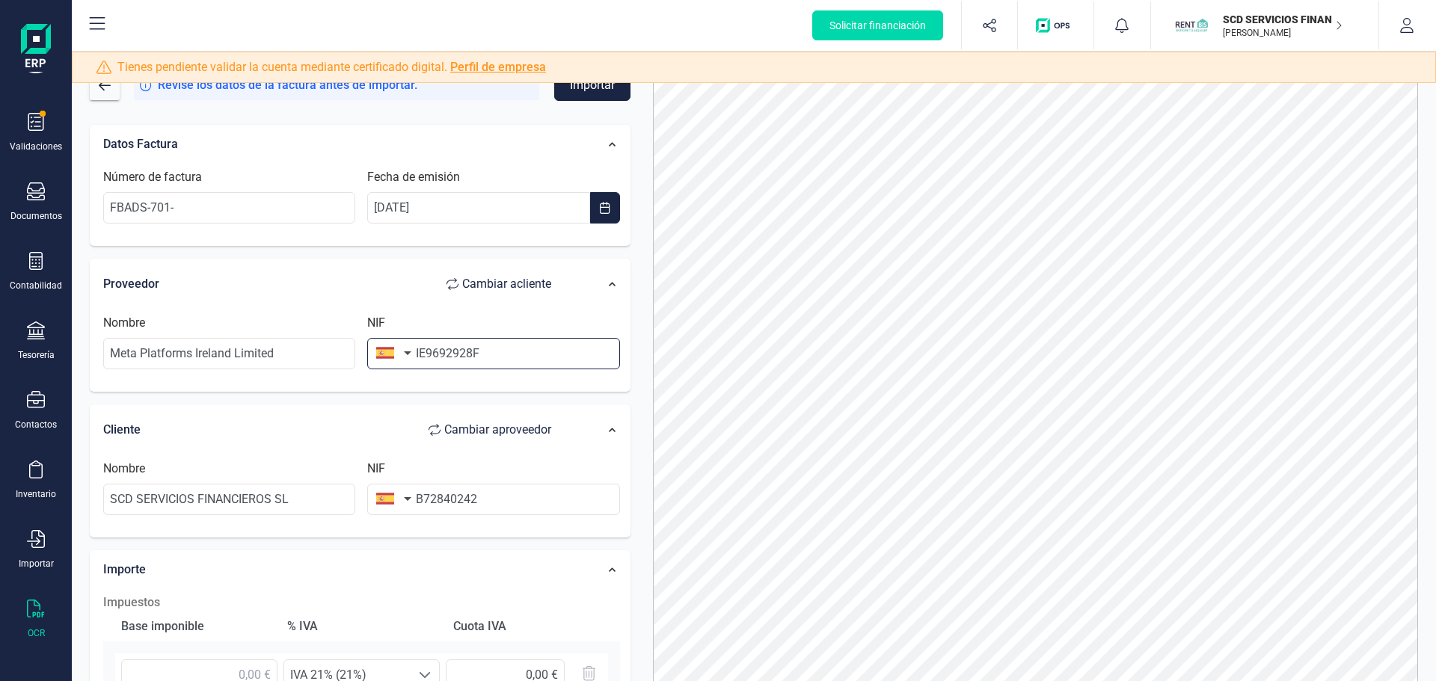
drag, startPoint x: 426, startPoint y: 356, endPoint x: 411, endPoint y: 355, distance: 15.0
click at [411, 355] on div "NIF IE9692928F" at bounding box center [493, 341] width 264 height 55
type input "9692928F"
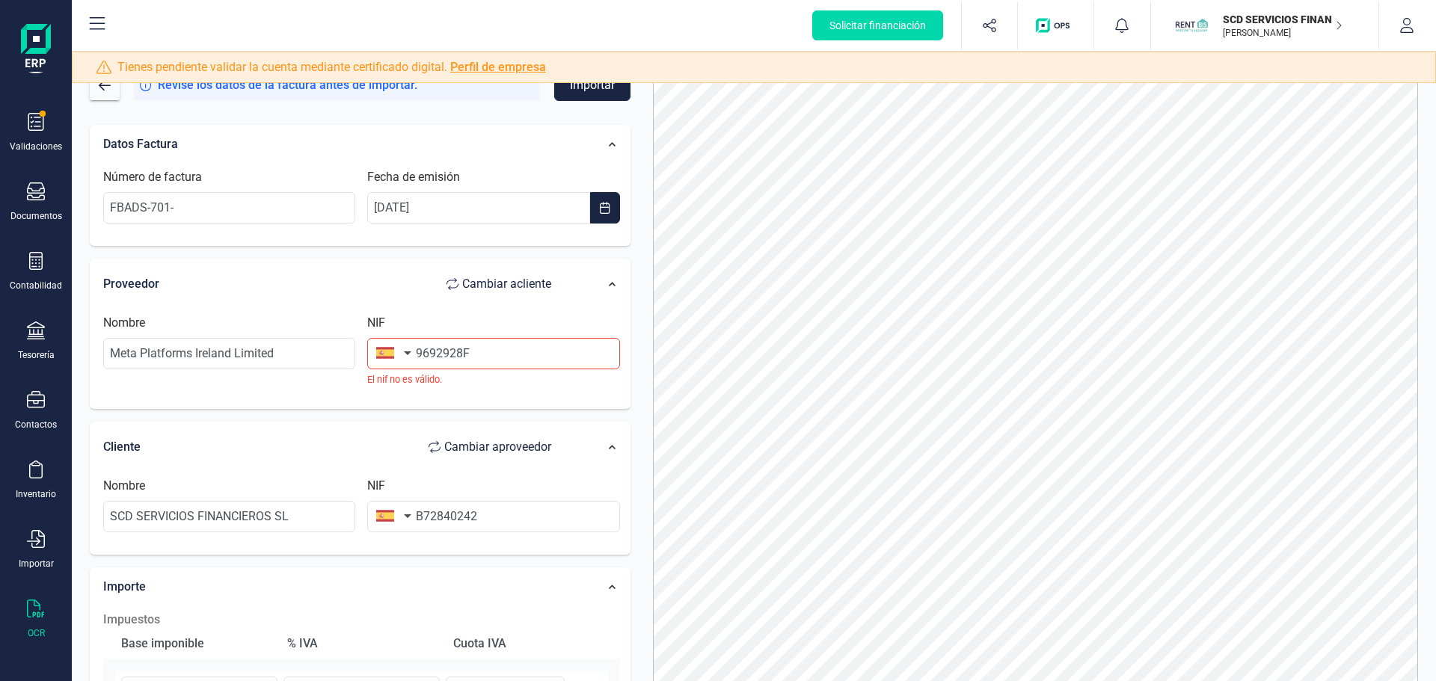
click at [407, 349] on button "button" at bounding box center [390, 353] width 47 height 30
click at [425, 390] on input "text" at bounding box center [474, 396] width 199 height 31
type input "irl"
click at [440, 422] on span "[GEOGRAPHIC_DATA]" at bounding box center [474, 427] width 199 height 18
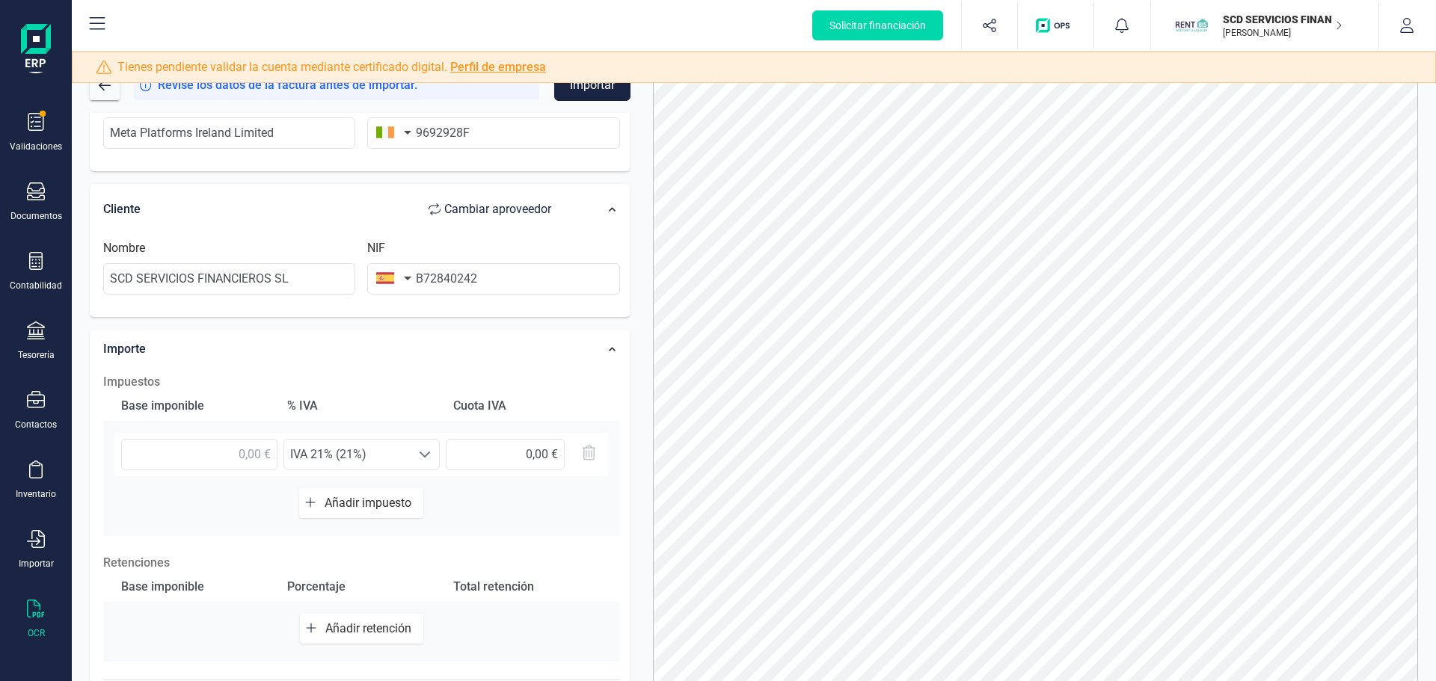
scroll to position [224, 0]
click at [307, 451] on span "IVA 21% (21%)" at bounding box center [347, 451] width 126 height 30
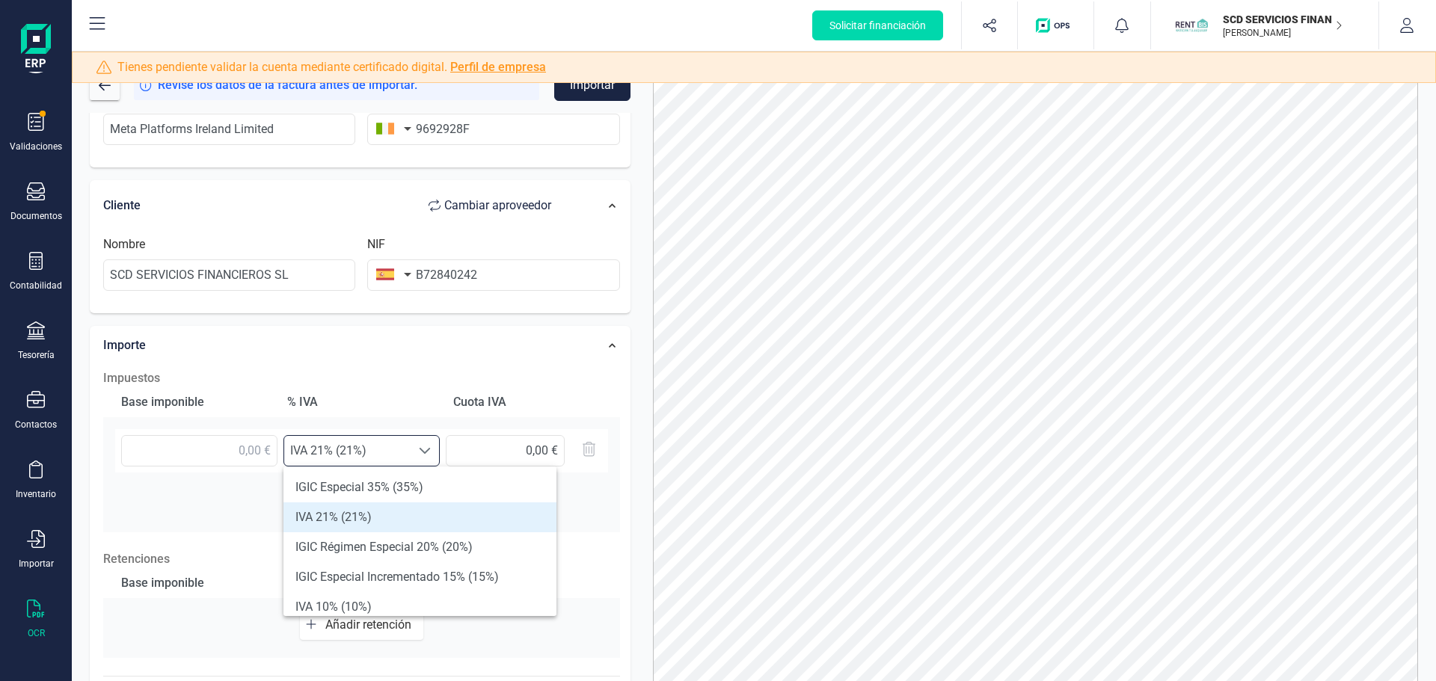
scroll to position [9, 66]
click at [263, 457] on input "text" at bounding box center [199, 450] width 156 height 31
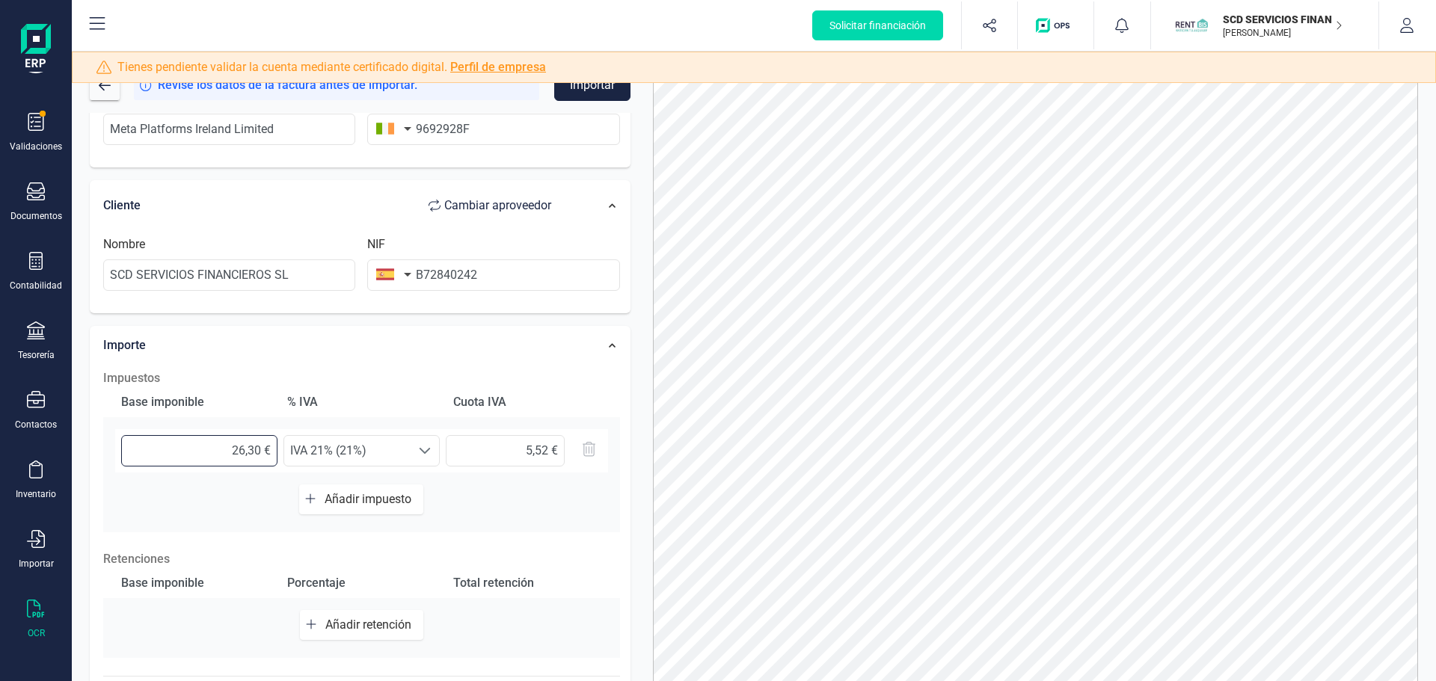
type input "26,37 €"
click at [338, 452] on span "IVA 21% (21%)" at bounding box center [347, 451] width 126 height 30
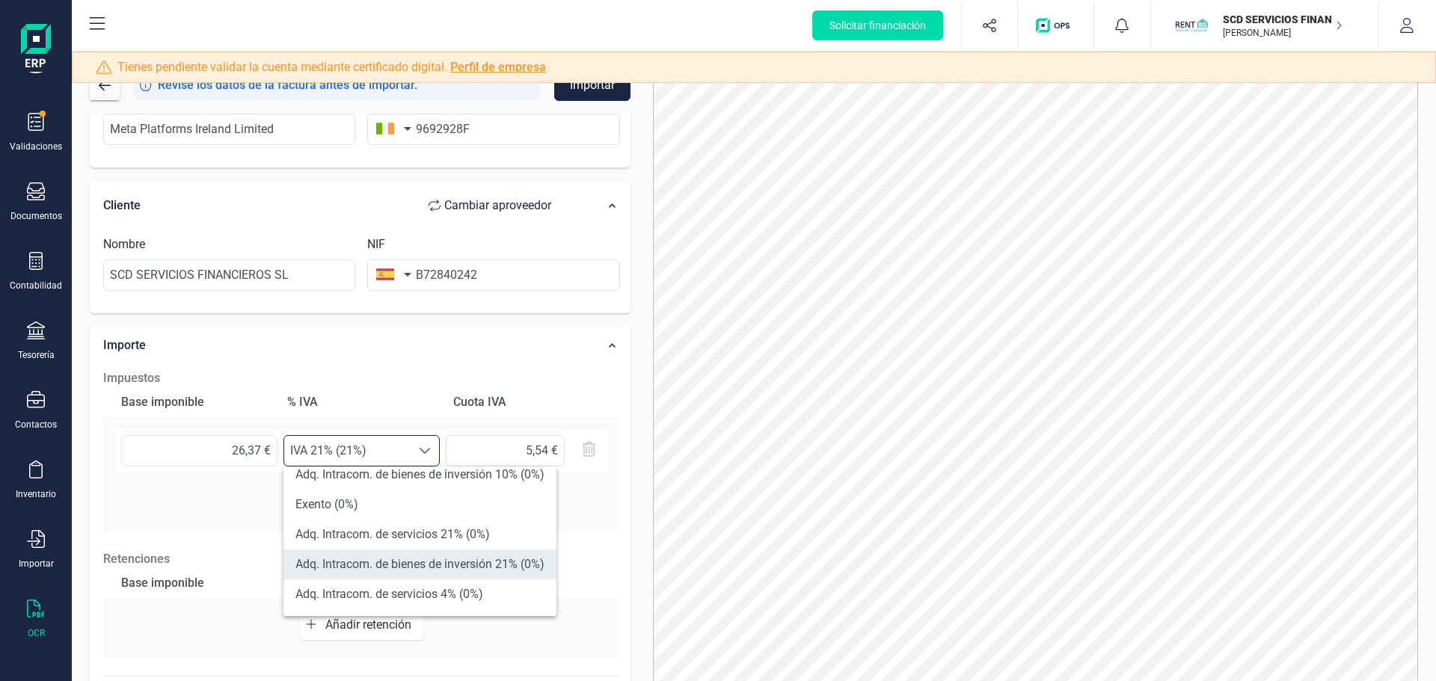
scroll to position [401, 0]
click at [415, 559] on li "Adq. Intracom. de servicios 21% (0%)" at bounding box center [419, 565] width 273 height 30
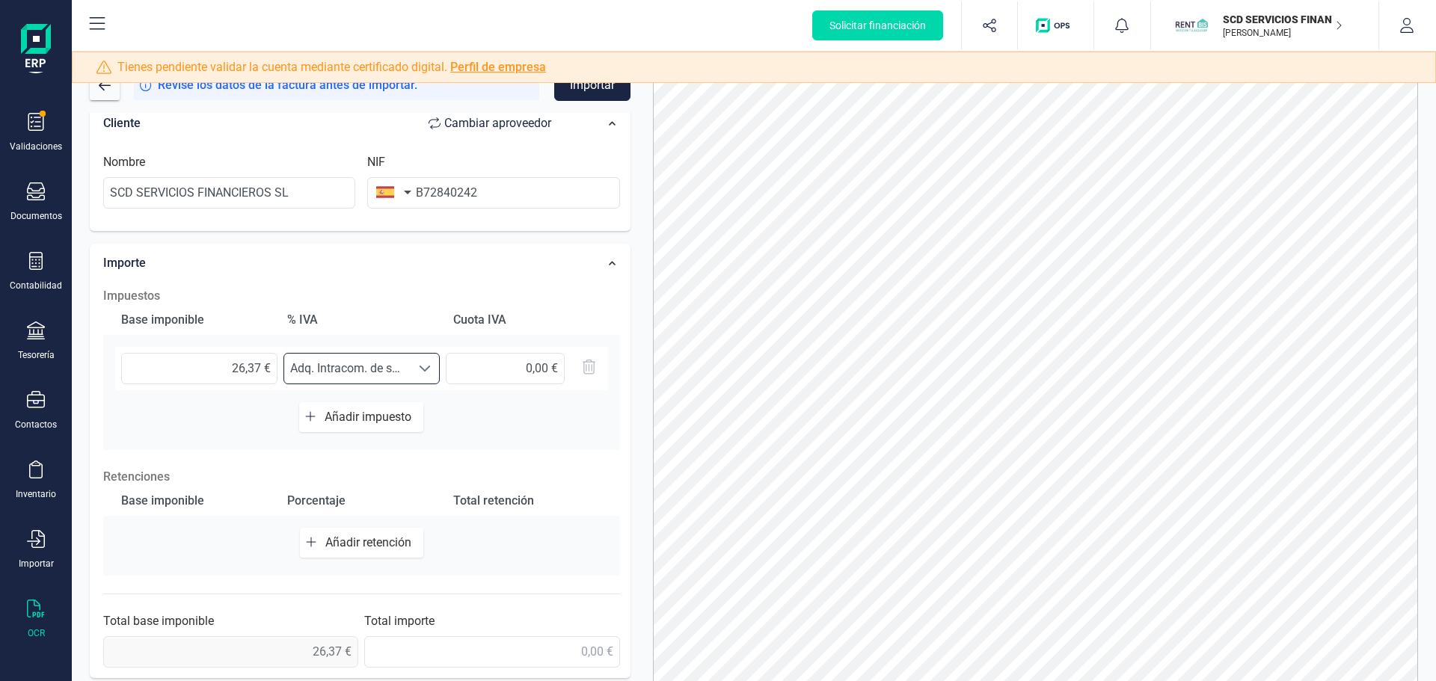
scroll to position [308, 0]
click at [519, 641] on input "text" at bounding box center [491, 650] width 255 height 31
type input "26,37 €"
click at [589, 513] on div "Total retención" at bounding box center [527, 500] width 160 height 30
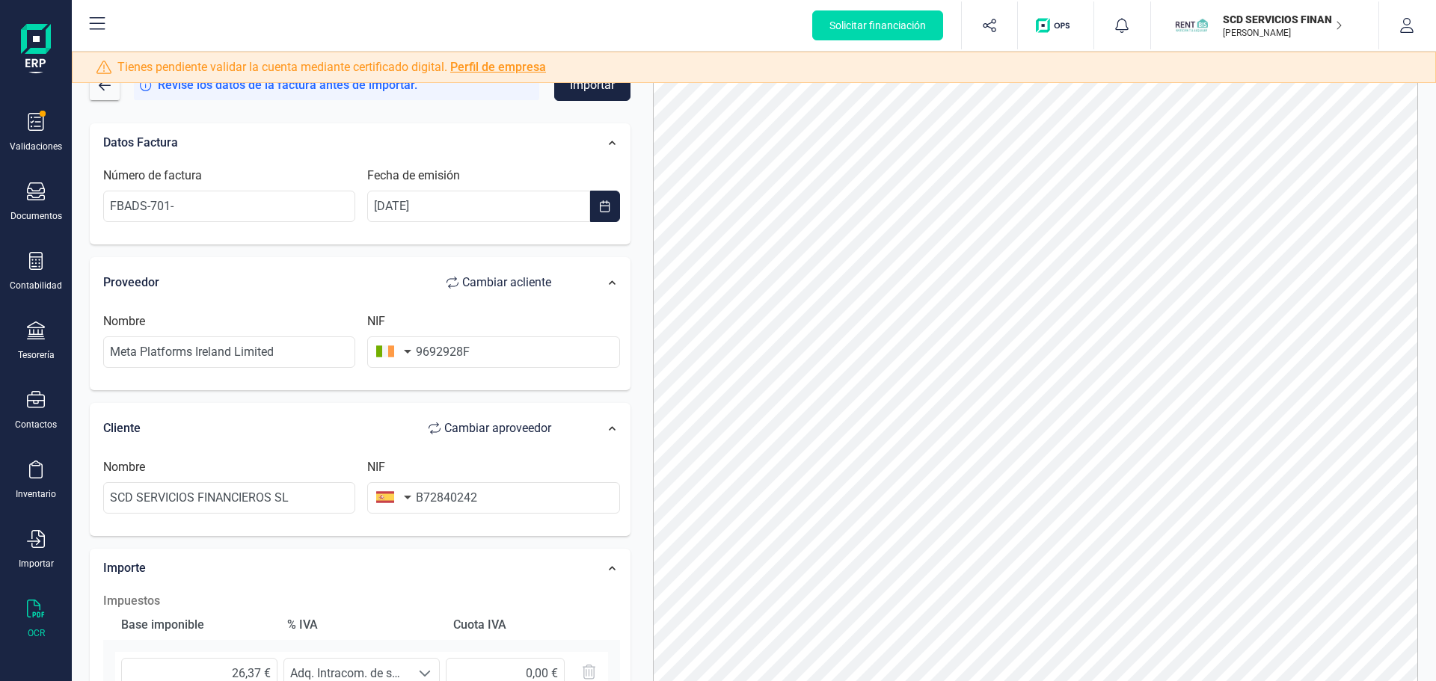
scroll to position [0, 0]
click at [577, 98] on button "Importar" at bounding box center [592, 85] width 76 height 31
drag, startPoint x: 205, startPoint y: 198, endPoint x: 29, endPoint y: 196, distance: 175.8
click at [34, 198] on div "Solicitar financiación Validaciones Documentos Documentos Presupuestos Pedidos …" at bounding box center [718, 340] width 1436 height 681
paste input "104971463"
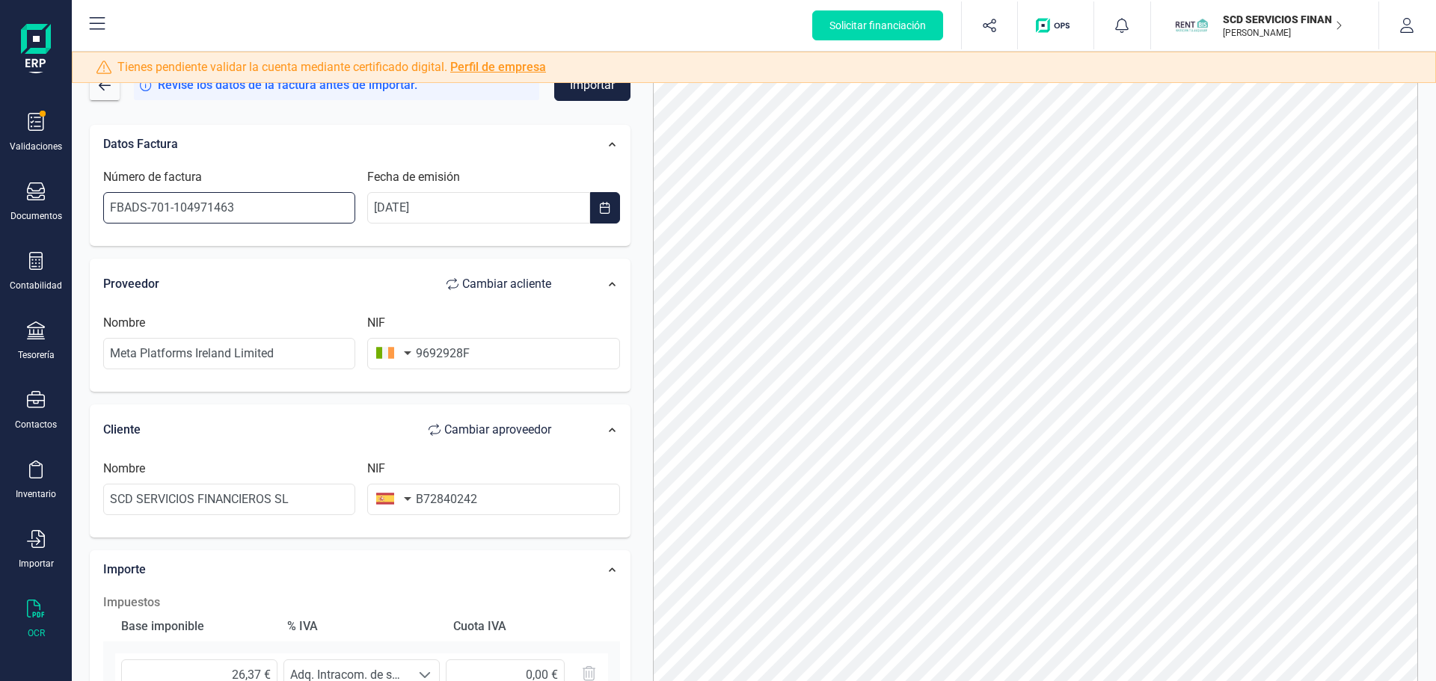
type input "FBADS-701-104971463"
click at [481, 130] on div "Datos Factura" at bounding box center [335, 144] width 478 height 33
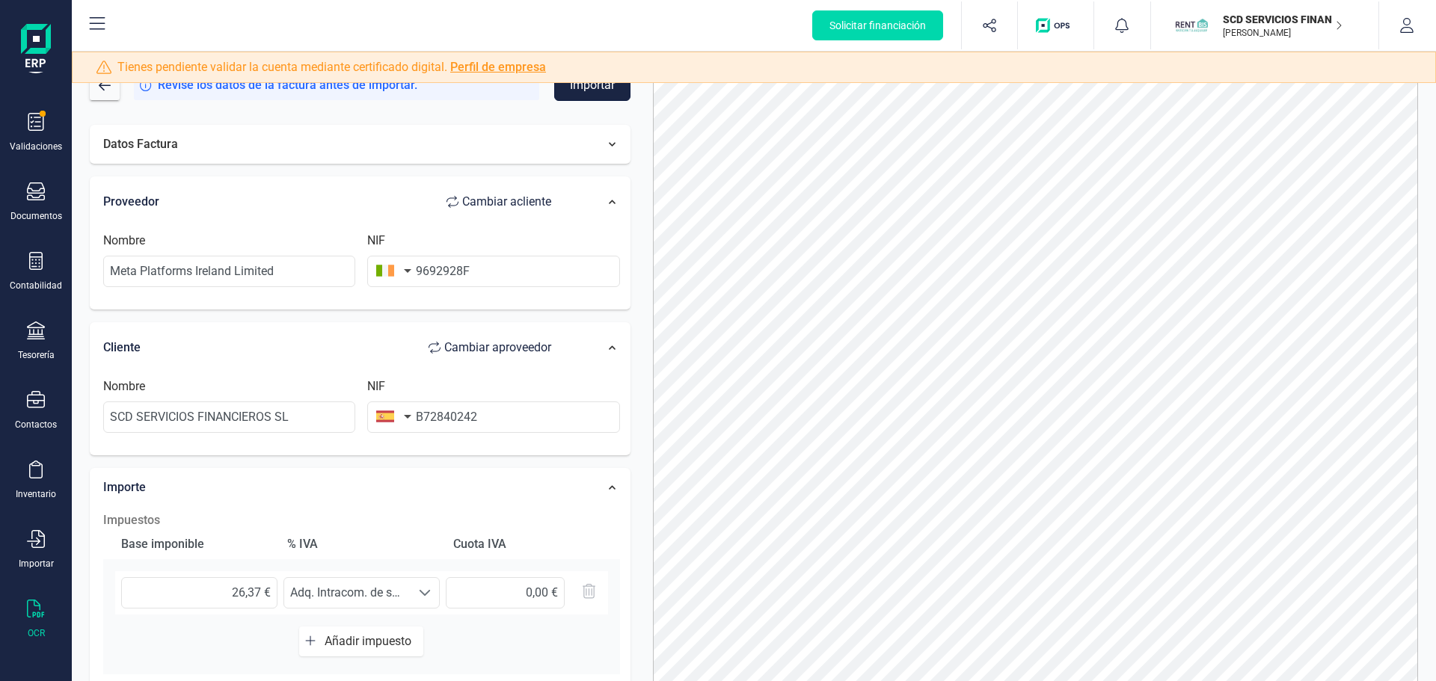
click at [568, 99] on button "Importar" at bounding box center [592, 85] width 76 height 31
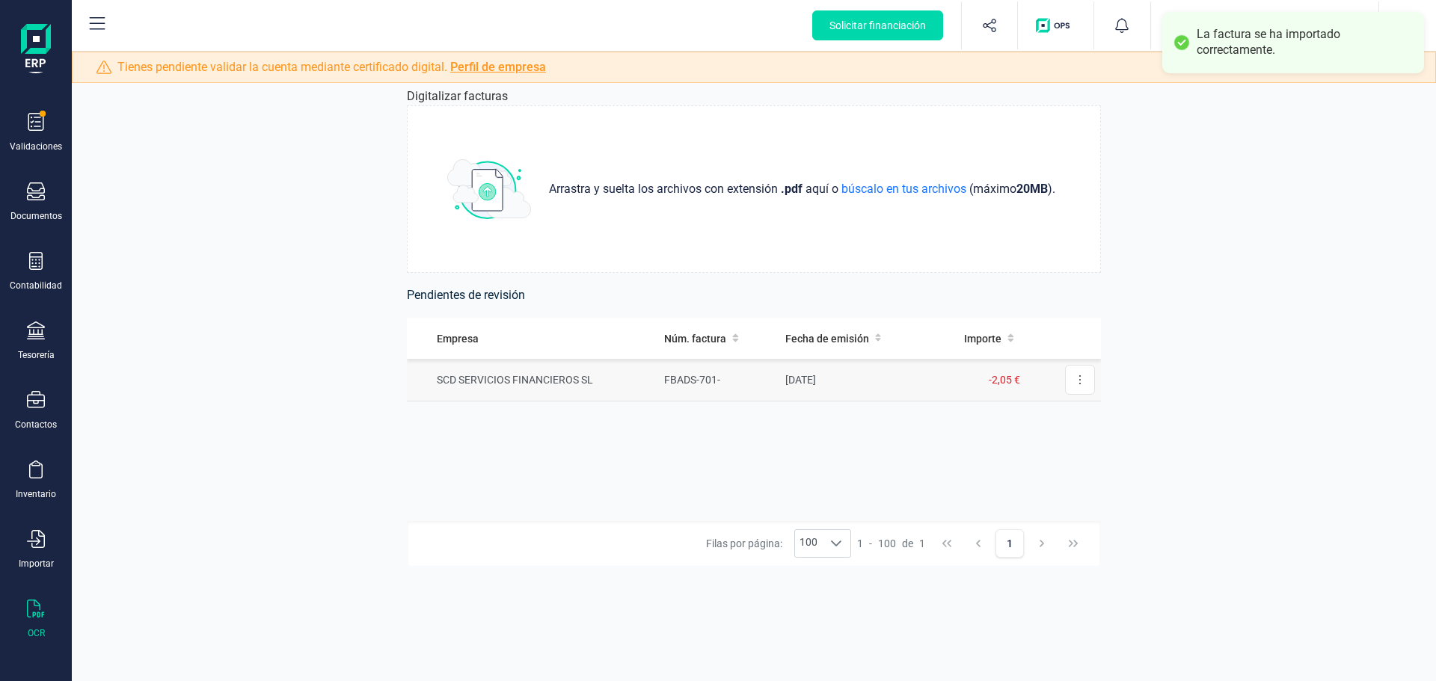
drag, startPoint x: 1078, startPoint y: 384, endPoint x: 1028, endPoint y: 408, distance: 55.9
click at [1078, 384] on button at bounding box center [1080, 380] width 30 height 30
click at [1028, 413] on span "Revisar factura" at bounding box center [1043, 416] width 71 height 15
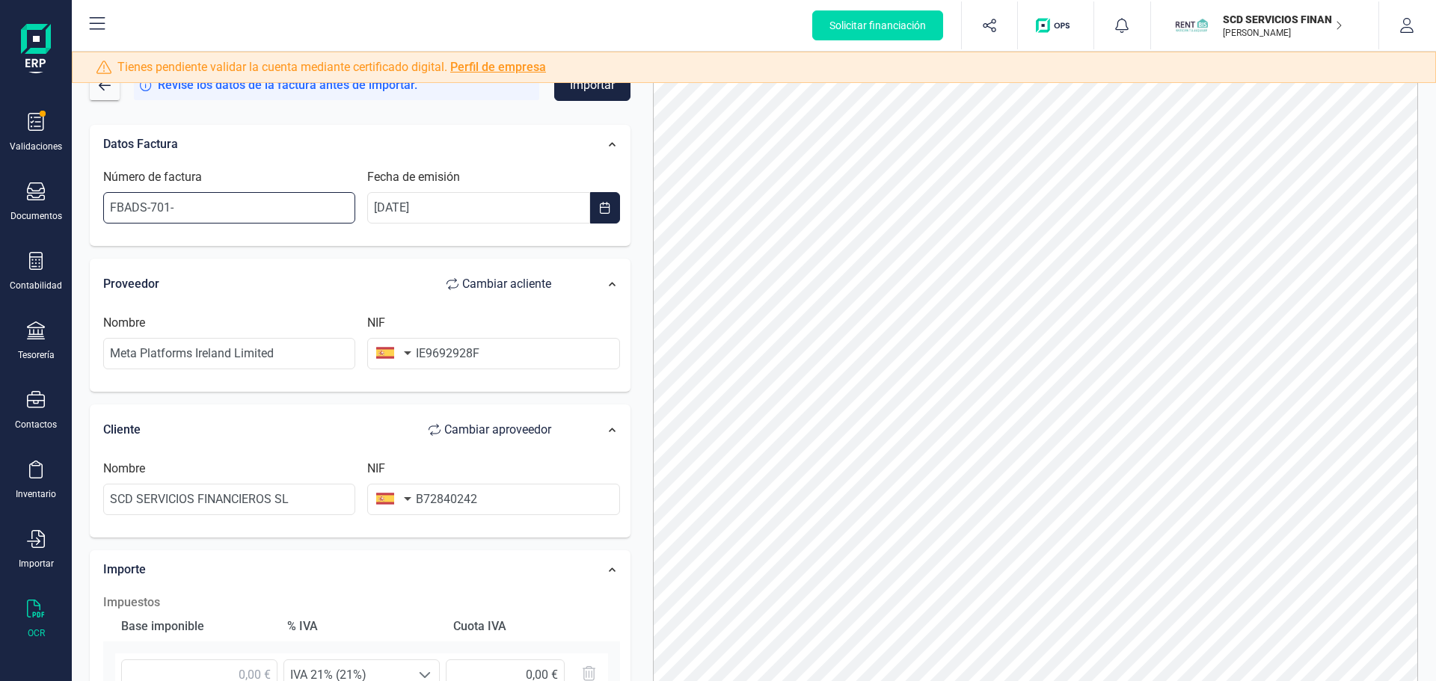
drag, startPoint x: 246, startPoint y: 207, endPoint x: -26, endPoint y: 173, distance: 274.4
click at [0, 173] on html "Solicitar financiación Validaciones Documentos Documentos Presupuestos Pedidos …" at bounding box center [718, 340] width 1436 height 681
paste input "104971472"
type input "FBADS-701-104971472"
click at [334, 239] on div "Número de factura FBADS-701-104971472 Fecha de emisión [DATE]" at bounding box center [362, 202] width 532 height 82
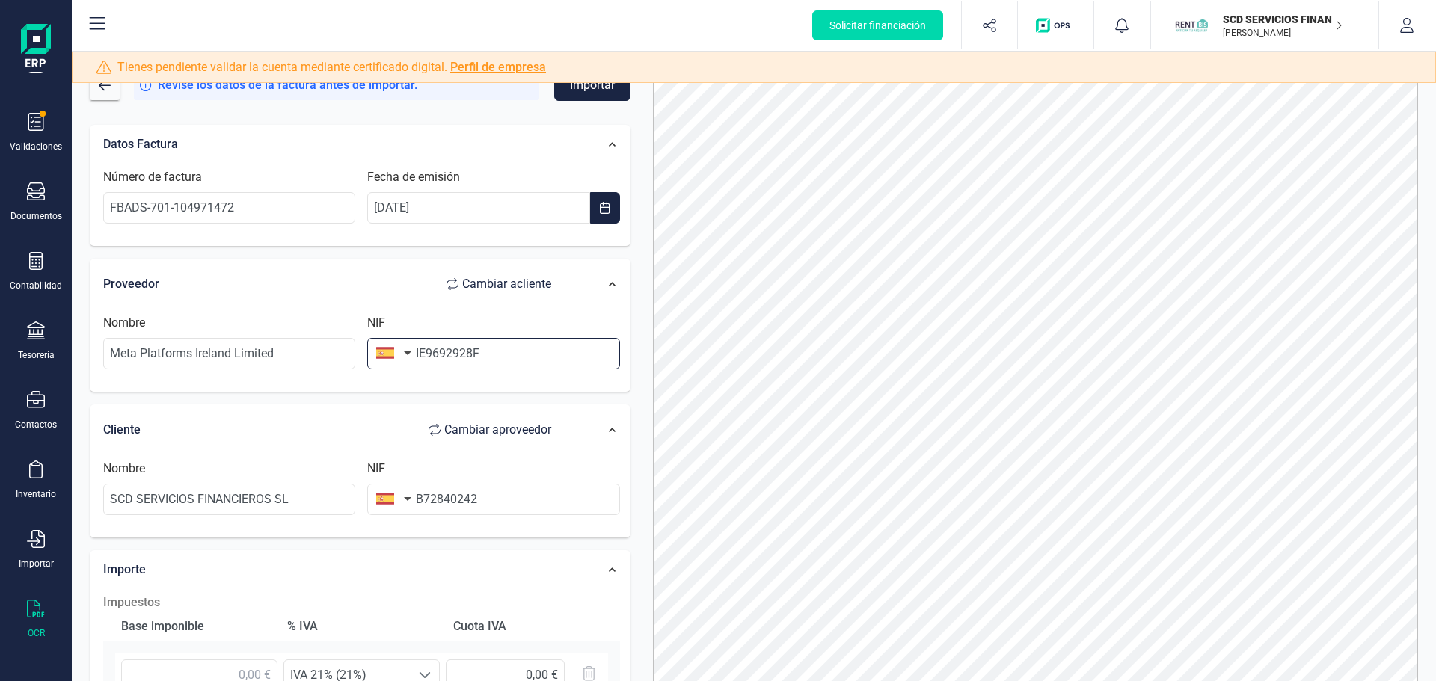
drag, startPoint x: 426, startPoint y: 355, endPoint x: 405, endPoint y: 361, distance: 21.6
click at [408, 358] on div "NIF IE9692928F" at bounding box center [493, 341] width 264 height 55
type input "9692928F"
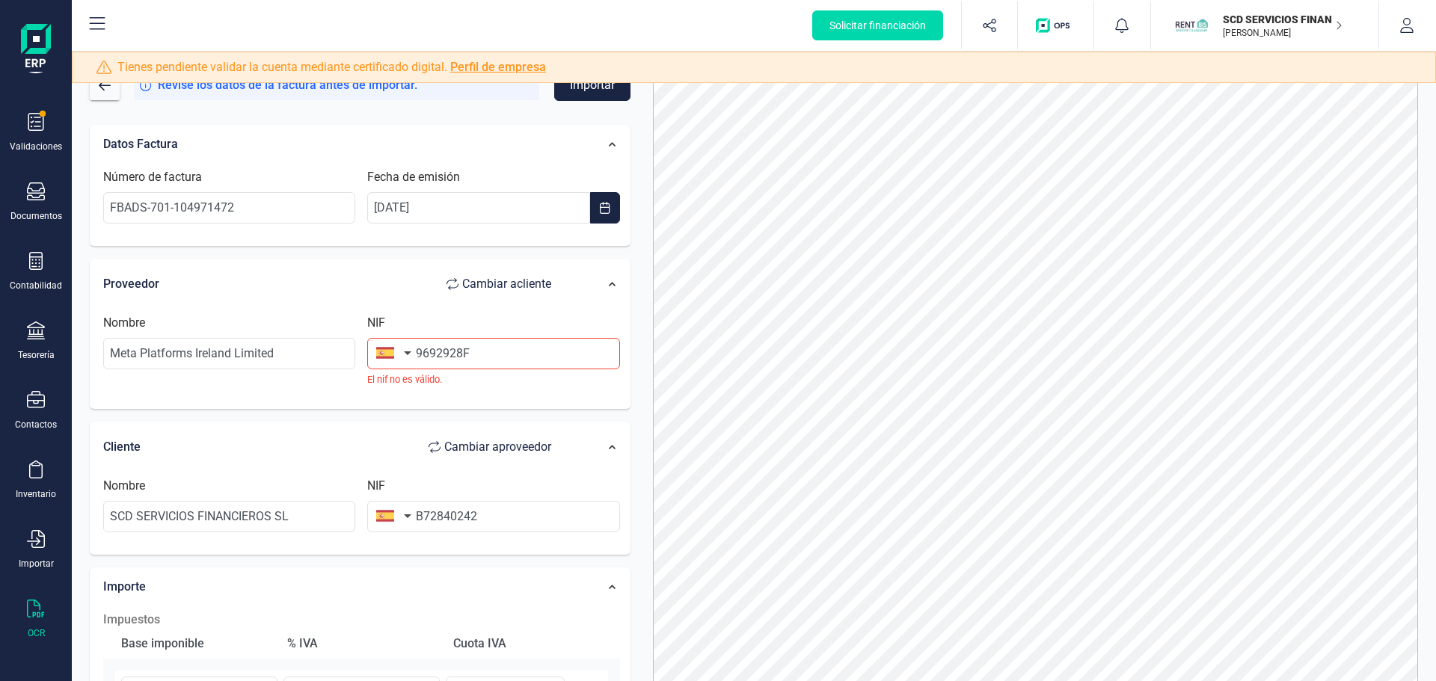
click at [407, 349] on button "button" at bounding box center [390, 353] width 47 height 30
click at [426, 405] on input "text" at bounding box center [474, 396] width 199 height 31
type input "irla"
click at [432, 427] on span "[GEOGRAPHIC_DATA]" at bounding box center [450, 427] width 120 height 18
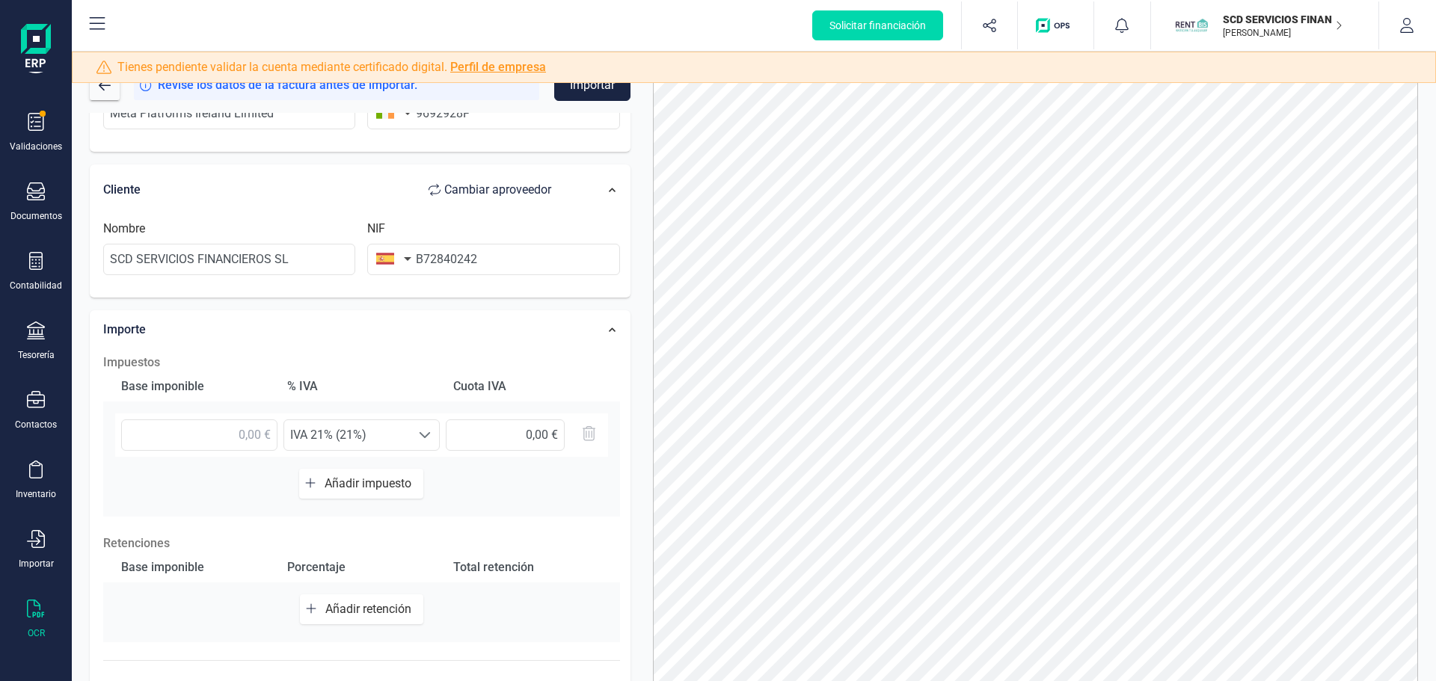
scroll to position [299, 0]
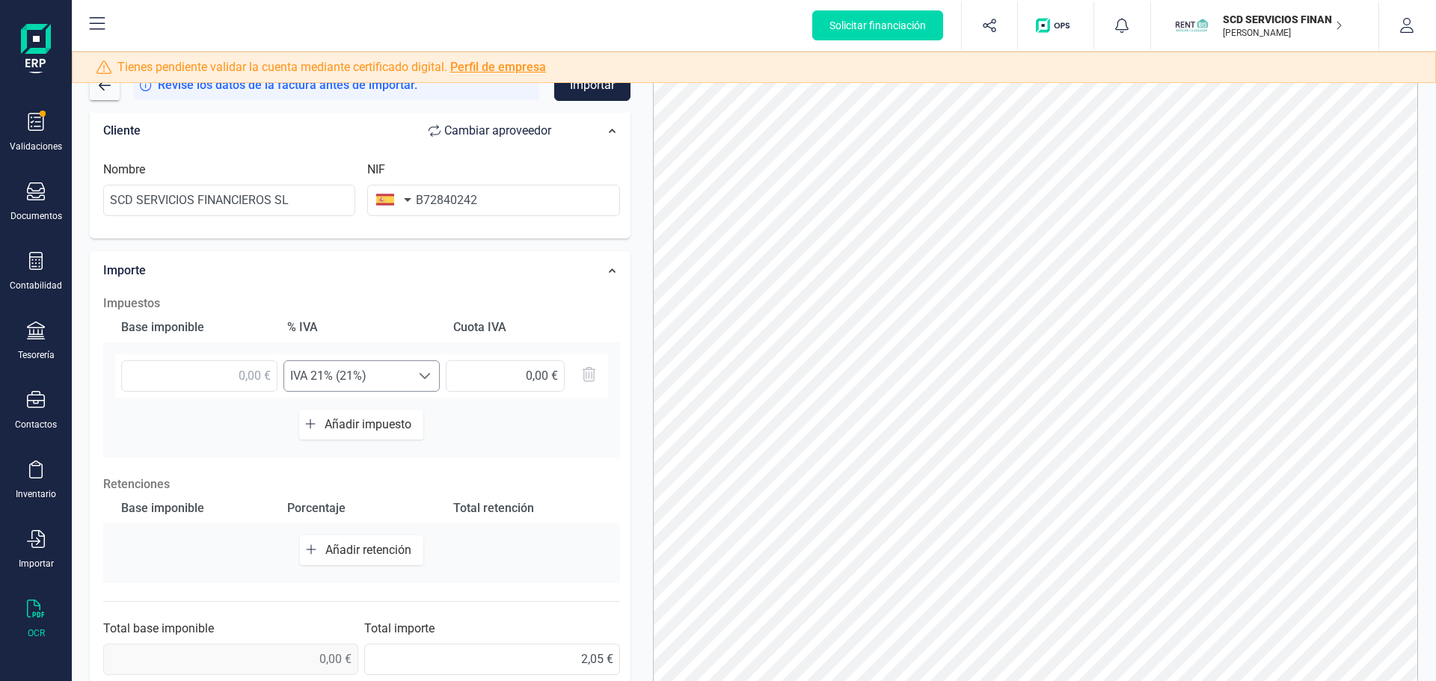
click at [380, 380] on span "IVA 21% (21%)" at bounding box center [347, 376] width 126 height 30
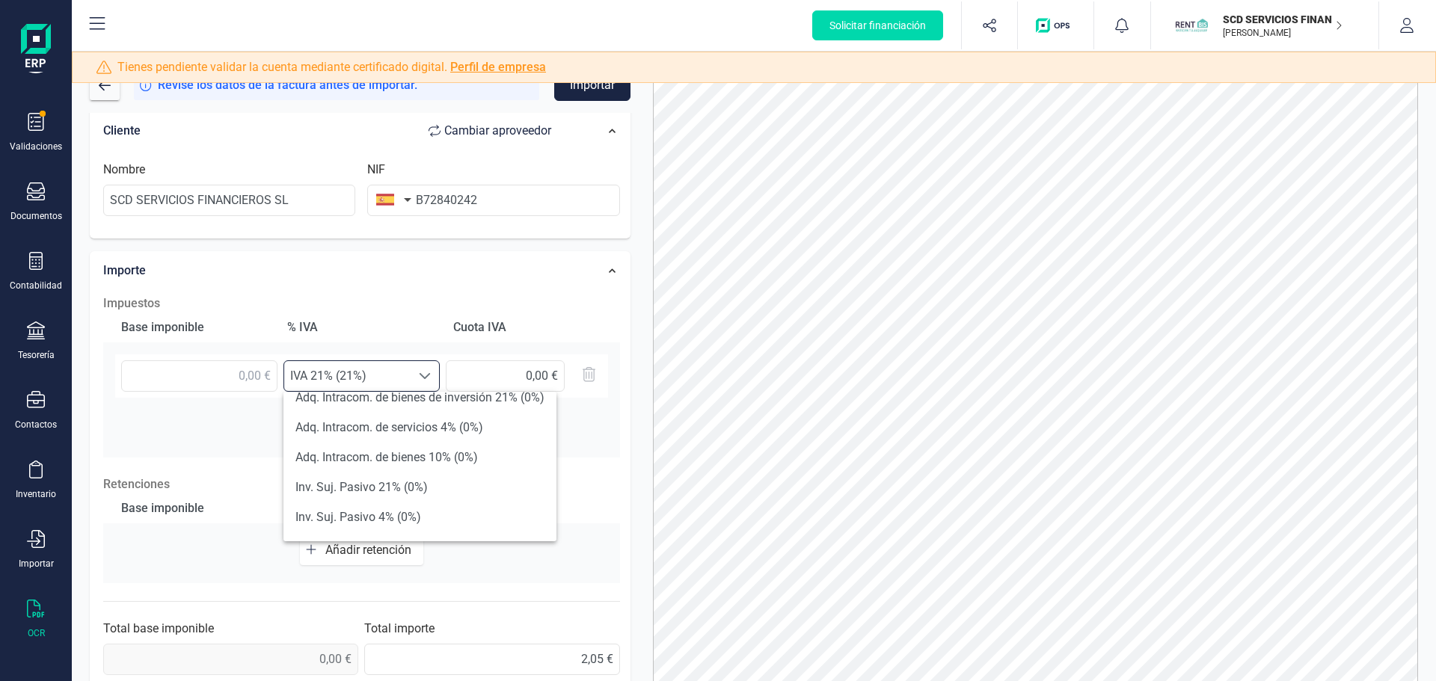
scroll to position [449, 0]
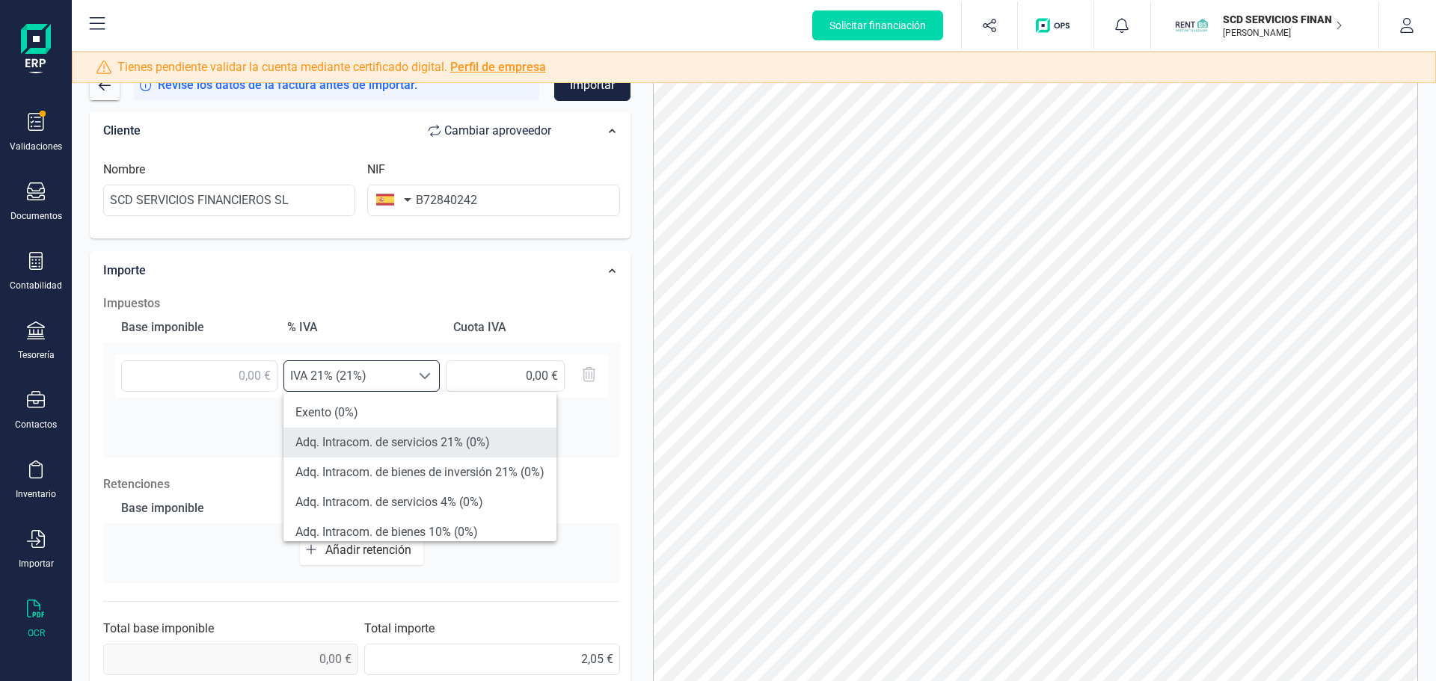
click at [436, 445] on li "Adq. Intracom. de servicios 21% (0%)" at bounding box center [419, 443] width 273 height 30
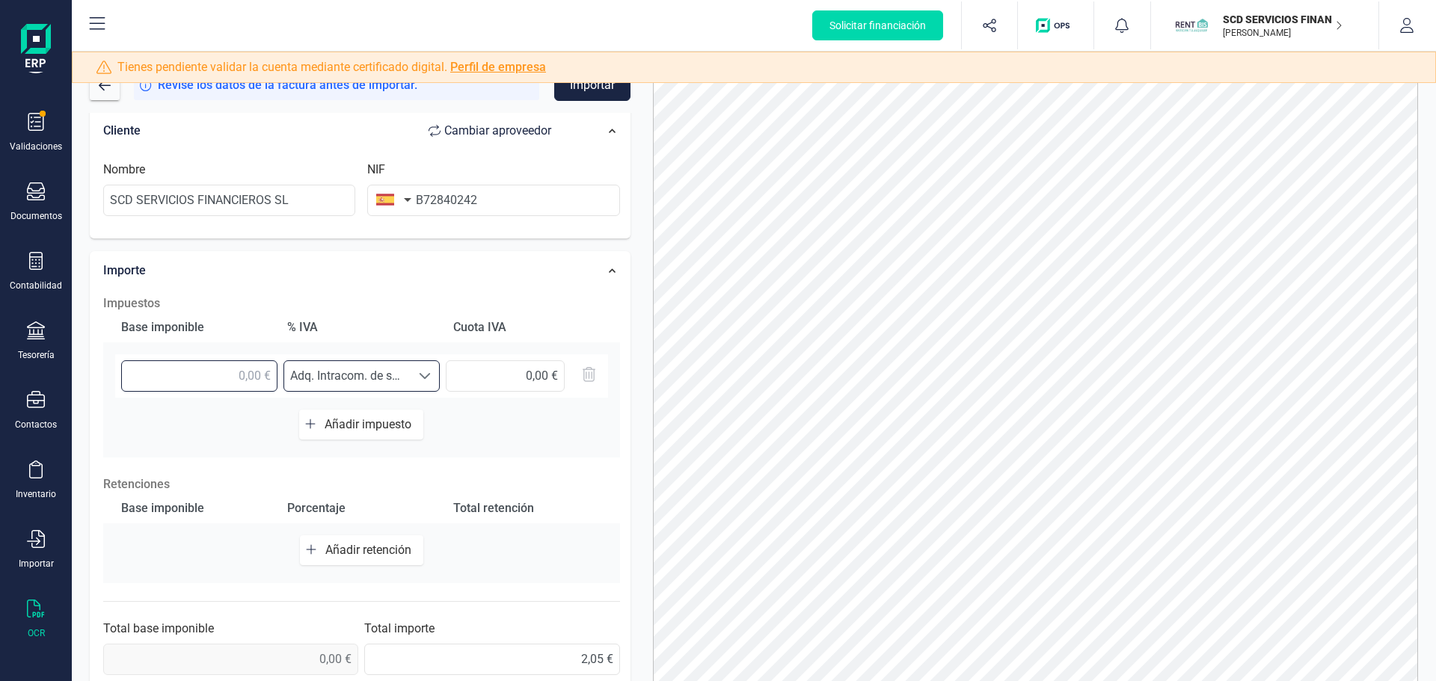
click at [249, 379] on input "text" at bounding box center [199, 376] width 156 height 31
type input "2,05 €"
click at [476, 414] on div "Base imponible % IVA Cuota IVA 2,05 € Seleccione un % Adq. Intracom. de servici…" at bounding box center [361, 385] width 517 height 145
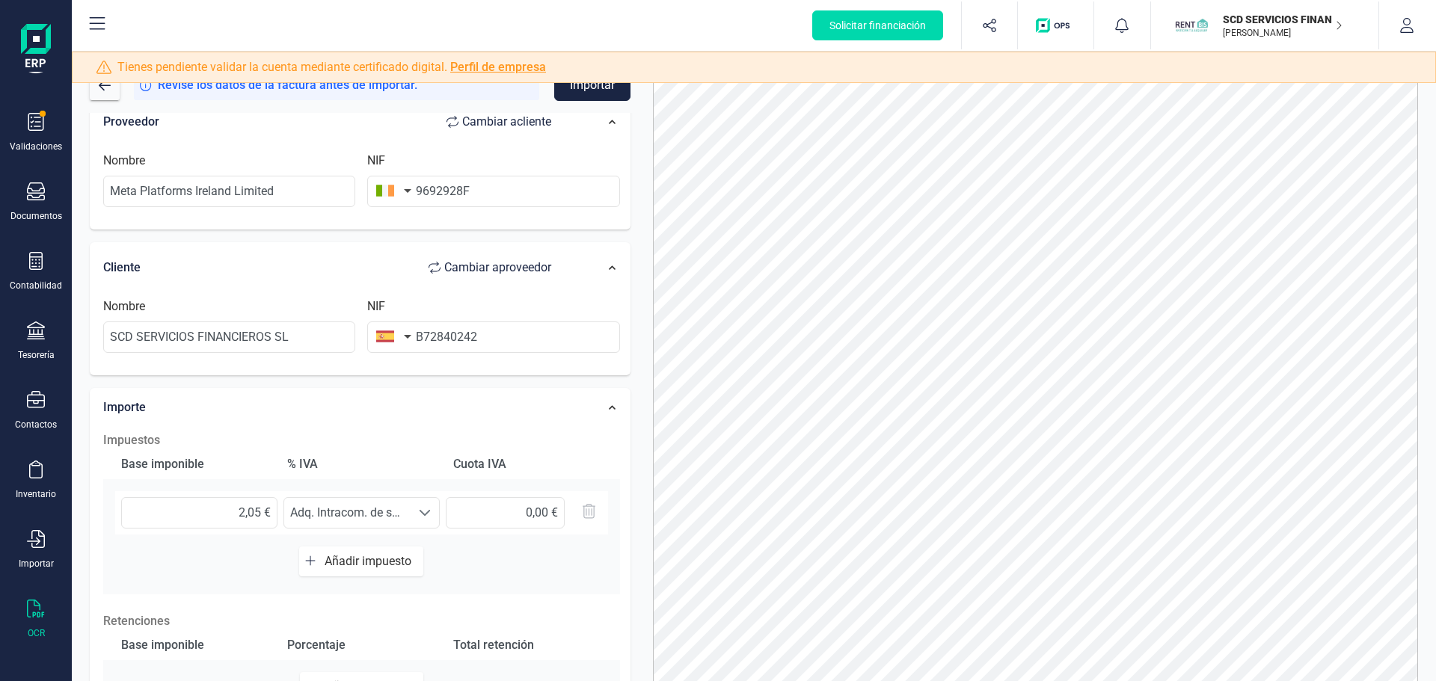
scroll to position [0, 0]
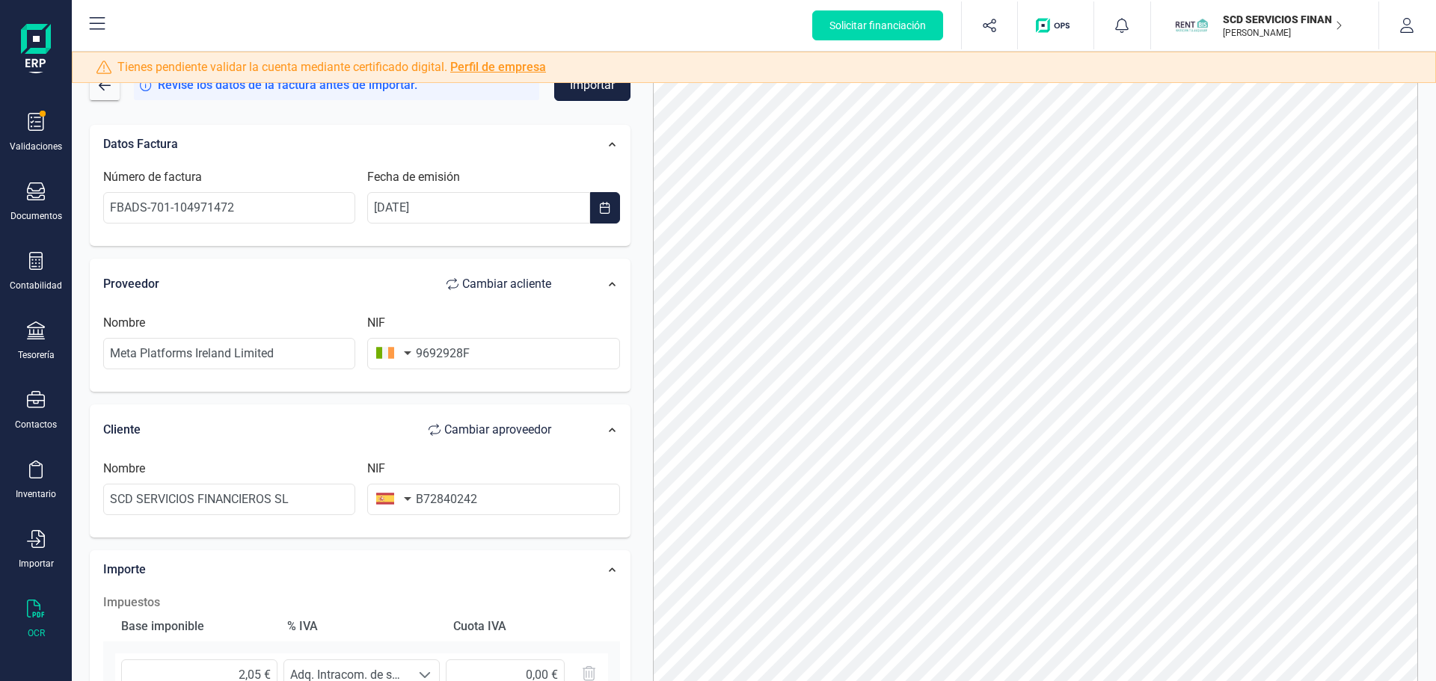
click at [581, 97] on button "Importar" at bounding box center [592, 85] width 76 height 31
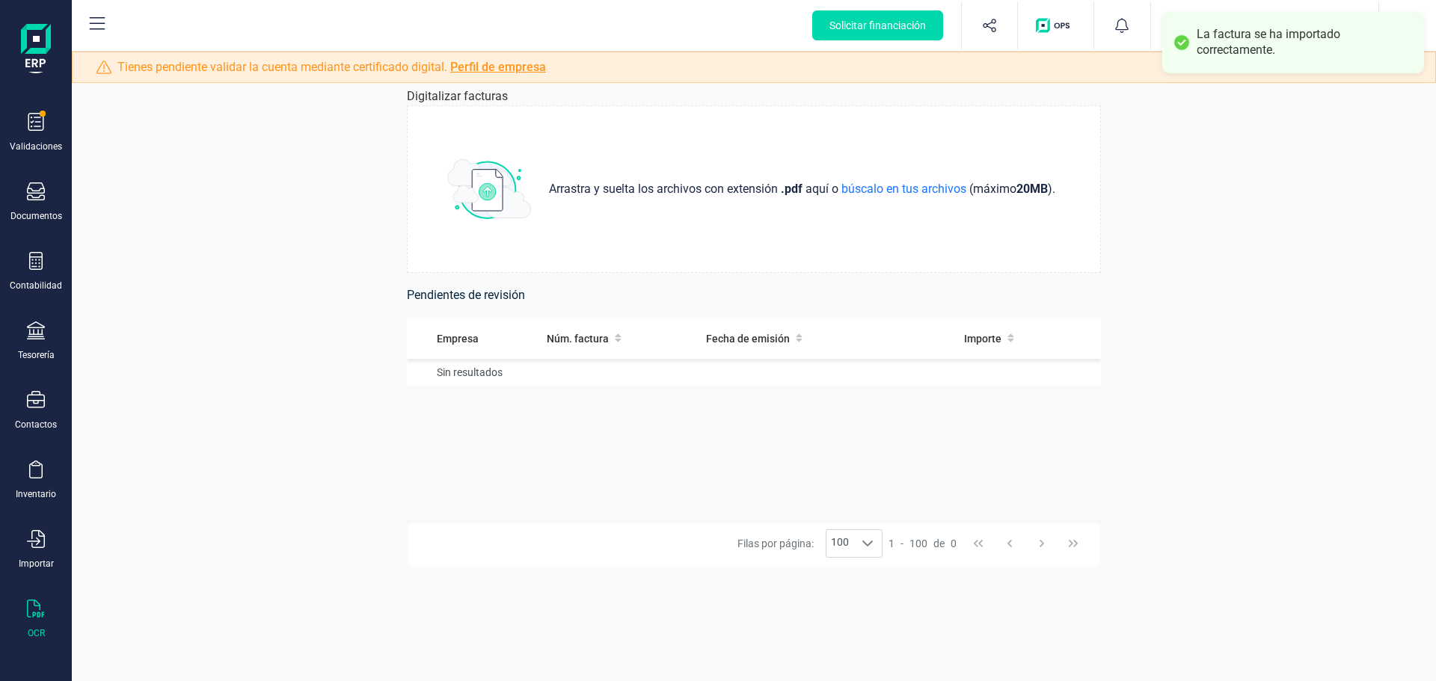
click at [1229, 166] on div "Digitalizar facturas Arrastra y suelta los archivos con extensión .pdf aquí o b…" at bounding box center [754, 367] width 1364 height 630
